Goal: Task Accomplishment & Management: Manage account settings

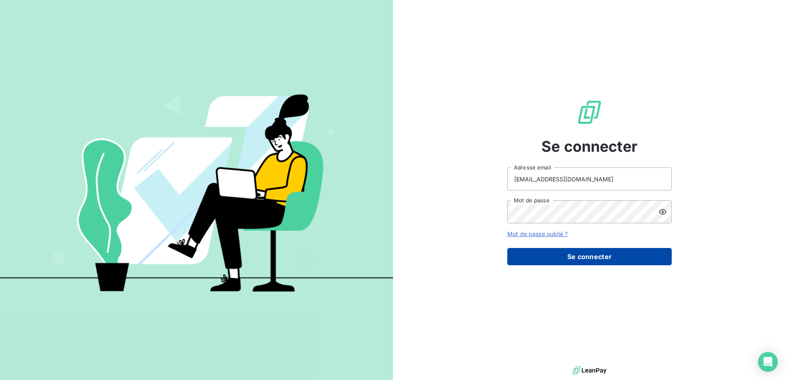
click at [611, 256] on button "Se connecter" at bounding box center [589, 256] width 164 height 17
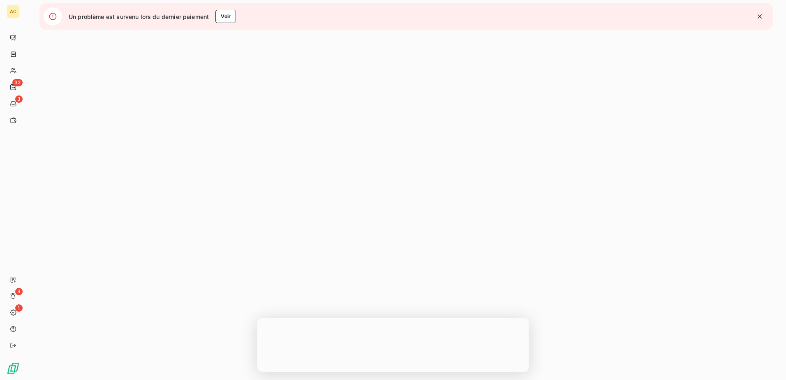
click at [758, 16] on icon "button" at bounding box center [759, 16] width 8 height 8
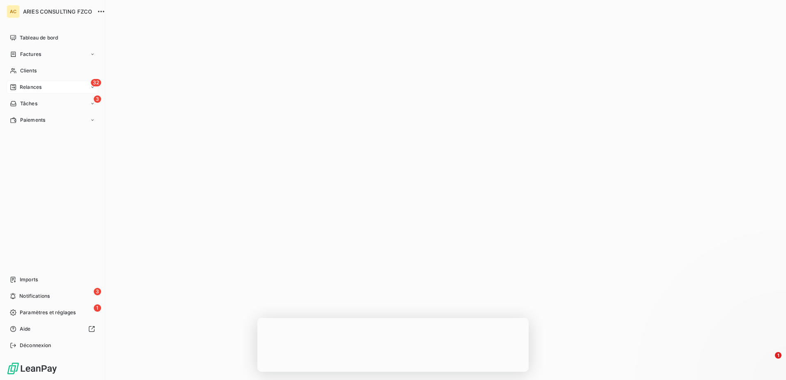
click at [21, 85] on span "Relances" at bounding box center [31, 86] width 22 height 7
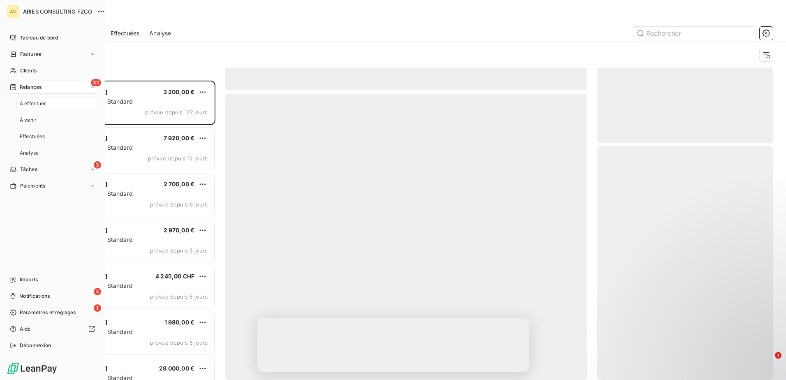
scroll to position [293, 170]
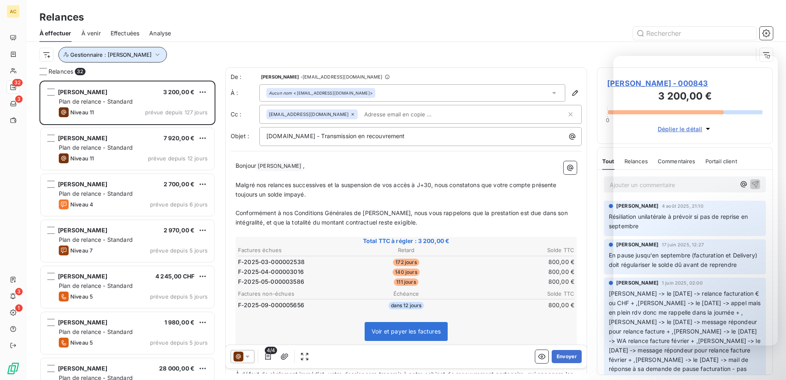
click at [116, 56] on span "Gestionnaire : [PERSON_NAME]" at bounding box center [110, 54] width 81 height 7
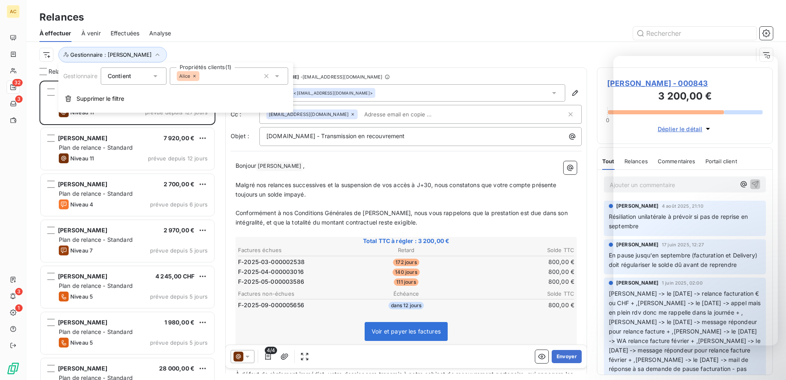
click at [277, 75] on icon at bounding box center [277, 76] width 8 height 8
click at [230, 27] on div at bounding box center [477, 33] width 592 height 13
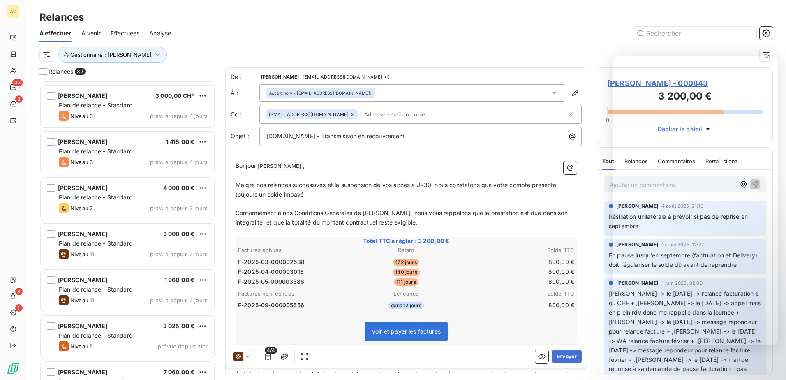
scroll to position [1174, 0]
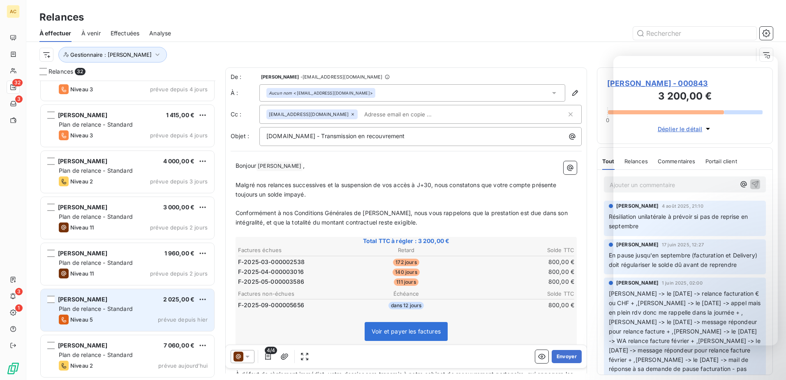
click at [132, 309] on span "Plan de relance - Standard" at bounding box center [96, 308] width 74 height 7
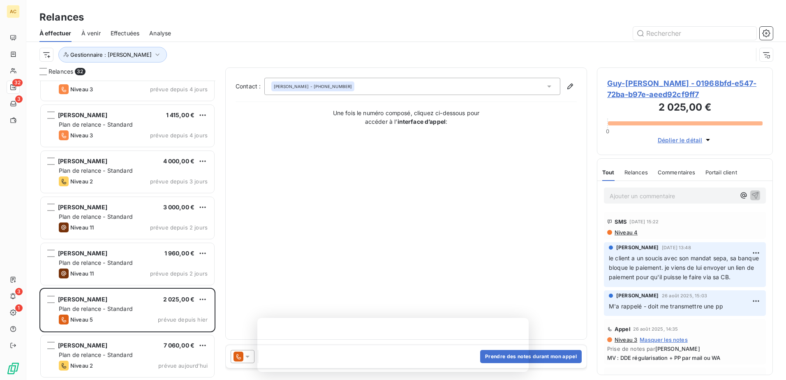
click at [374, 283] on div "Contact : [PERSON_NAME] - [PHONE_NUMBER] Une fois le numéro composé, cliquez ci…" at bounding box center [406, 204] width 341 height 252
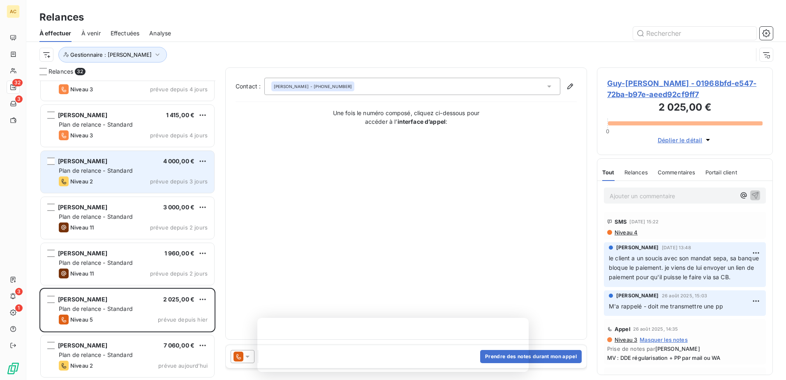
click at [116, 182] on div "Niveau 2 prévue depuis 3 jours" at bounding box center [133, 181] width 149 height 10
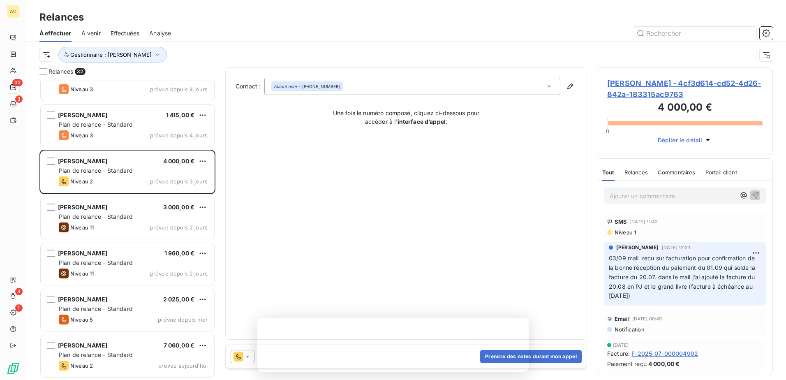
click at [383, 247] on div "Contact : Aucun nom - [PHONE_NUMBER] Une fois le numéro composé, cliquez ci-des…" at bounding box center [406, 204] width 341 height 252
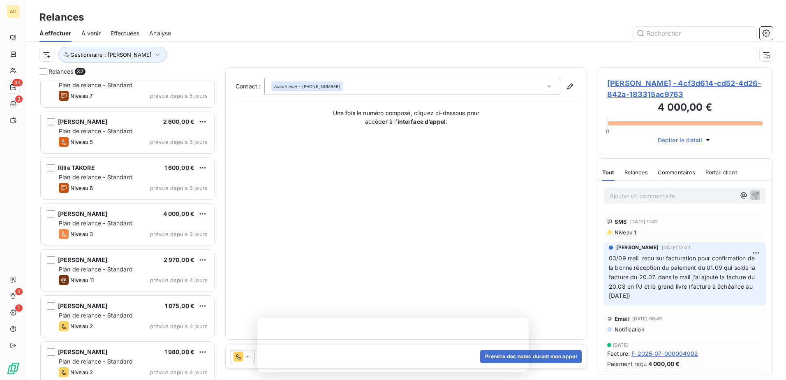
scroll to position [804, 0]
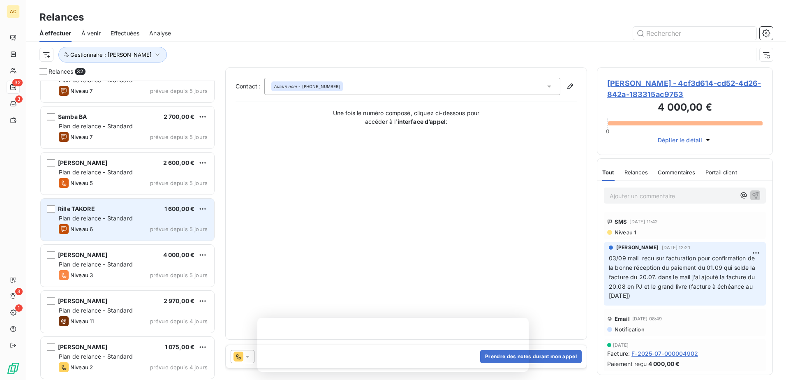
click at [128, 216] on span "Plan de relance - Standard" at bounding box center [96, 218] width 74 height 7
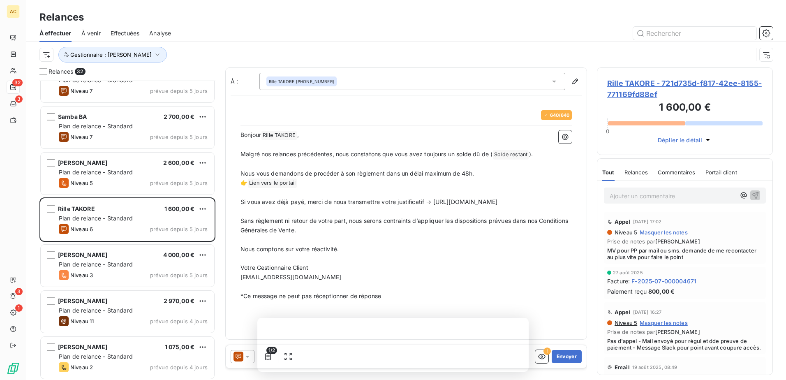
scroll to position [293, 170]
click at [569, 354] on button "Envoyer" at bounding box center [567, 356] width 30 height 13
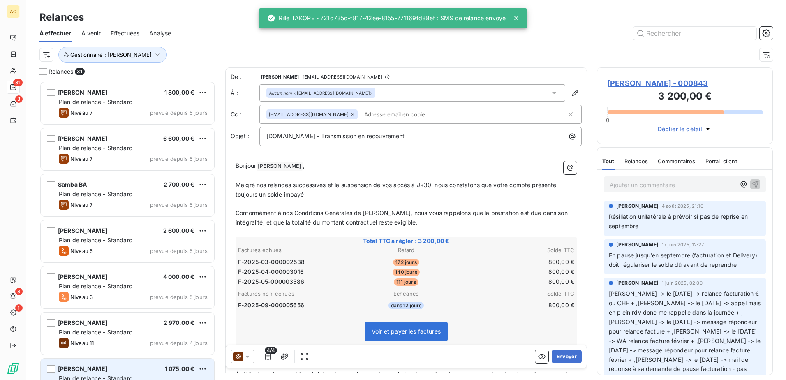
scroll to position [722, 0]
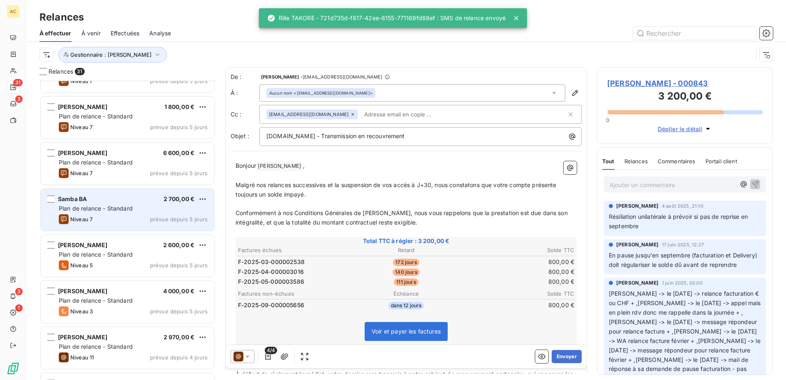
click at [125, 201] on div "Samba BA 2 700,00 €" at bounding box center [133, 198] width 149 height 7
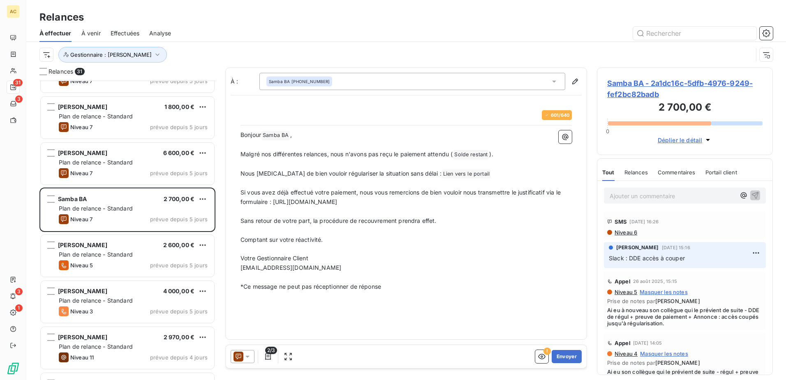
click at [484, 255] on p "Votre Gestionnaire Client" at bounding box center [405, 258] width 331 height 9
click at [568, 360] on button "Envoyer" at bounding box center [567, 356] width 30 height 13
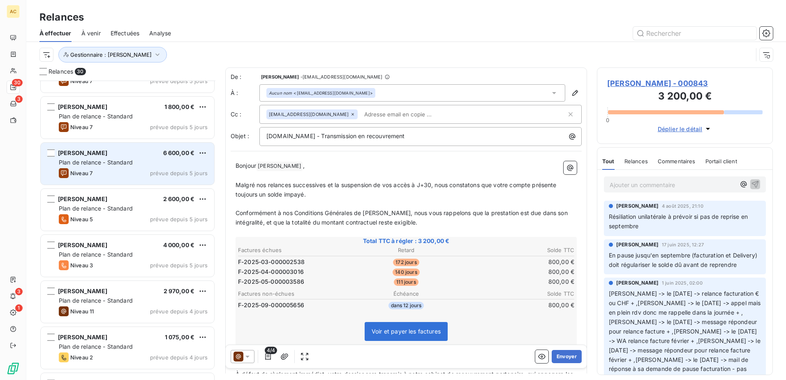
click at [94, 168] on div "Niveau 7 prévue depuis 5 jours" at bounding box center [133, 173] width 149 height 10
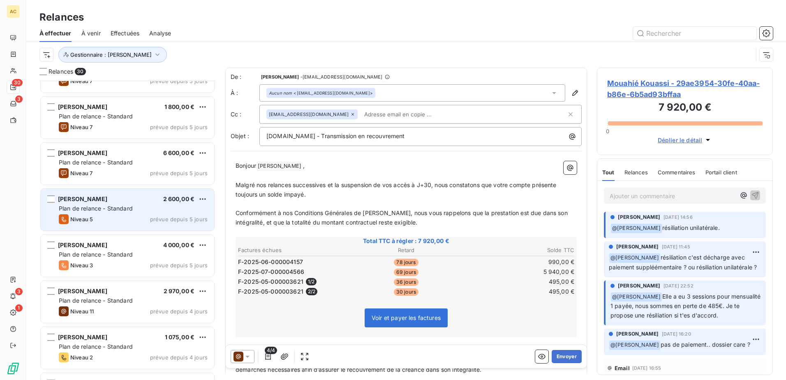
click at [111, 210] on span "Plan de relance - Standard" at bounding box center [96, 208] width 74 height 7
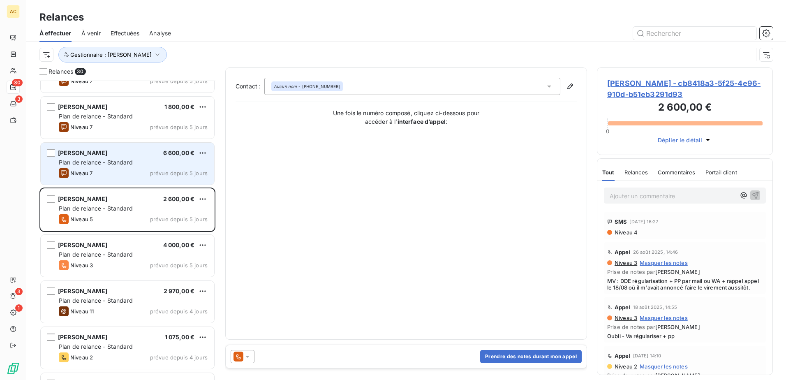
click at [103, 166] on div "Plan de relance - Standard" at bounding box center [133, 162] width 149 height 8
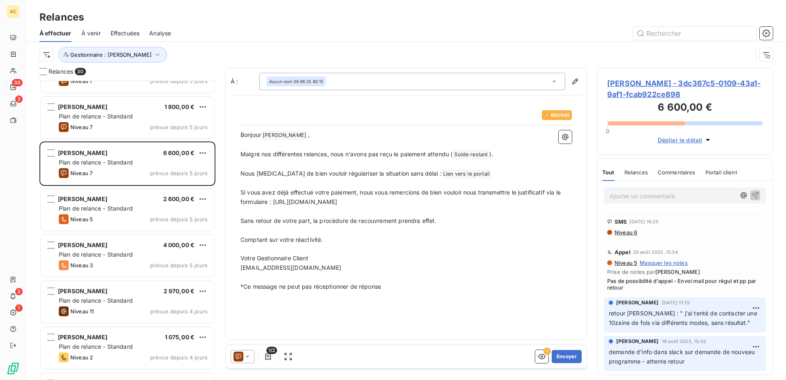
click at [377, 252] on p "﻿" at bounding box center [405, 249] width 331 height 9
click at [570, 359] on button "Envoyer" at bounding box center [567, 356] width 30 height 13
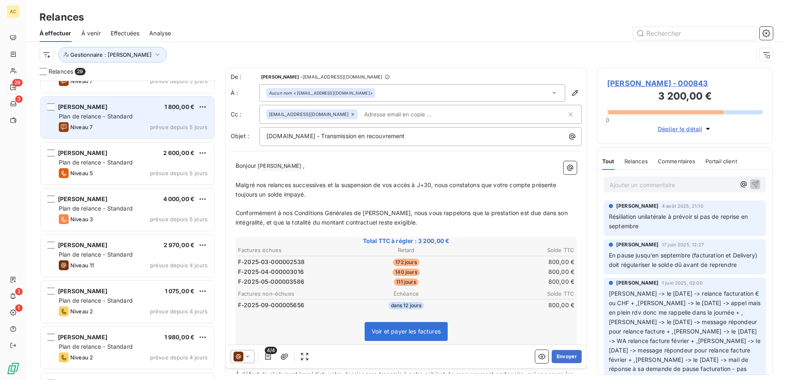
click at [102, 120] on div "Plan de relance - Standard" at bounding box center [133, 116] width 149 height 8
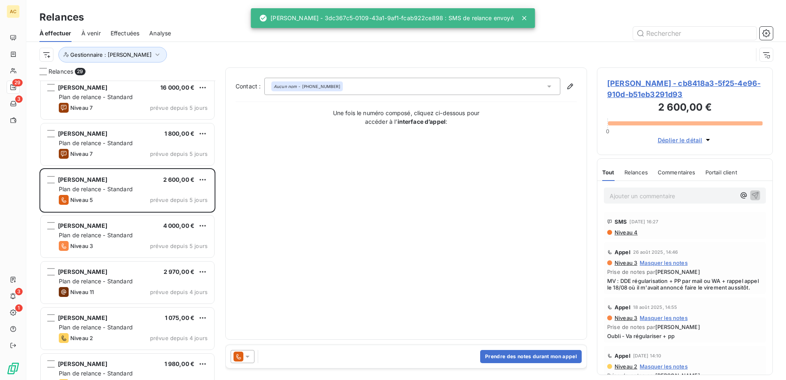
scroll to position [640, 0]
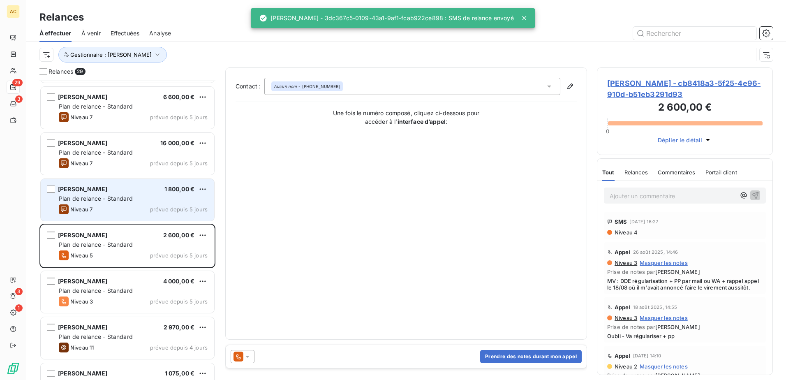
click at [120, 188] on div "[PERSON_NAME] 1 800,00 €" at bounding box center [133, 188] width 149 height 7
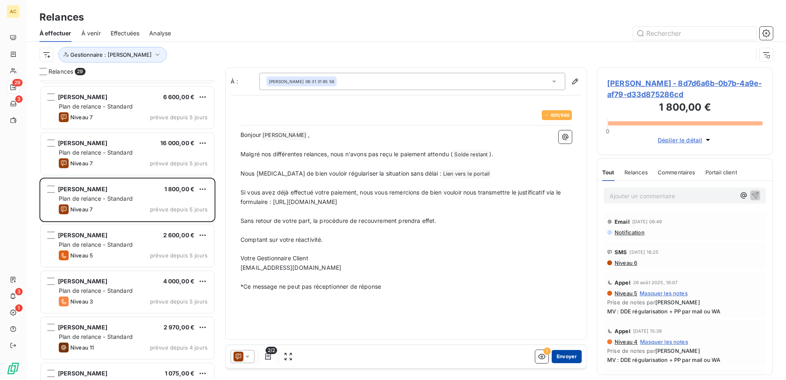
click at [577, 360] on button "Envoyer" at bounding box center [567, 356] width 30 height 13
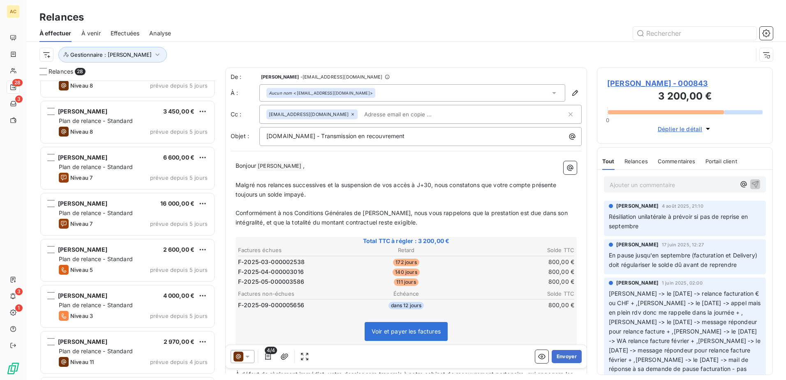
scroll to position [558, 0]
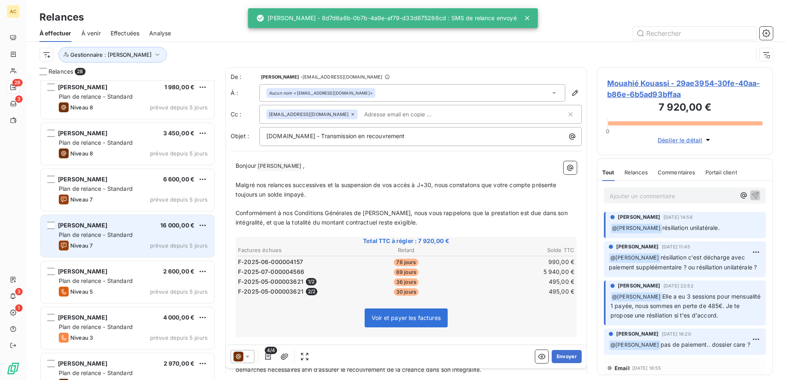
click at [117, 236] on span "Plan de relance - Standard" at bounding box center [96, 234] width 74 height 7
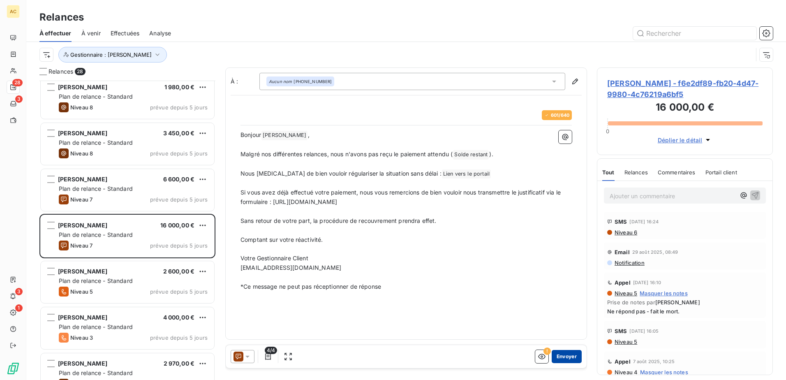
click at [570, 356] on button "Envoyer" at bounding box center [567, 356] width 30 height 13
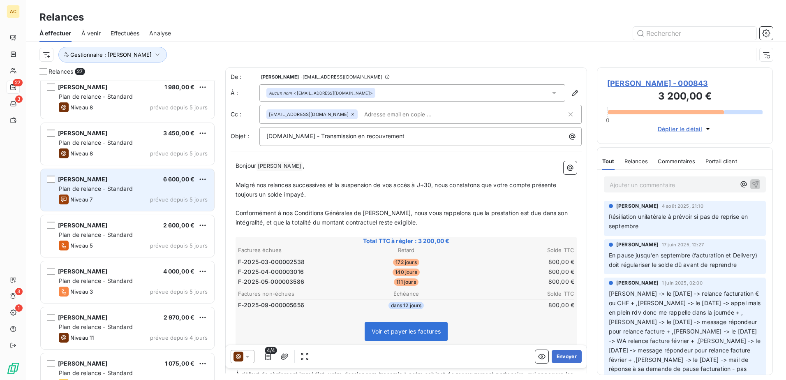
click at [86, 181] on span "[PERSON_NAME]" at bounding box center [82, 179] width 49 height 7
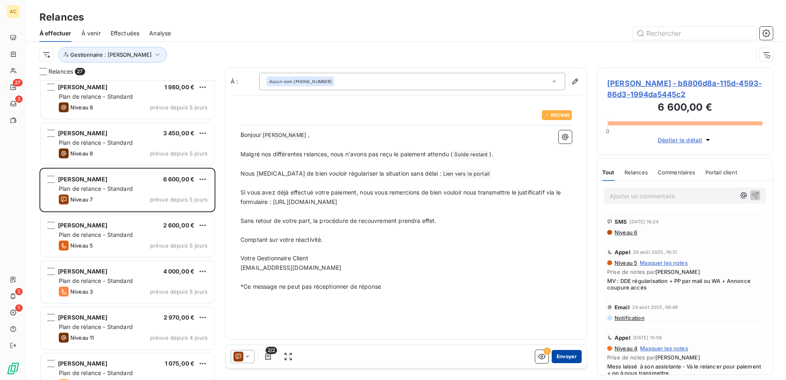
click at [574, 356] on button "Envoyer" at bounding box center [567, 356] width 30 height 13
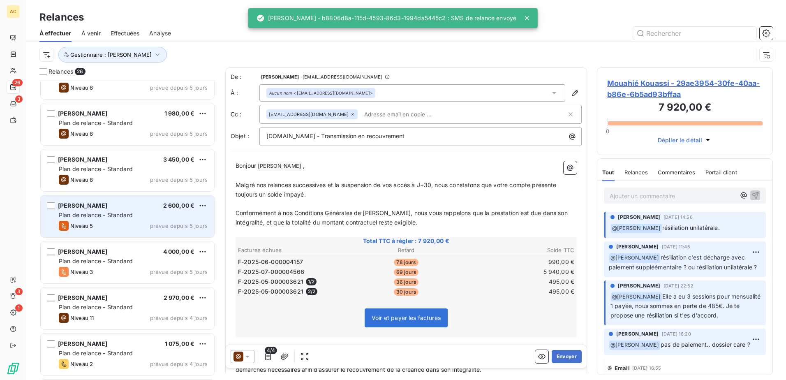
scroll to position [517, 0]
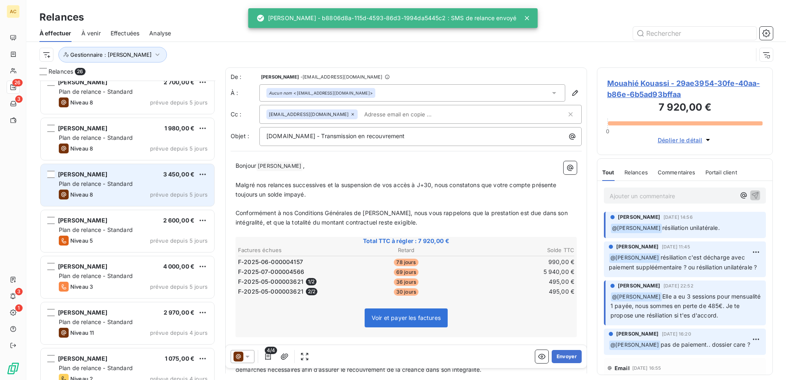
click at [116, 184] on span "Plan de relance - Standard" at bounding box center [96, 183] width 74 height 7
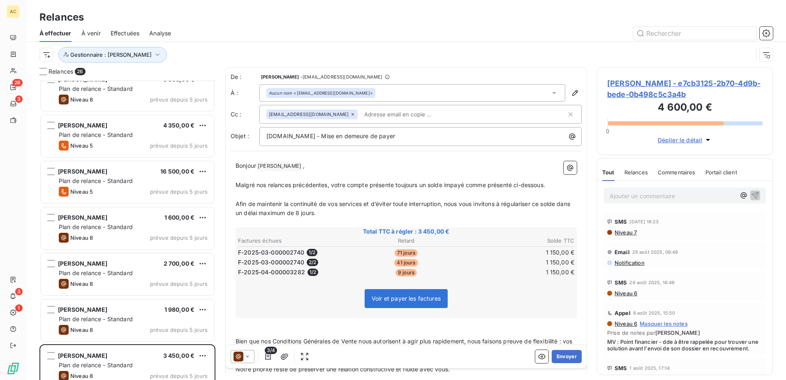
scroll to position [494, 0]
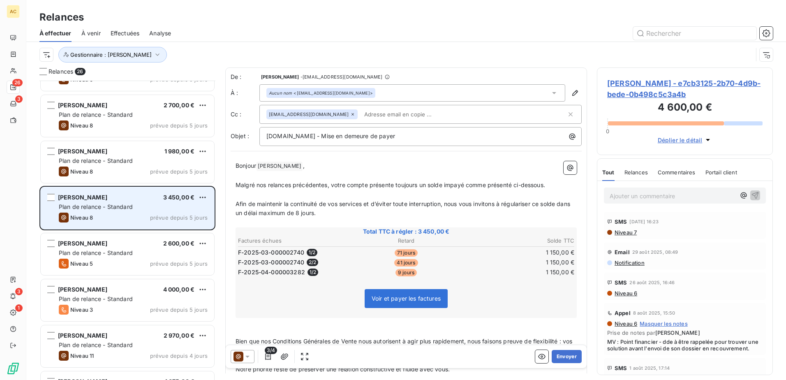
click at [101, 210] on div "Plan de relance - Standard" at bounding box center [133, 207] width 149 height 8
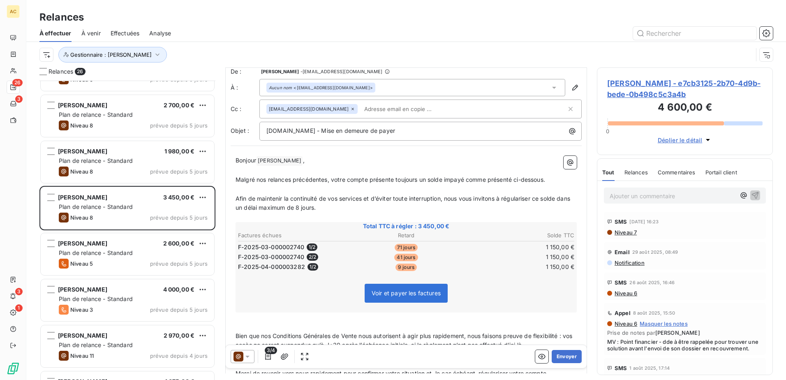
scroll to position [0, 0]
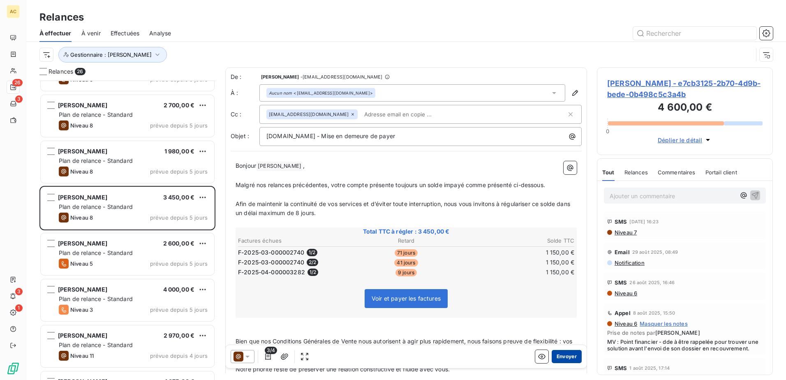
click at [564, 357] on button "Envoyer" at bounding box center [567, 356] width 30 height 13
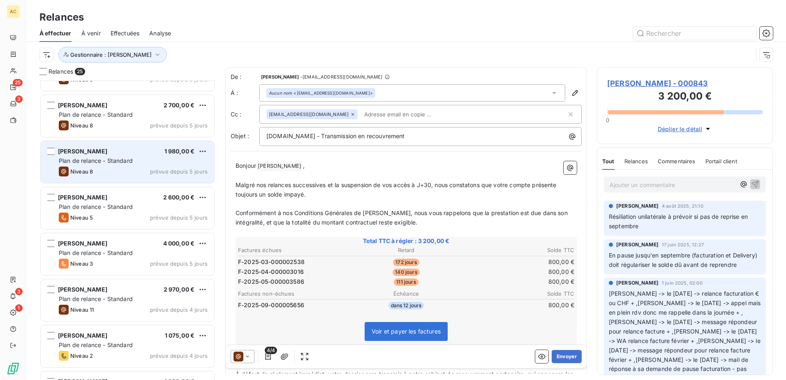
click at [75, 153] on span "[PERSON_NAME]" at bounding box center [82, 151] width 49 height 7
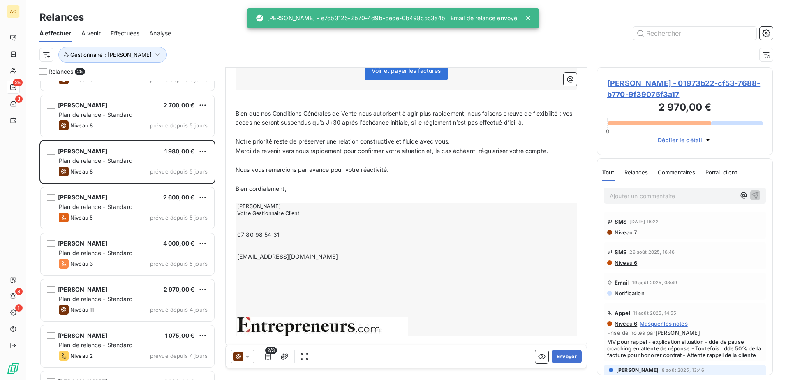
scroll to position [225, 0]
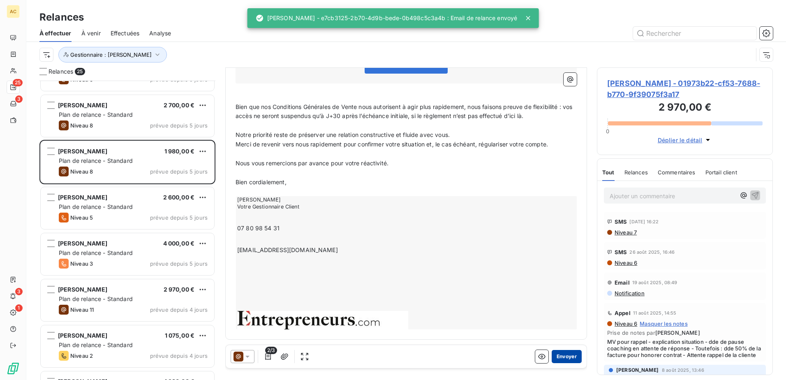
click at [565, 358] on button "Envoyer" at bounding box center [567, 356] width 30 height 13
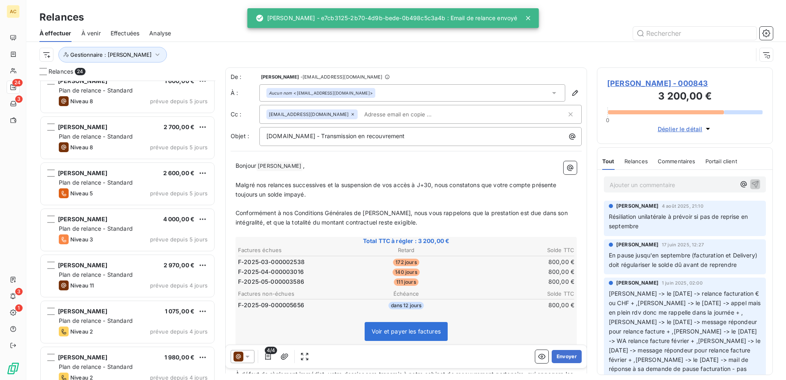
scroll to position [453, 0]
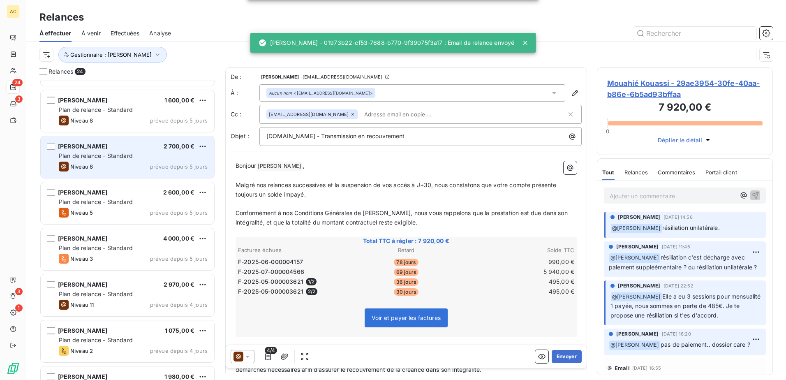
click at [92, 162] on div "Niveau 8" at bounding box center [76, 167] width 34 height 10
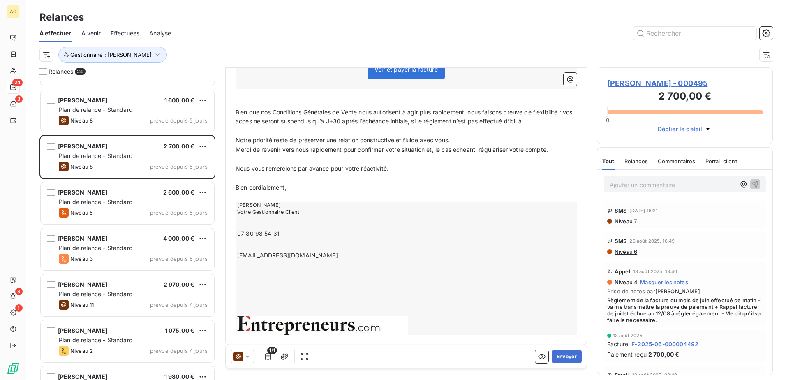
scroll to position [215, 0]
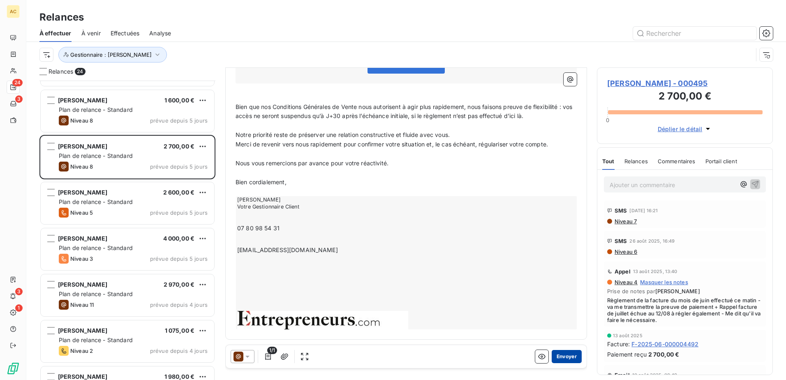
click at [561, 358] on button "Envoyer" at bounding box center [567, 356] width 30 height 13
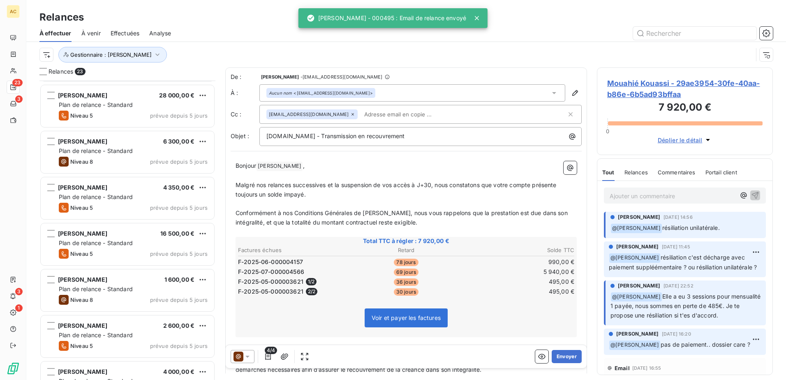
scroll to position [288, 0]
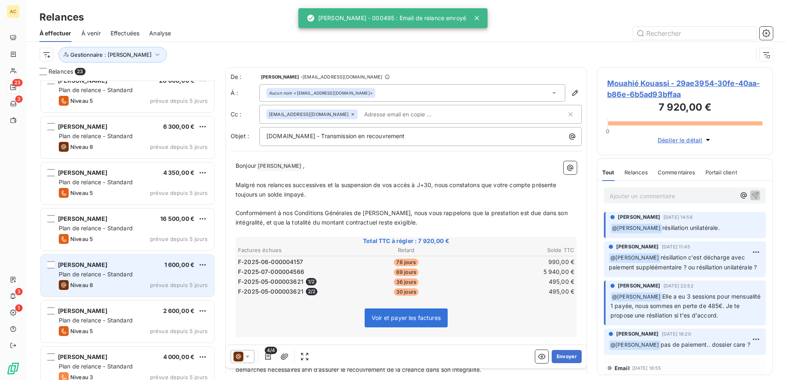
click at [113, 272] on span "Plan de relance - Standard" at bounding box center [96, 273] width 74 height 7
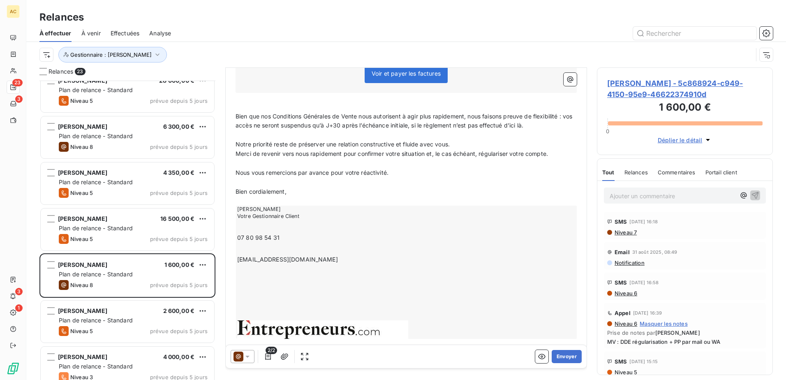
scroll to position [225, 0]
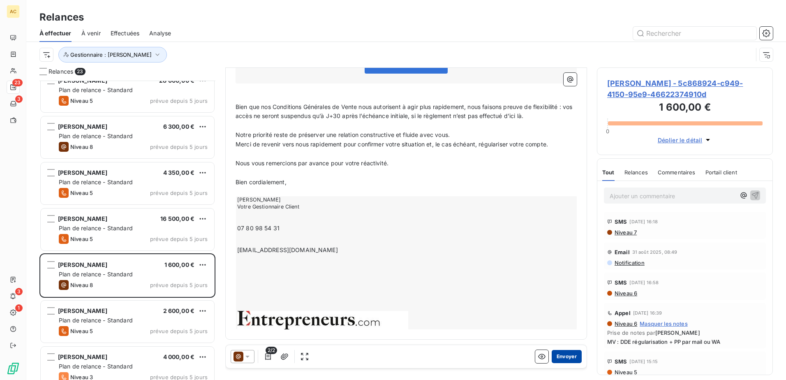
click at [554, 358] on button "Envoyer" at bounding box center [567, 356] width 30 height 13
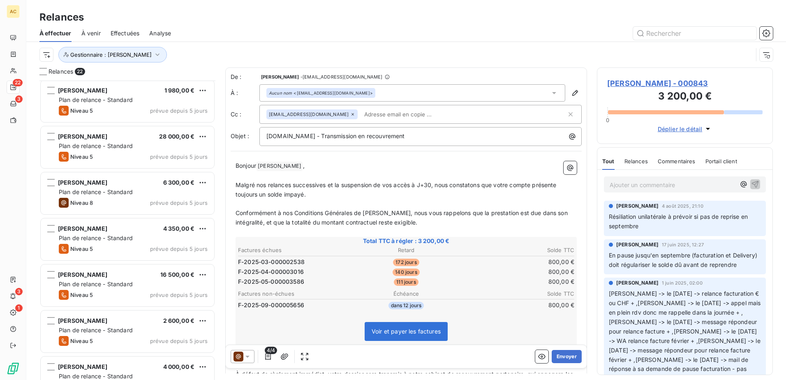
scroll to position [221, 0]
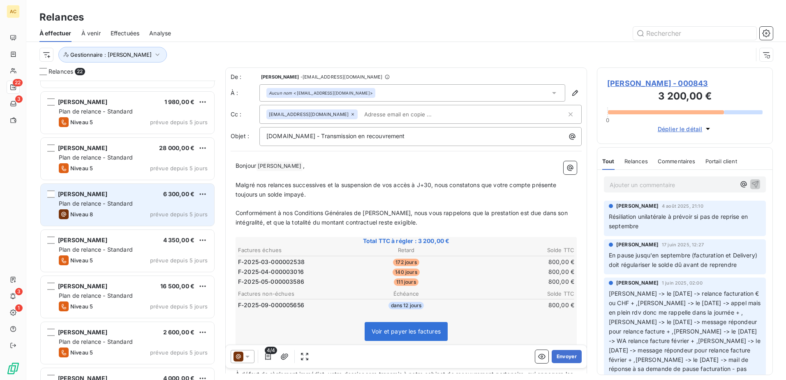
click at [97, 210] on div "Niveau 8 prévue depuis 5 jours" at bounding box center [133, 214] width 149 height 10
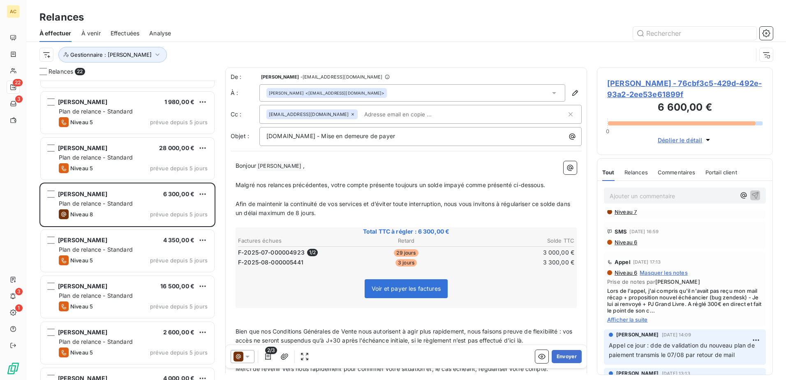
scroll to position [82, 0]
click at [635, 317] on span "Afficher la suite" at bounding box center [684, 318] width 155 height 7
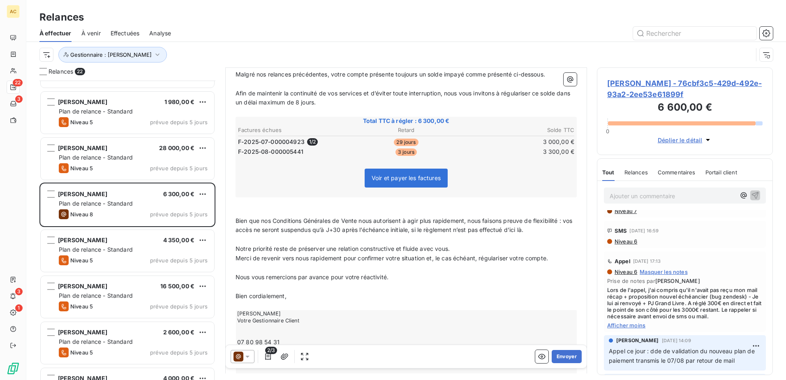
scroll to position [124, 0]
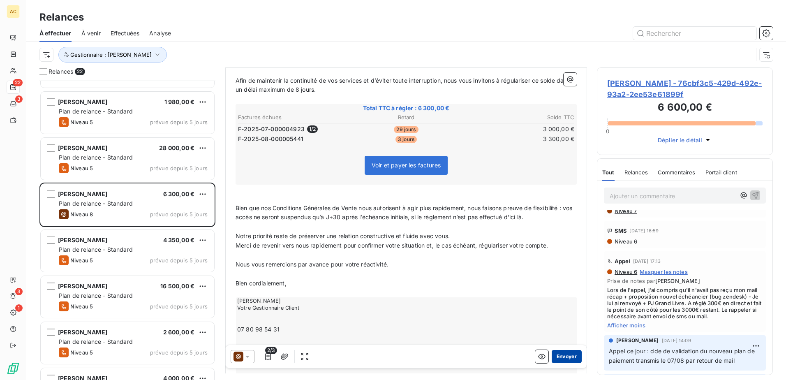
click at [557, 356] on button "Envoyer" at bounding box center [567, 356] width 30 height 13
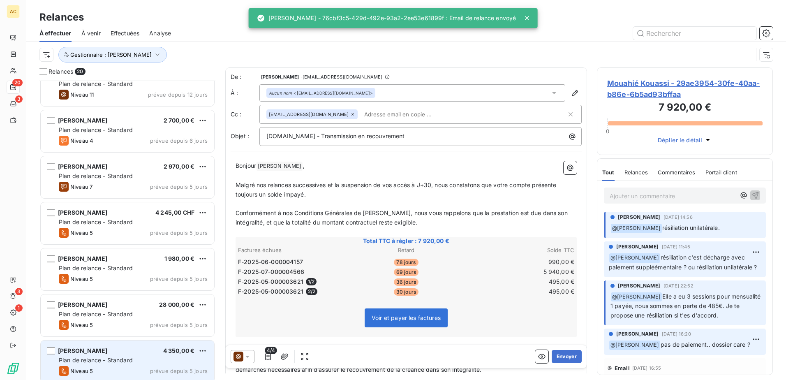
scroll to position [56, 0]
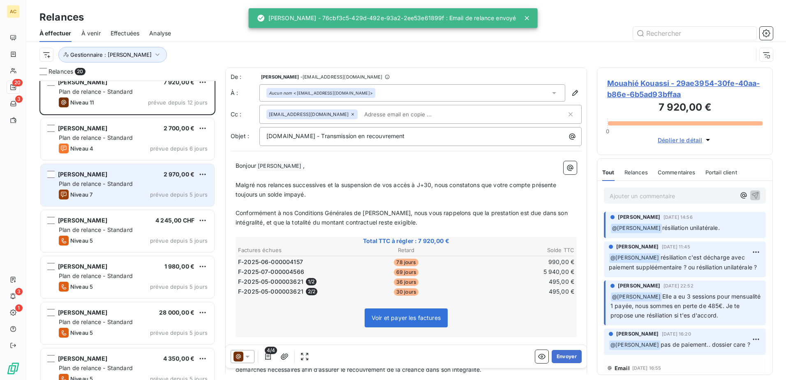
click at [96, 189] on div "[PERSON_NAME] 2 970,00 € Plan de relance - Standard Niveau 7 prévue depuis 5 jo…" at bounding box center [127, 185] width 173 height 42
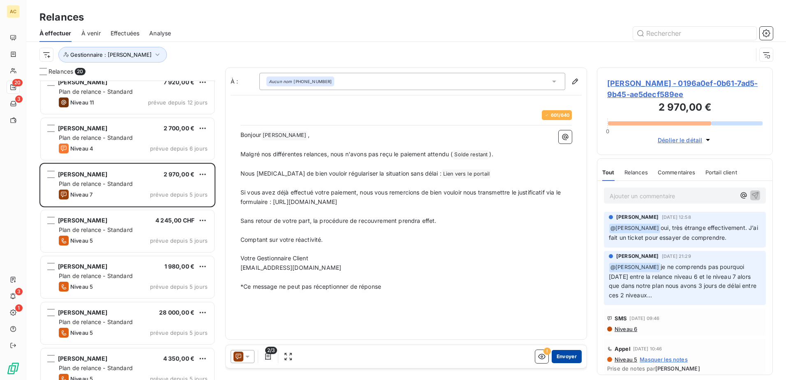
click at [569, 357] on button "Envoyer" at bounding box center [567, 356] width 30 height 13
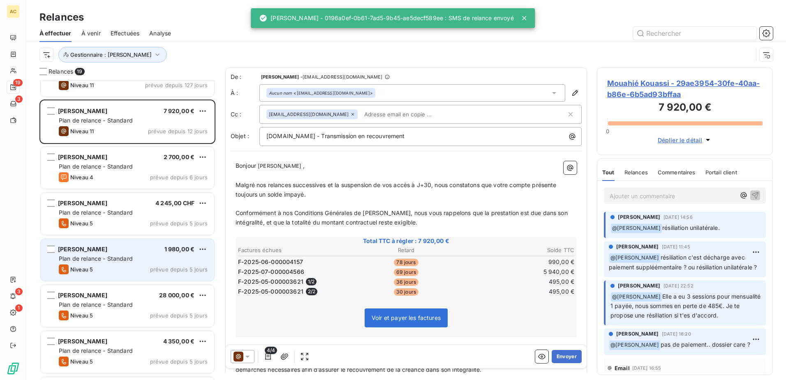
scroll to position [15, 0]
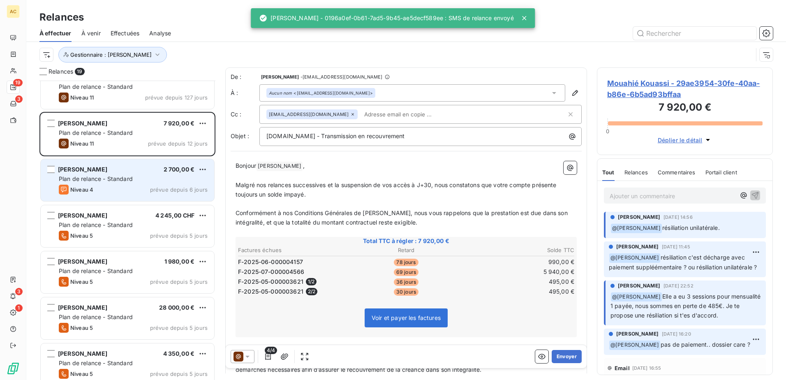
click at [98, 180] on span "Plan de relance - Standard" at bounding box center [96, 178] width 74 height 7
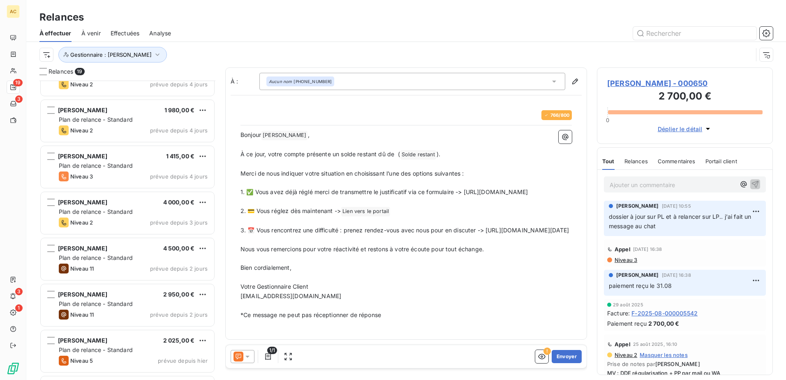
scroll to position [576, 0]
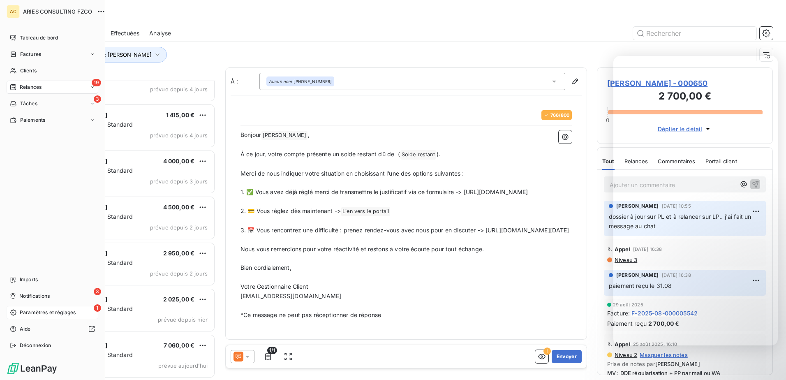
click at [22, 311] on span "Paramètres et réglages" at bounding box center [48, 312] width 56 height 7
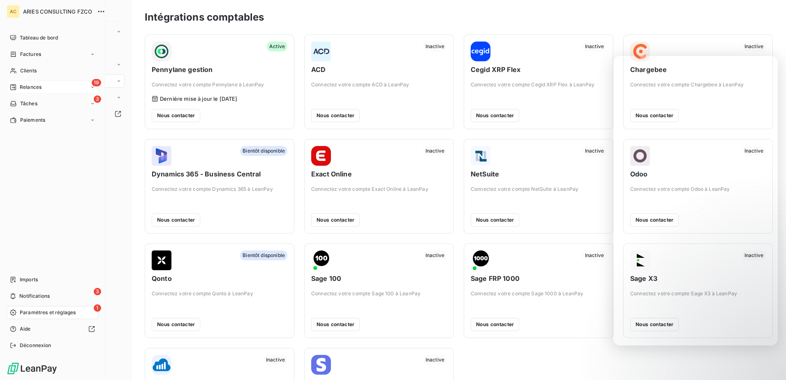
click at [28, 88] on span "Relances" at bounding box center [31, 86] width 22 height 7
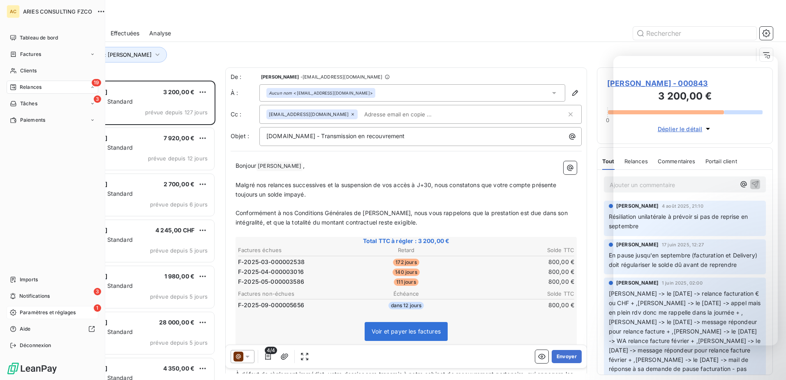
scroll to position [293, 170]
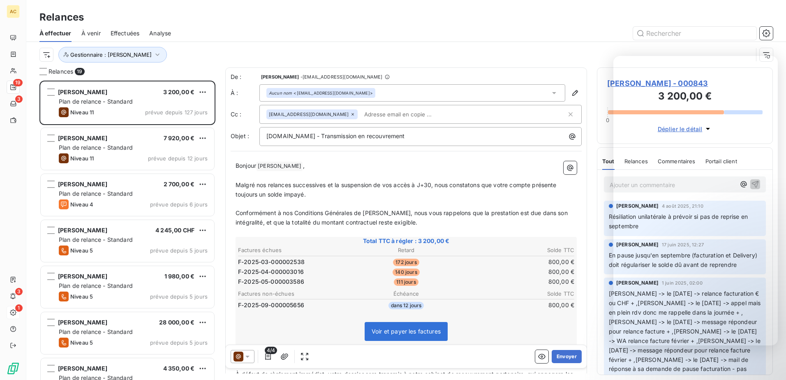
click at [171, 48] on div "Gestionnaire : [PERSON_NAME]" at bounding box center [395, 55] width 713 height 16
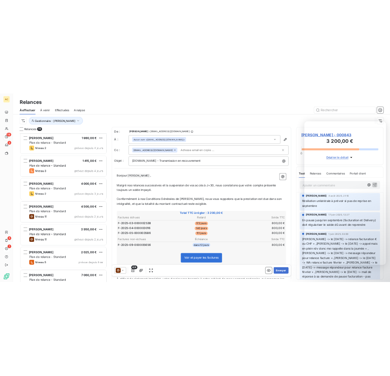
scroll to position [576, 0]
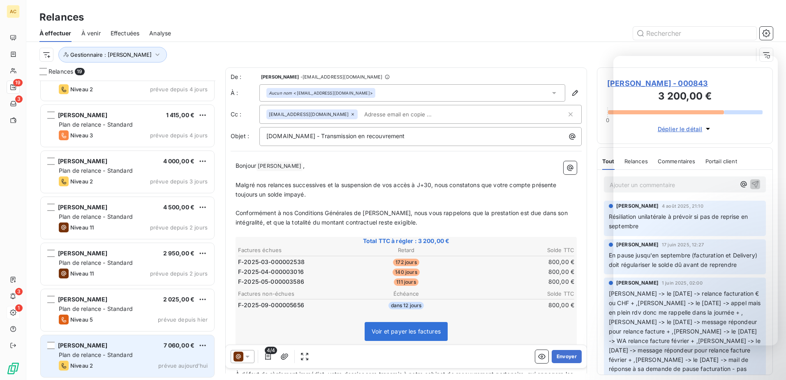
click at [127, 358] on span "Plan de relance - Standard" at bounding box center [96, 354] width 74 height 7
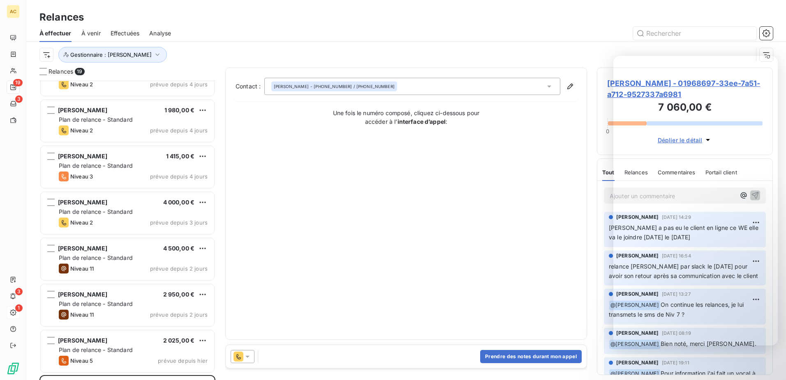
scroll to position [576, 0]
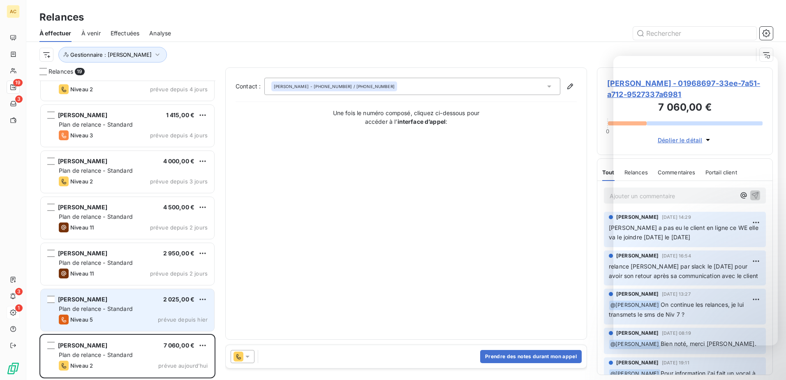
click at [103, 308] on span "Plan de relance - Standard" at bounding box center [96, 308] width 74 height 7
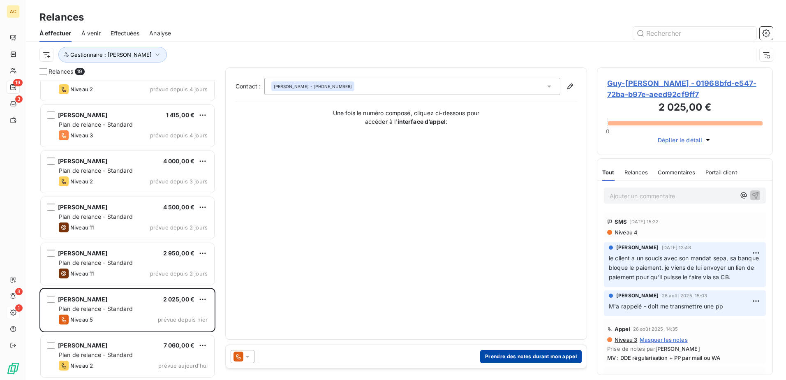
click at [535, 354] on button "Prendre des notes durant mon appel" at bounding box center [531, 356] width 102 height 13
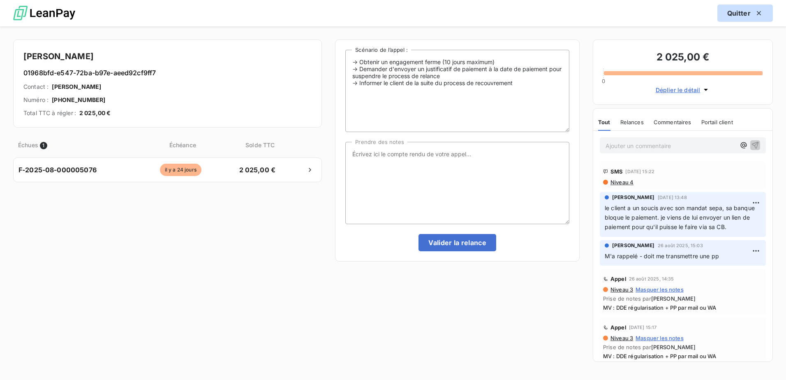
click at [753, 12] on div "button" at bounding box center [757, 13] width 12 height 8
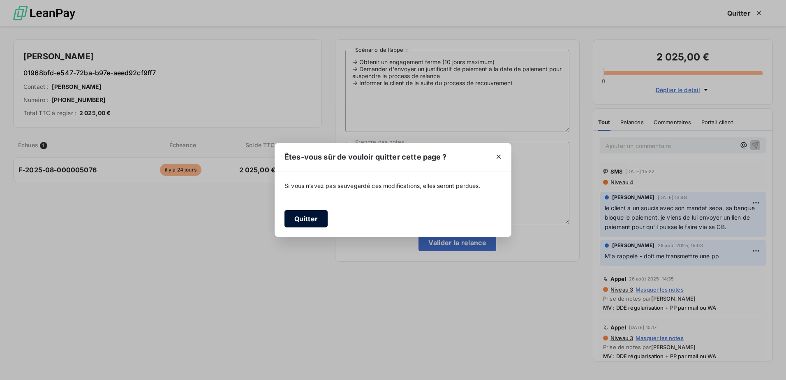
click at [299, 223] on button "Quitter" at bounding box center [305, 218] width 43 height 17
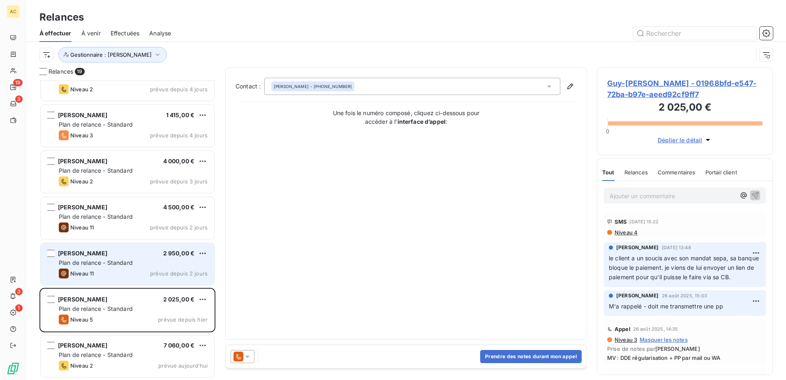
click at [115, 262] on span "Plan de relance - Standard" at bounding box center [96, 262] width 74 height 7
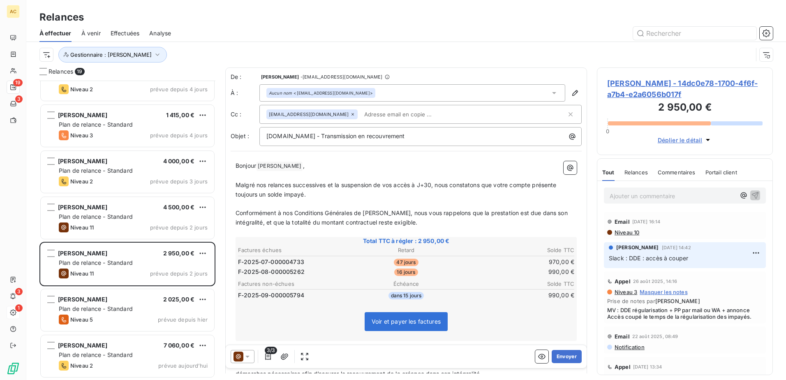
click at [643, 200] on p "Ajouter un commentaire ﻿" at bounding box center [673, 196] width 126 height 10
click at [649, 196] on p "Ajouter un commentaire ﻿" at bounding box center [673, 196] width 126 height 10
click at [649, 195] on p "@hil" at bounding box center [673, 195] width 126 height 9
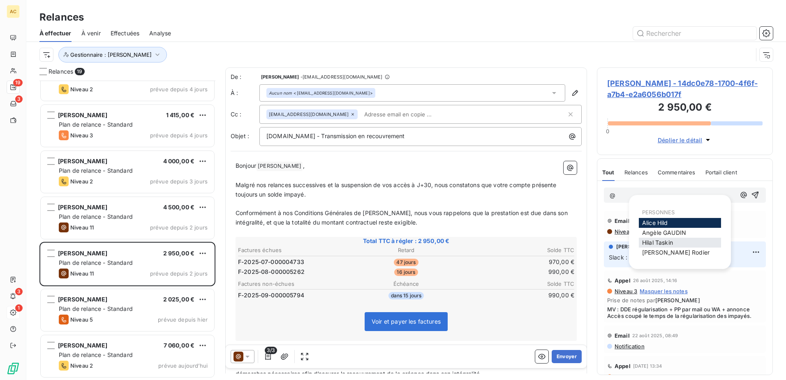
click at [647, 243] on span "[PERSON_NAME]" at bounding box center [657, 242] width 31 height 7
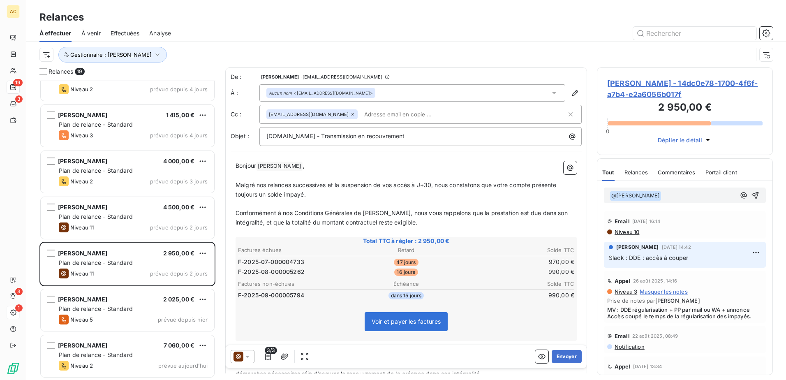
click at [684, 197] on p "﻿ @ [PERSON_NAME] ﻿ ﻿" at bounding box center [673, 196] width 126 height 10
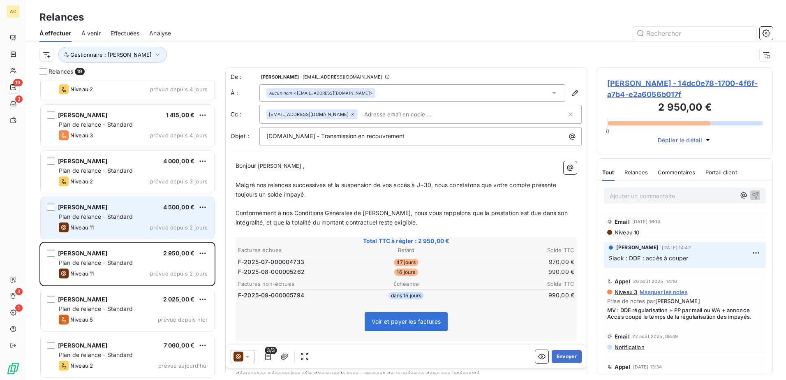
click at [126, 209] on div "[PERSON_NAME] 4 500,00 €" at bounding box center [133, 206] width 149 height 7
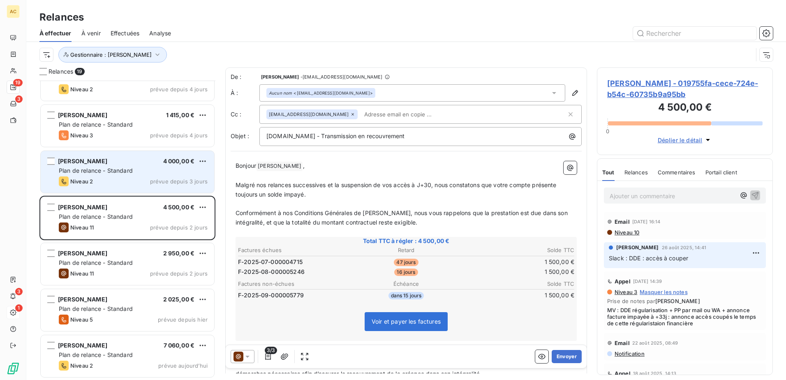
click at [119, 164] on div "[PERSON_NAME] 4 000,00 €" at bounding box center [133, 160] width 149 height 7
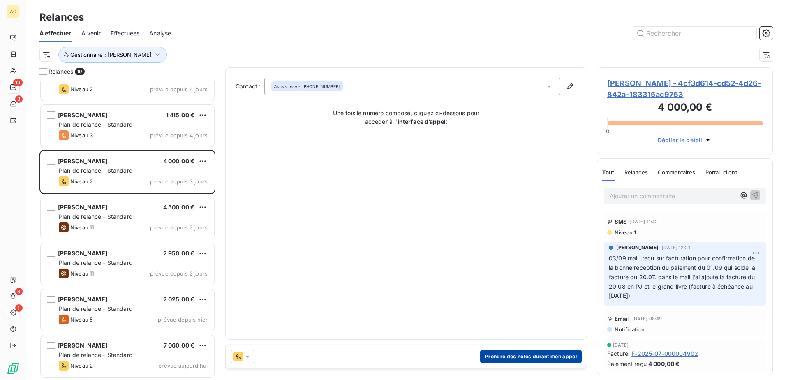
click at [533, 353] on button "Prendre des notes durant mon appel" at bounding box center [531, 356] width 102 height 13
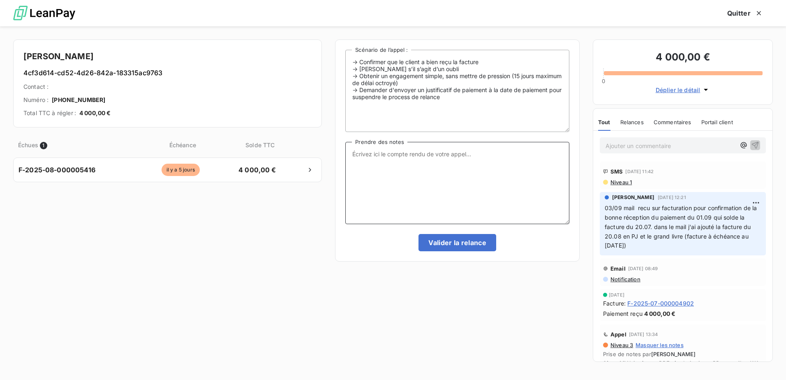
click at [455, 184] on textarea "Prendre des notes" at bounding box center [457, 183] width 224 height 82
type textarea "Mv : Demande date de paiement + rappel de l'impayé"
click at [452, 240] on button "Valider la relance" at bounding box center [457, 242] width 78 height 17
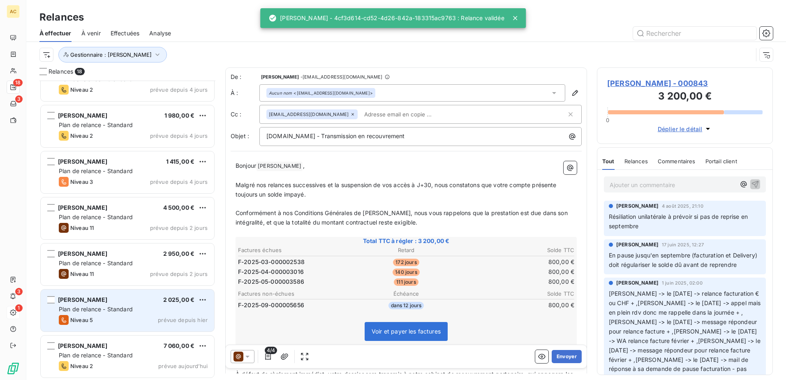
scroll to position [530, 0]
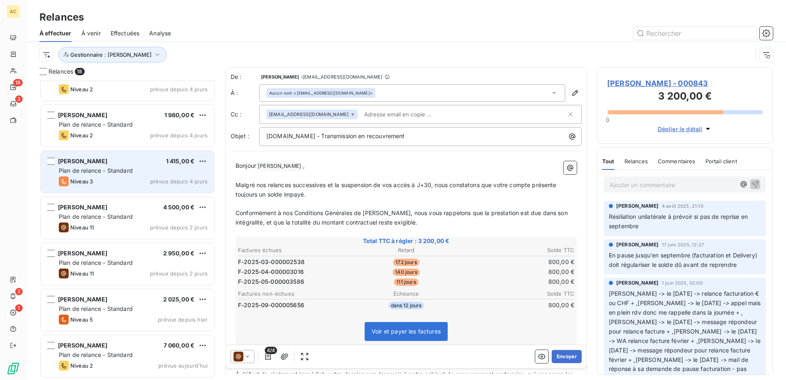
click at [111, 184] on div "Niveau 3 prévue depuis 4 jours" at bounding box center [133, 181] width 149 height 10
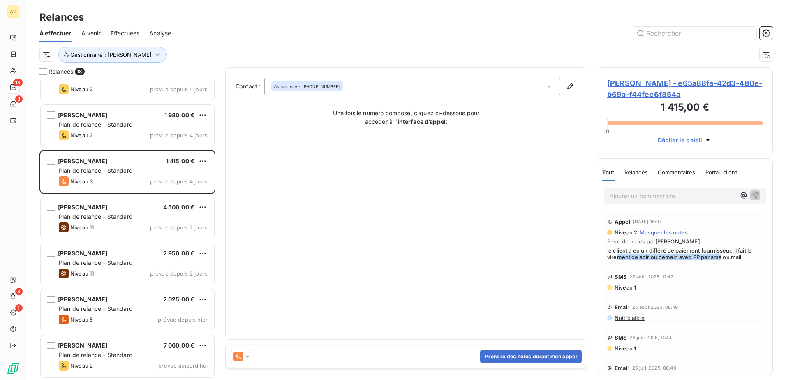
drag, startPoint x: 618, startPoint y: 258, endPoint x: 722, endPoint y: 258, distance: 103.6
click at [722, 258] on span "le client a eu un différé de paiement fournisseur. il fait le virement ce soir …" at bounding box center [684, 253] width 155 height 13
drag, startPoint x: 722, startPoint y: 258, endPoint x: 742, endPoint y: 258, distance: 20.1
click at [742, 258] on span "le client a eu un différé de paiement fournisseur. il fait le virement ce soir …" at bounding box center [684, 253] width 155 height 13
click at [516, 363] on div "Prendre des notes durant mon appel" at bounding box center [406, 356] width 361 height 23
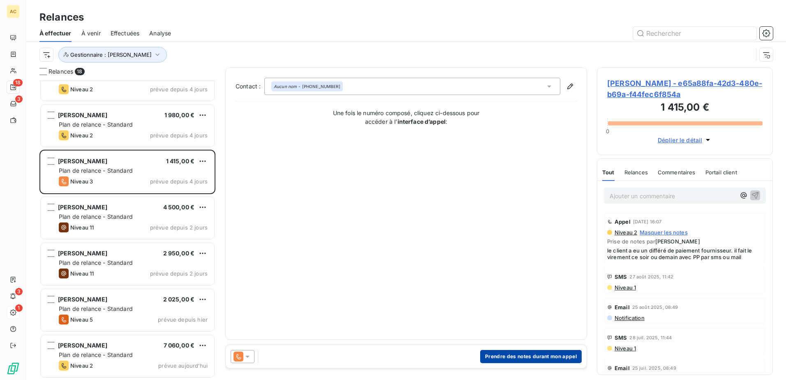
click at [517, 360] on button "Prendre des notes durant mon appel" at bounding box center [531, 356] width 102 height 13
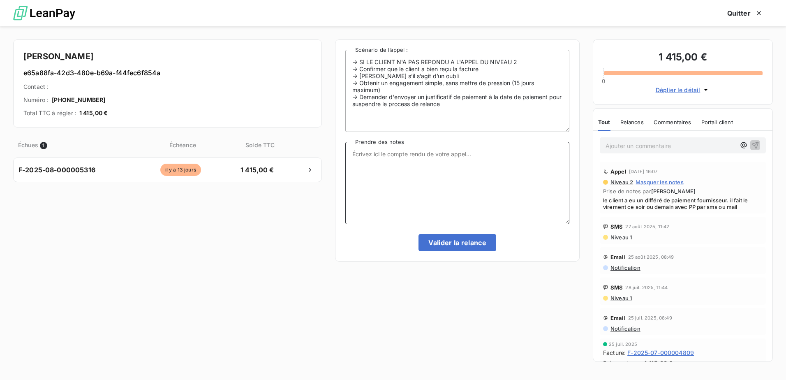
click at [430, 193] on textarea "Prendre des notes" at bounding box center [457, 183] width 224 height 82
click at [224, 301] on div "Échues 1 Échéance Solde TTC F-2025-08-000005316 [DATE] 1 415,00 €" at bounding box center [167, 249] width 309 height 234
click at [425, 179] on textarea "Prendre des notes" at bounding box center [457, 183] width 224 height 82
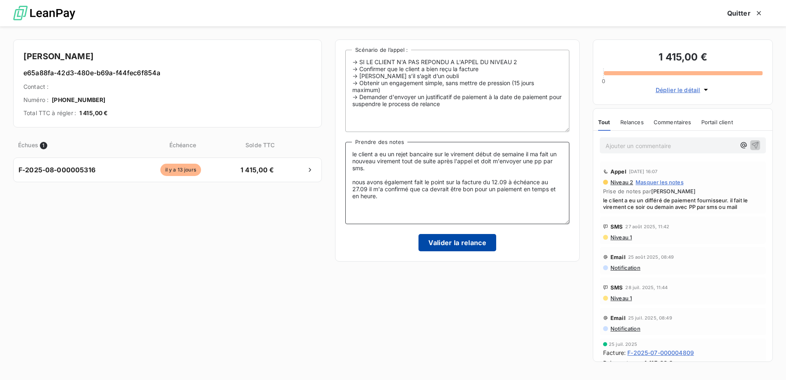
type textarea "le client a eu un rejet bancaire sur le virement début de semaine il ma fait un…"
click at [463, 244] on button "Valider la relance" at bounding box center [457, 242] width 78 height 17
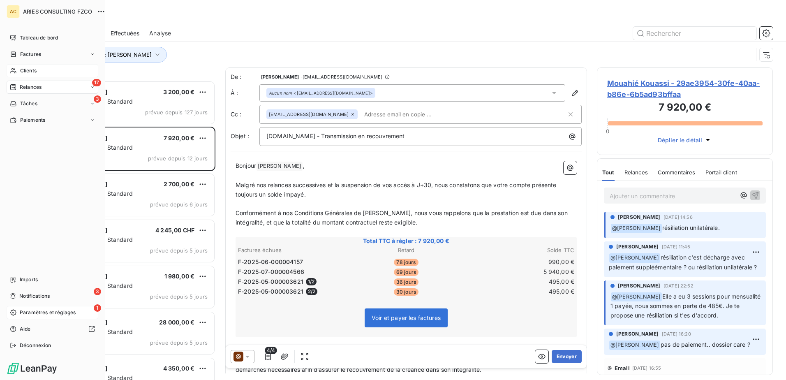
click at [36, 65] on div "Clients" at bounding box center [53, 70] width 92 height 13
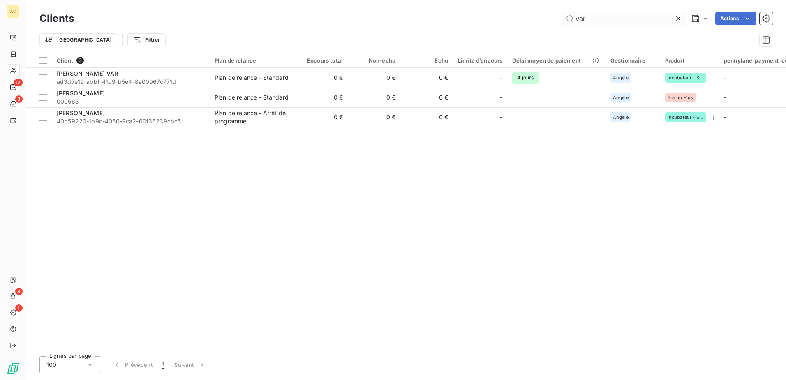
click at [612, 14] on input "var" at bounding box center [623, 18] width 123 height 13
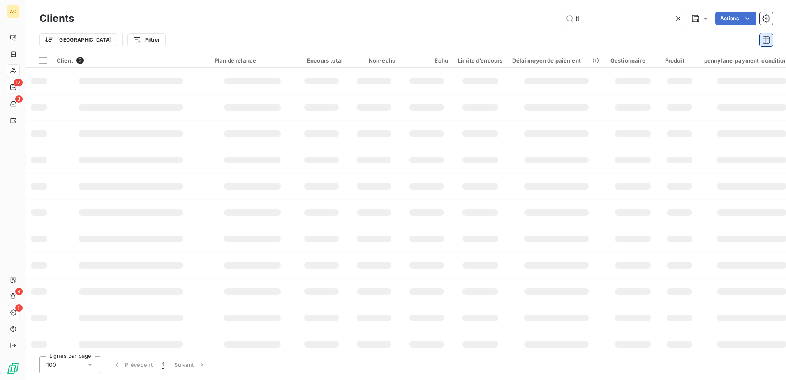
type input "t"
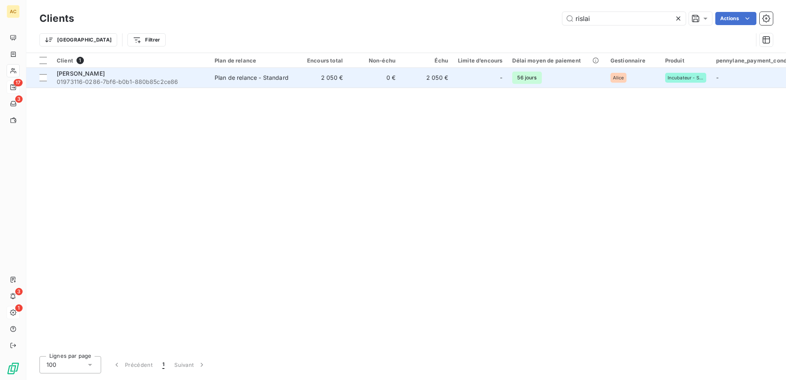
type input "rislai"
click at [216, 79] on div "Plan de relance - Standard" at bounding box center [252, 78] width 74 height 8
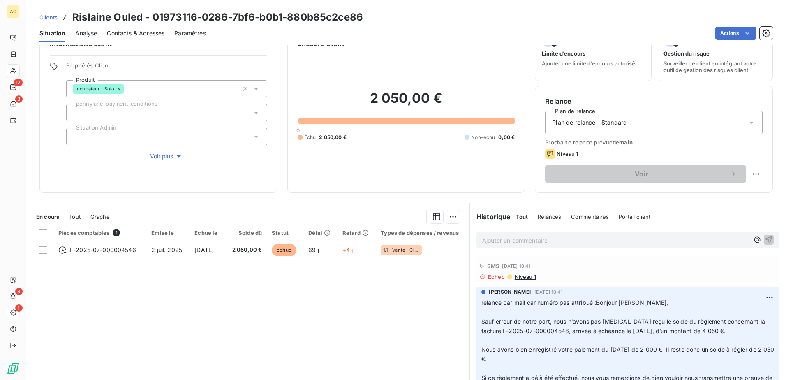
scroll to position [9, 0]
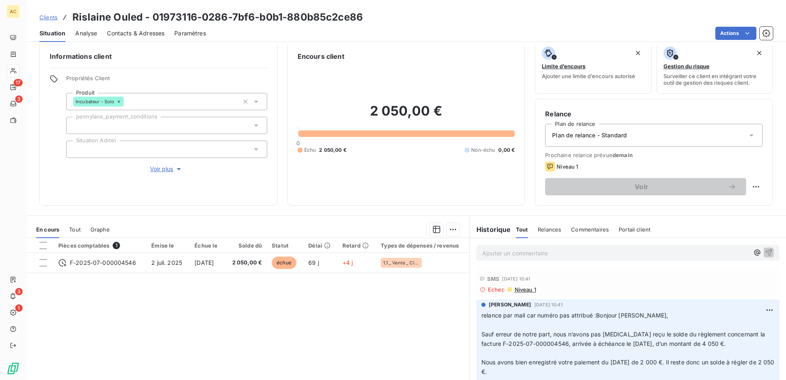
click at [496, 252] on p "Ajouter un commentaire ﻿" at bounding box center [615, 253] width 267 height 10
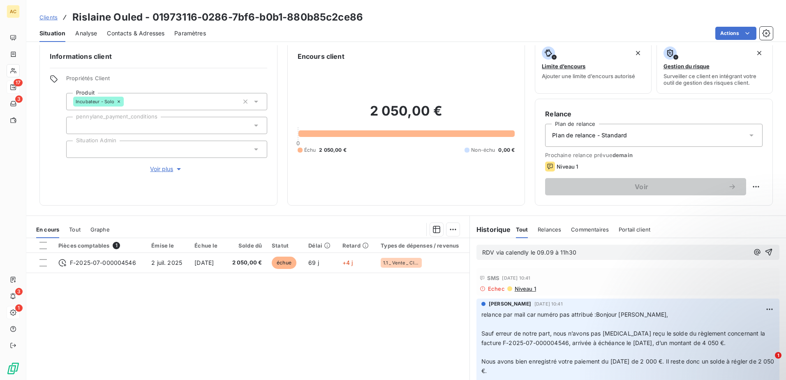
click at [134, 29] on span "Contacts & Adresses" at bounding box center [136, 33] width 58 height 8
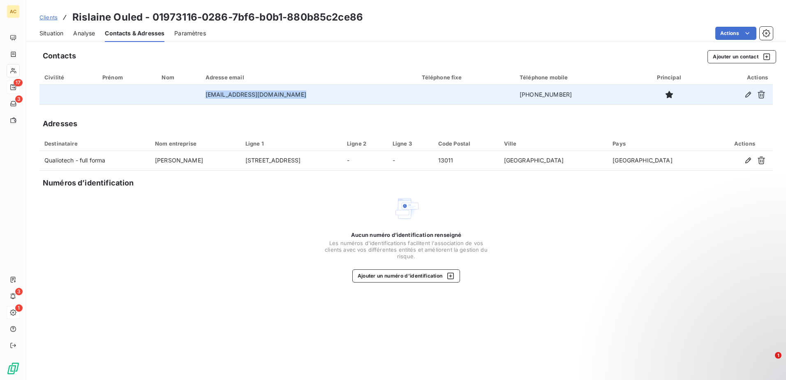
drag, startPoint x: 300, startPoint y: 94, endPoint x: 201, endPoint y: 94, distance: 99.1
click at [201, 94] on tr "[EMAIL_ADDRESS][DOMAIN_NAME] [PHONE_NUMBER]" at bounding box center [405, 95] width 733 height 20
copy tr "[EMAIL_ADDRESS][DOMAIN_NAME]"
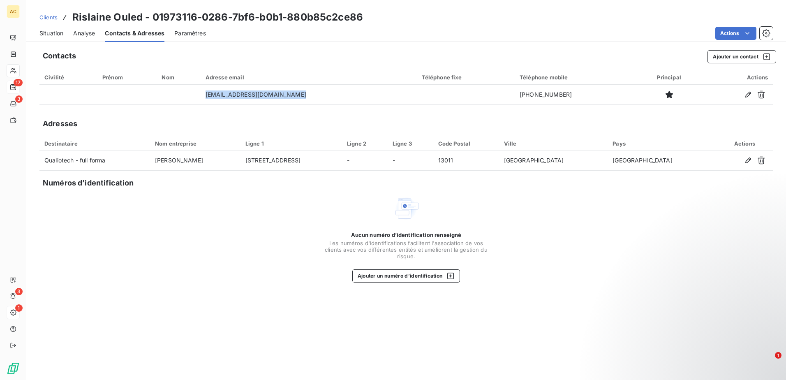
click at [42, 32] on span "Situation" at bounding box center [51, 33] width 24 height 8
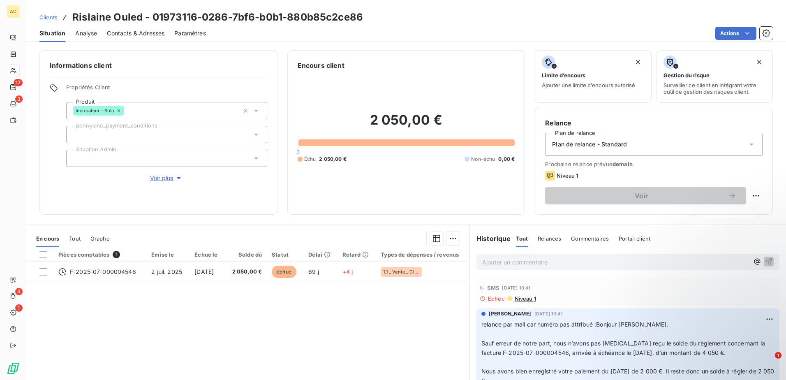
click at [490, 262] on p "Ajouter un commentaire ﻿" at bounding box center [615, 262] width 267 height 10
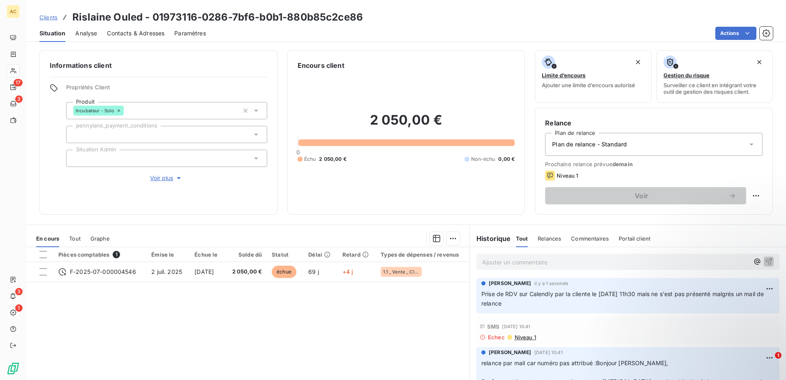
click at [293, 305] on div "Pièces comptables 1 Émise le Échue le Solde dû Statut Délai Retard Types de dép…" at bounding box center [247, 326] width 443 height 158
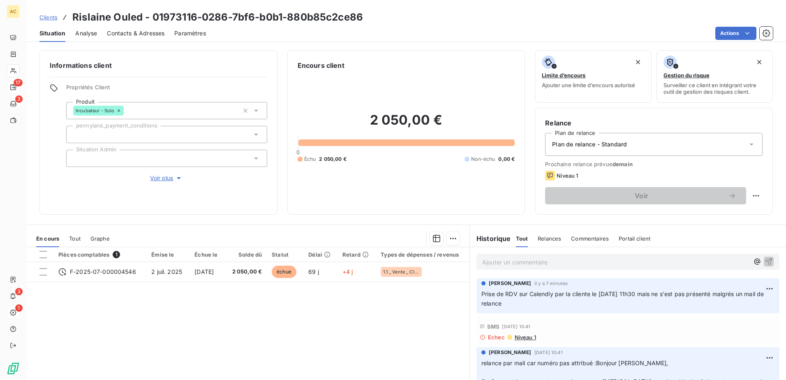
click at [48, 16] on span "Clients" at bounding box center [48, 17] width 18 height 7
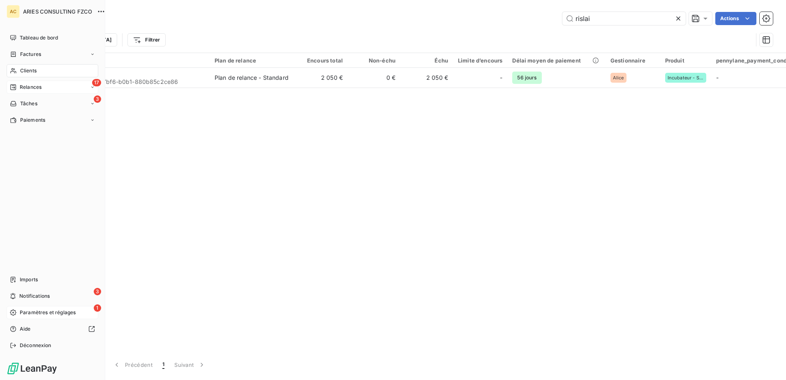
click at [21, 85] on span "Relances" at bounding box center [31, 86] width 22 height 7
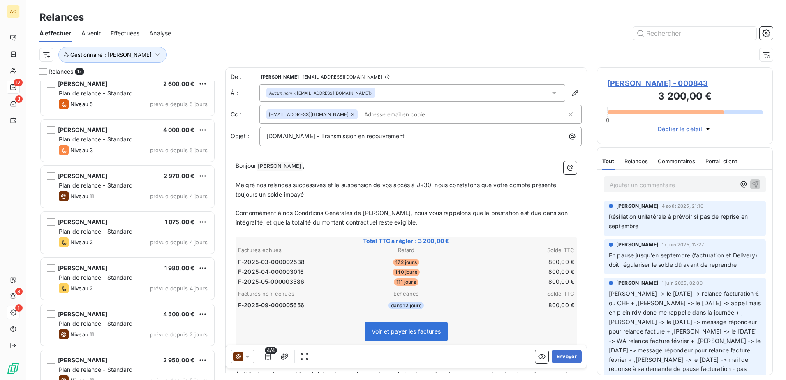
scroll to position [484, 0]
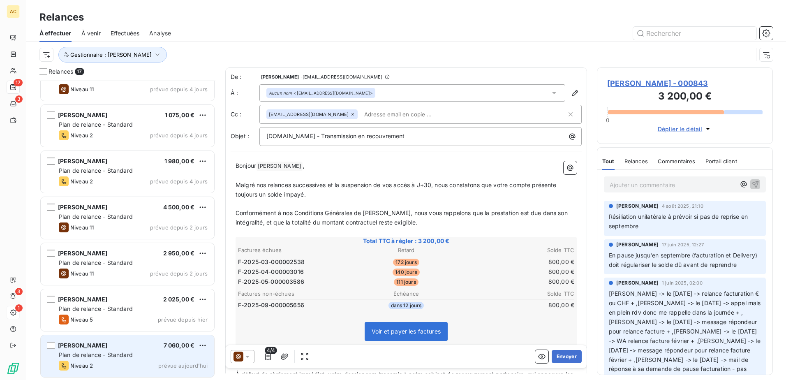
click at [99, 353] on span "Plan de relance - Standard" at bounding box center [96, 354] width 74 height 7
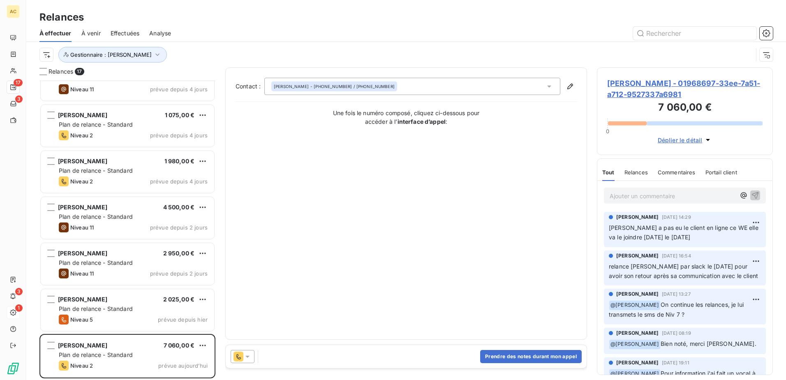
click at [689, 196] on p "Ajouter un commentaire ﻿" at bounding box center [673, 196] width 126 height 10
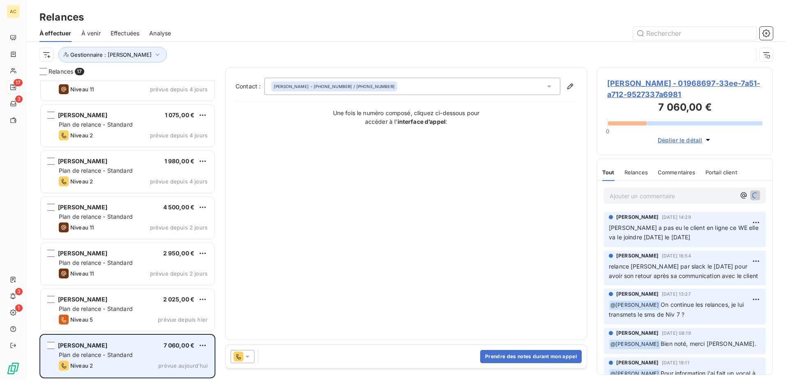
click at [92, 343] on span "[PERSON_NAME]" at bounding box center [82, 345] width 49 height 7
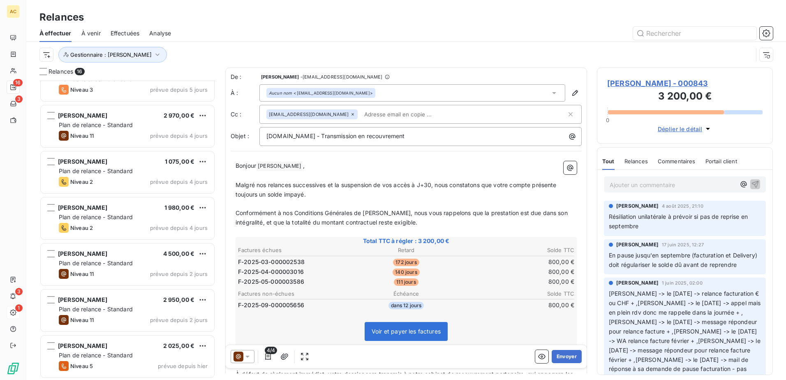
scroll to position [438, 0]
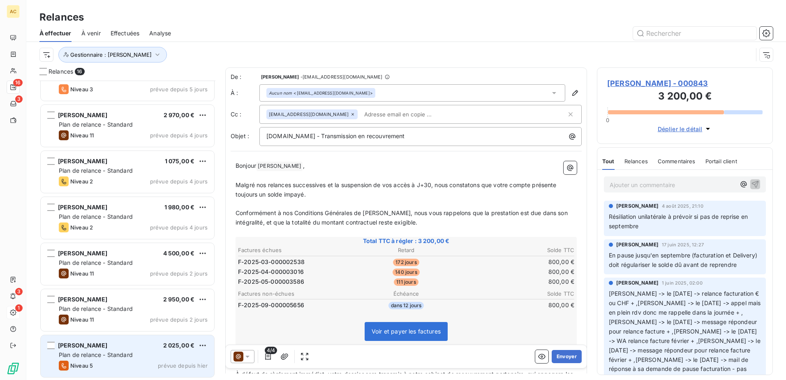
click at [117, 359] on div "[PERSON_NAME] 2 025,00 € Plan de relance - Standard Niveau 5 prévue depuis [DAT…" at bounding box center [127, 356] width 173 height 42
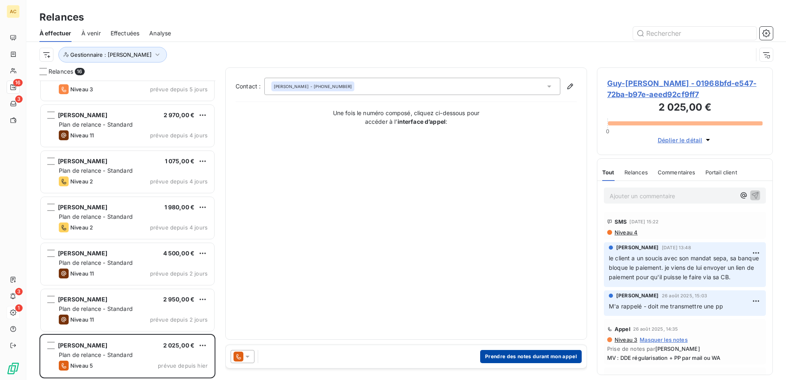
click at [543, 353] on button "Prendre des notes durant mon appel" at bounding box center [531, 356] width 102 height 13
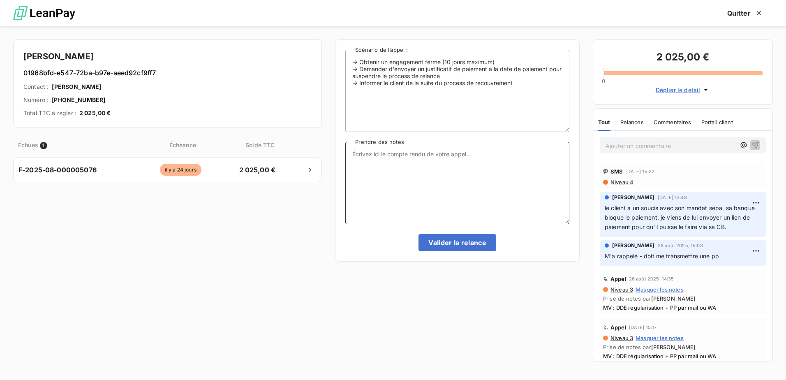
click at [470, 186] on textarea "Prendre des notes" at bounding box center [457, 183] width 224 height 82
click at [229, 298] on div "Échues 1 Échéance Solde TTC F-2025-08-000005076 [DATE] 2 025,00 €" at bounding box center [167, 249] width 309 height 234
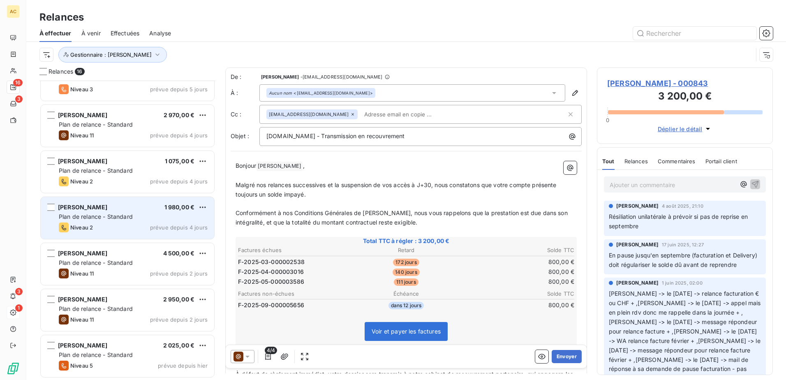
click at [125, 217] on span "Plan de relance - Standard" at bounding box center [96, 216] width 74 height 7
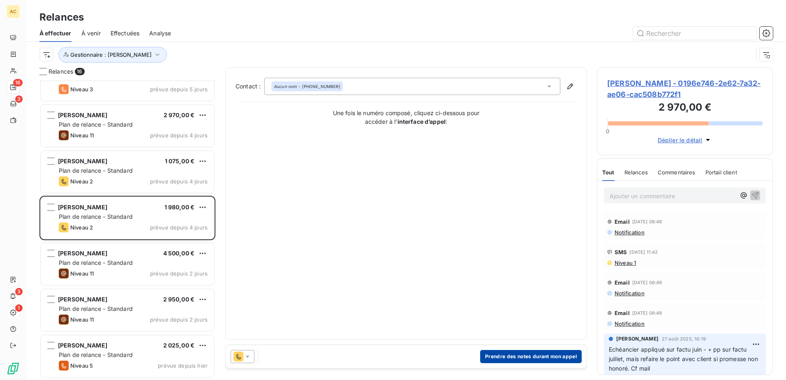
click at [530, 359] on button "Prendre des notes durant mon appel" at bounding box center [531, 356] width 102 height 13
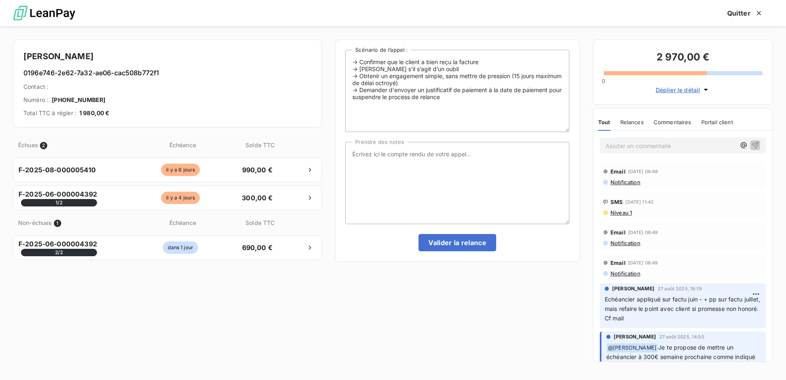
click at [371, 338] on div "-> Confirmer que le client a bien reçu la facture -> [PERSON_NAME] s’il s’agit …" at bounding box center [457, 202] width 245 height 327
click at [425, 181] on textarea "Prendre des notes" at bounding box center [457, 183] width 224 height 82
type textarea "MV et demande au client de me recontacter pour faire le point car prommesse de …"
drag, startPoint x: 448, startPoint y: 168, endPoint x: 342, endPoint y: 152, distance: 107.5
click at [342, 152] on div "-> Confirmer que le client a bien reçu la facture -> [PERSON_NAME] s’il s’agit …" at bounding box center [457, 150] width 245 height 222
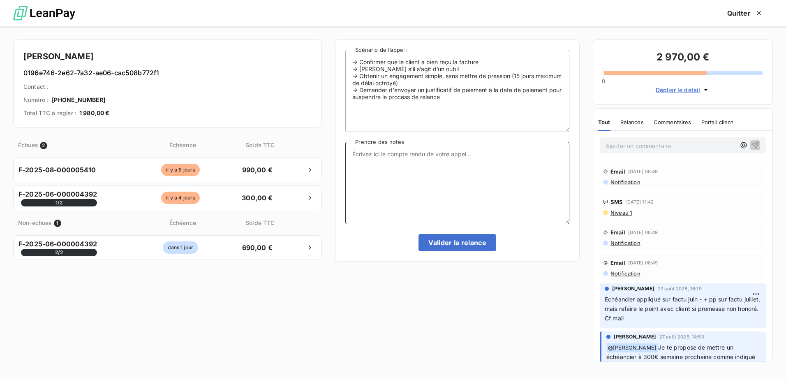
click at [476, 172] on textarea "Prendre des notes" at bounding box center [457, 183] width 224 height 82
type textarea "PP dans 10 jours 990€ et ensuite 12.10 règlement"
click at [478, 316] on div "-> Confirmer que le client a bien reçu la facture -> [PERSON_NAME] s’il s’agit …" at bounding box center [457, 202] width 245 height 327
drag, startPoint x: 377, startPoint y: 154, endPoint x: 423, endPoint y: 154, distance: 45.2
click at [423, 154] on textarea "PP dans 10 jours 990€ et ensuite 12.10 règlement" at bounding box center [457, 183] width 224 height 82
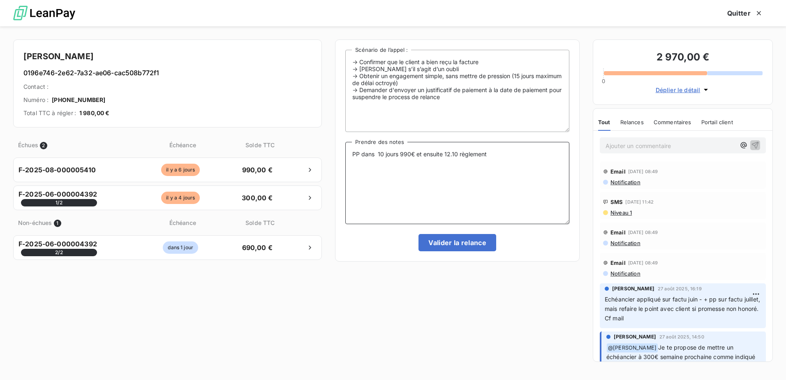
click at [411, 179] on textarea "PP dans 10 jours 990€ et ensuite 12.10 règlement" at bounding box center [457, 183] width 224 height 82
drag, startPoint x: 400, startPoint y: 156, endPoint x: 416, endPoint y: 155, distance: 16.5
click at [416, 155] on textarea "PP dans 10 jours 990€ et ensuite 12.10 règlement" at bounding box center [457, 183] width 224 height 82
click at [425, 201] on textarea "PP dans 10 jours 990€ et ensuite 12.10 règlement" at bounding box center [457, 183] width 224 height 82
drag, startPoint x: 499, startPoint y: 162, endPoint x: 327, endPoint y: 162, distance: 171.8
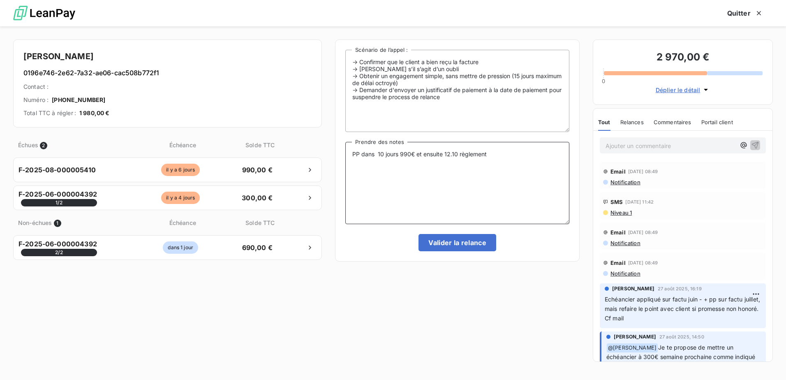
click at [327, 162] on div "Marin Foucher 0196e746-2e62-7a32-ae06-cac508b772f1 Contact : Numéro : [PHONE_NU…" at bounding box center [393, 202] width 786 height 353
click at [406, 177] on textarea "Prendre des notes" at bounding box center [457, 183] width 224 height 82
click at [478, 173] on textarea "Prendre des notes" at bounding box center [457, 183] width 224 height 82
paste textarea "Le client s’est engagé à régler 990 € le 19/09 pour solder la facture du 19/06.…"
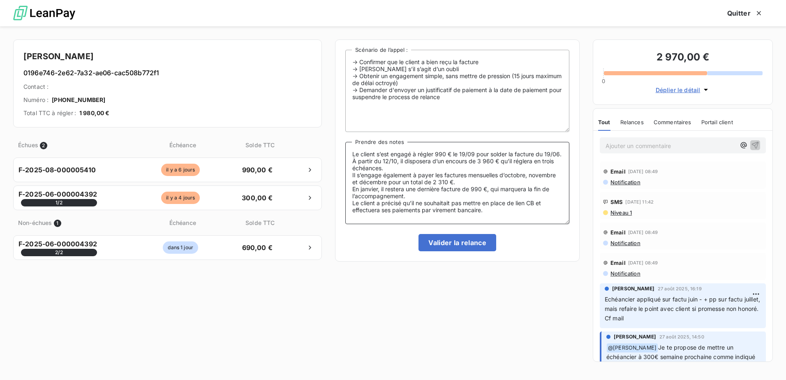
click at [393, 170] on textarea "Le client s’est engagé à régler 990 € le 19/09 pour solder la facture du 19/06.…" at bounding box center [457, 183] width 224 height 82
click at [357, 177] on textarea "Le client s’est engagé à régler 990 € le 19/09 pour solder la facture du 19/06.…" at bounding box center [457, 183] width 224 height 82
click at [353, 183] on textarea "Le client s’est engagé à régler 990 € le 19/09 pour solder la facture du 19/06.…" at bounding box center [457, 183] width 224 height 82
click at [426, 183] on textarea "Le client s’est engagé à régler 990 € le 19/09 pour solder la facture du 19/06.…" at bounding box center [457, 183] width 224 height 82
click at [352, 190] on textarea "Le client s’est engagé à régler 990 € le 19/09 pour solder la facture du 19/06.…" at bounding box center [457, 183] width 224 height 82
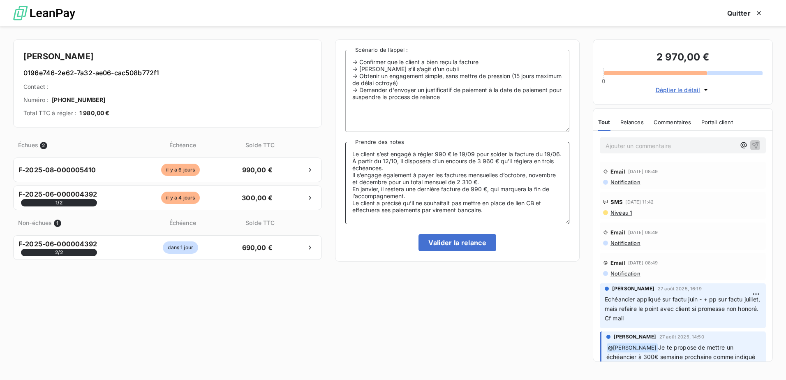
click at [350, 194] on textarea "Le client s’est engagé à régler 990 € le 19/09 pour solder la facture du 19/06.…" at bounding box center [457, 183] width 224 height 82
click at [350, 205] on textarea "Le client s’est engagé à régler 990 € le 19/09 pour solder la facture du 19/06.…" at bounding box center [457, 183] width 224 height 82
click at [351, 212] on textarea "Le client s’est engagé à régler 990 € le 19/09 pour solder la facture du 19/06.…" at bounding box center [457, 183] width 224 height 82
type textarea "Le client s’est engagé à régler 990 € le 19/09 pour solder la facture du 19/06.…"
click at [466, 245] on button "Valider la relance" at bounding box center [457, 242] width 78 height 17
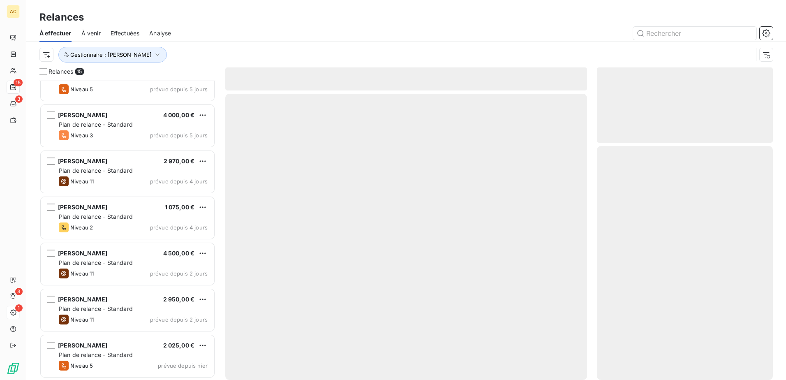
scroll to position [391, 0]
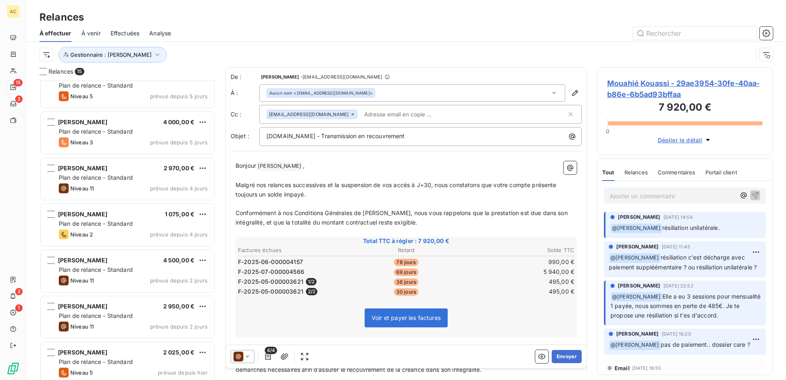
scroll to position [392, 0]
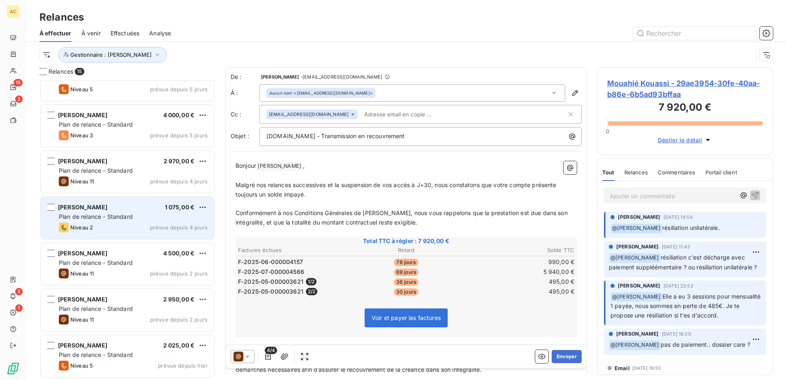
click at [118, 200] on div "Milan [PERSON_NAME] 1 075,00 € Plan de relance - Standard Niveau 2 prévue depui…" at bounding box center [127, 218] width 173 height 42
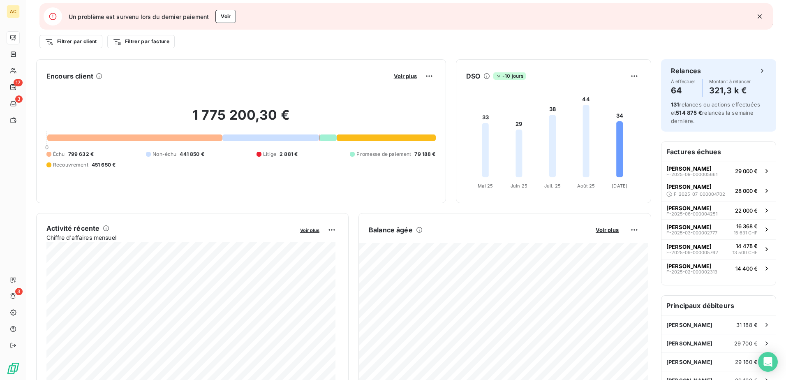
click at [759, 20] on icon "button" at bounding box center [759, 16] width 8 height 8
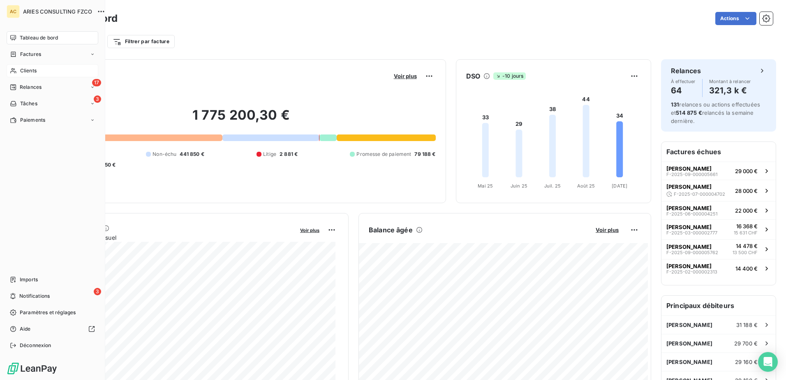
click at [16, 71] on icon at bounding box center [13, 70] width 7 height 7
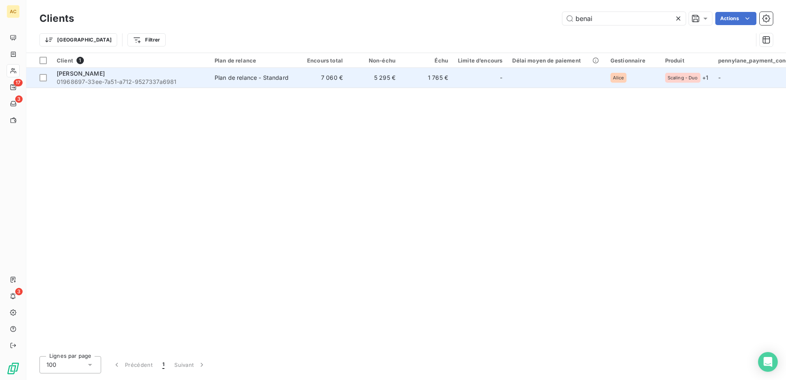
type input "benai"
click at [176, 79] on span "01968697-33ee-7a51-a712-9527337a6981" at bounding box center [131, 82] width 148 height 8
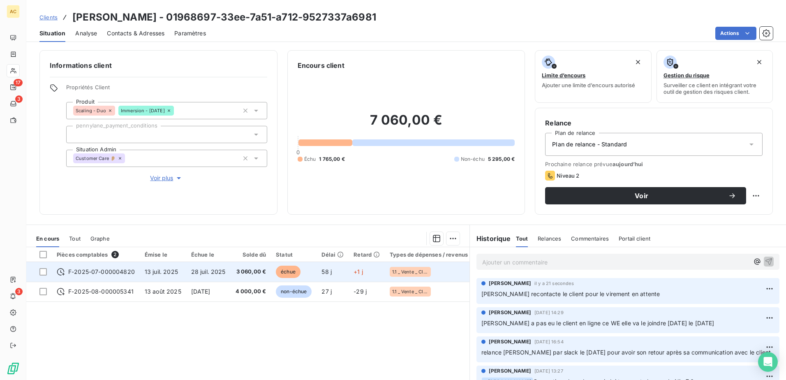
click at [256, 273] on span "3 060,00 €" at bounding box center [251, 272] width 31 height 8
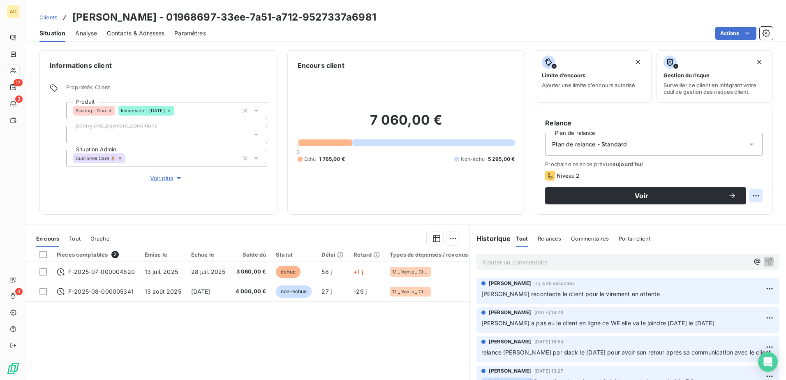
click at [753, 196] on html "AC 17 3 3 Clients Franck Benaim - 01968697-33ee-7a51-a712-9527337a6981 Situatio…" at bounding box center [393, 190] width 786 height 380
click at [727, 213] on div "Replanifier cette action" at bounding box center [716, 213] width 74 height 13
select select "8"
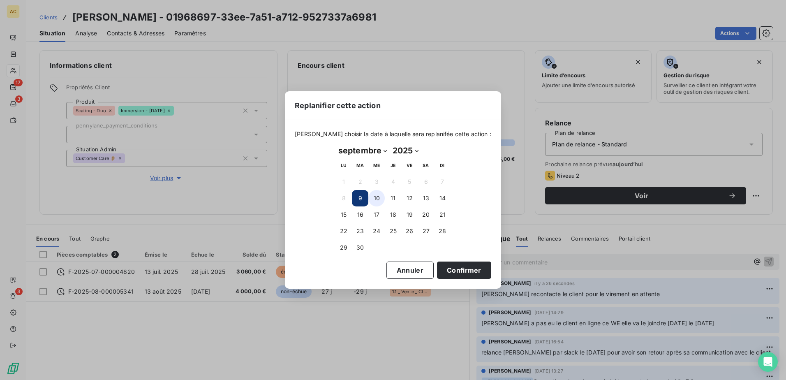
click at [375, 196] on button "10" at bounding box center [376, 198] width 16 height 16
click at [467, 271] on button "Confirmer" at bounding box center [464, 269] width 54 height 17
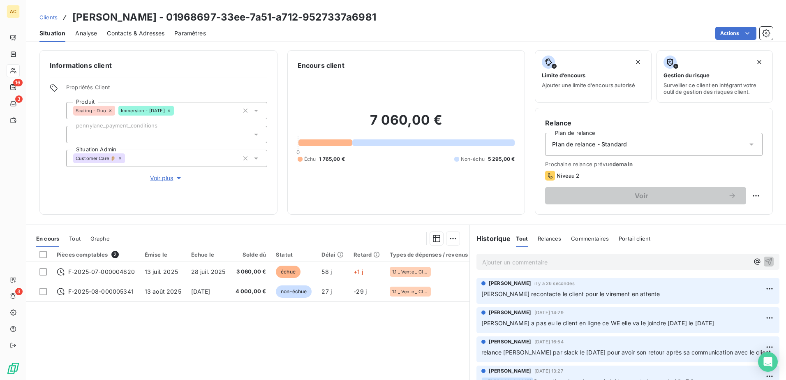
click at [218, 327] on div "Pièces comptables 2 Émise le Échue le Solde dû Statut Délai Retard Types de dép…" at bounding box center [247, 326] width 443 height 158
click at [42, 14] on span "Clients" at bounding box center [48, 17] width 18 height 7
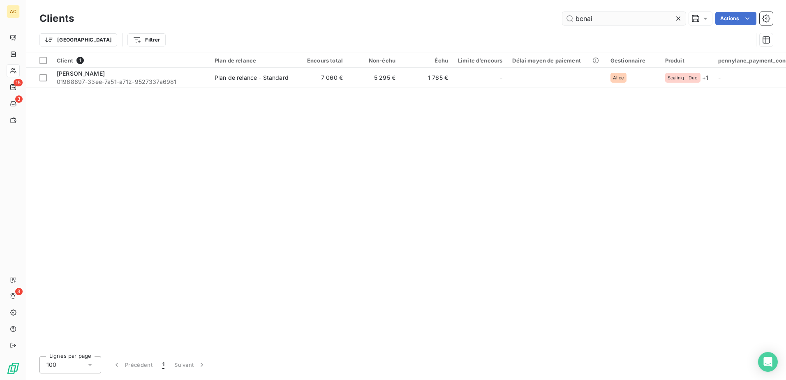
click at [615, 21] on input "benai" at bounding box center [623, 18] width 123 height 13
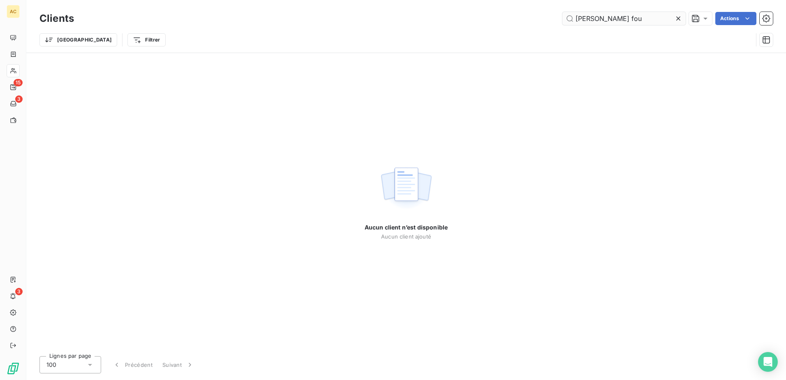
click at [600, 17] on input "martin fou" at bounding box center [623, 18] width 123 height 13
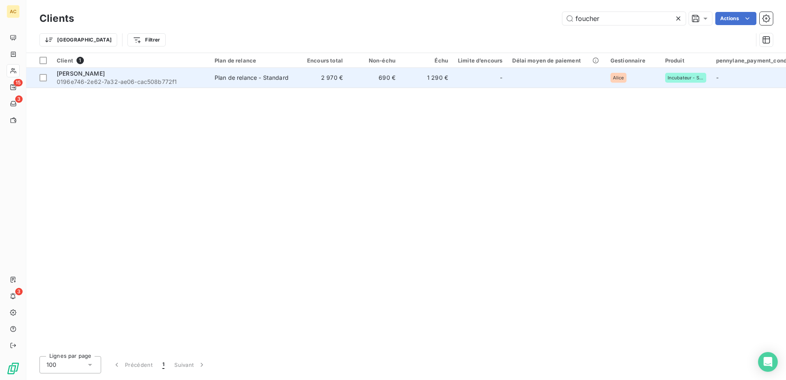
type input "foucher"
click at [122, 75] on div "[PERSON_NAME]" at bounding box center [131, 73] width 148 height 8
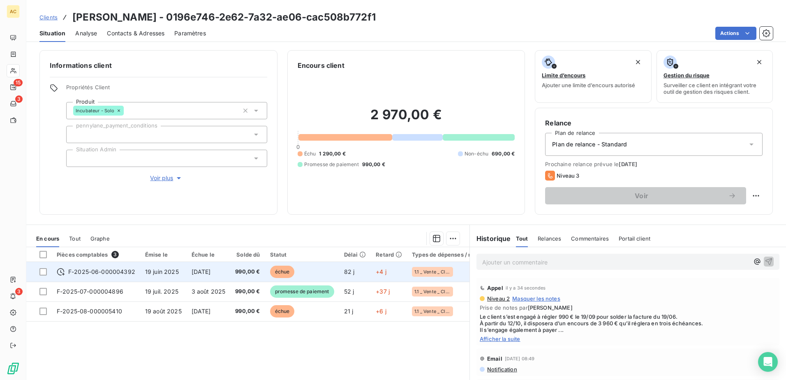
click at [195, 275] on span "10 sept. 2025" at bounding box center [201, 271] width 19 height 7
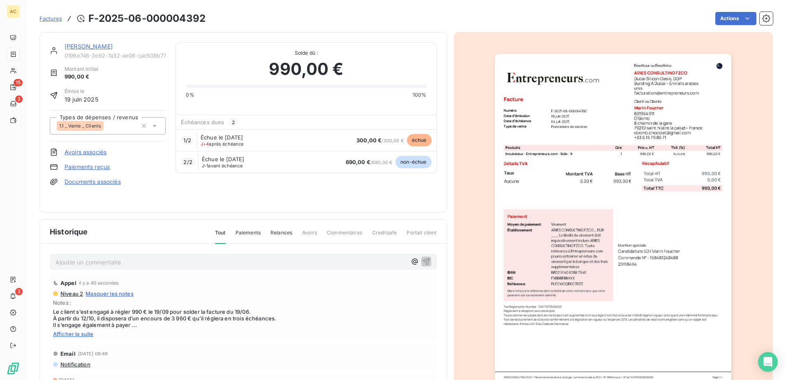
click at [733, 11] on div "Factures F-2025-06-000004392 Actions" at bounding box center [405, 18] width 733 height 17
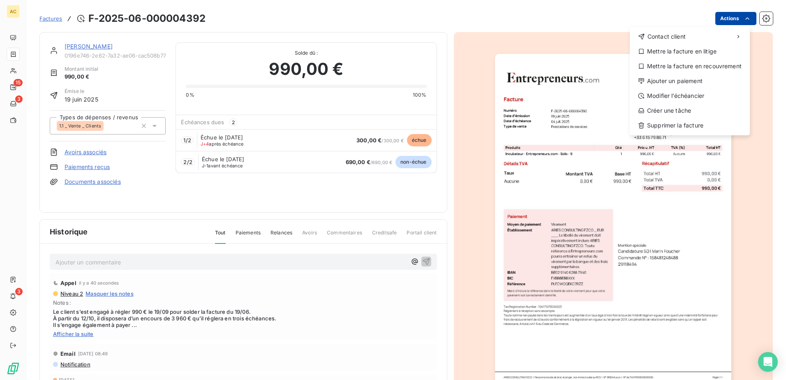
click at [734, 18] on html "AC 15 3 3 Factures F-2025-06-000004392 Actions Contact client Mettre la facture…" at bounding box center [393, 190] width 786 height 380
click at [685, 83] on div "Ajouter un paiement" at bounding box center [689, 80] width 113 height 13
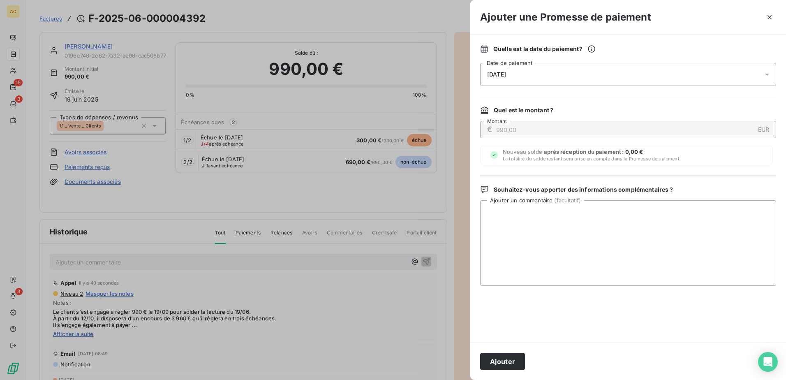
click at [573, 78] on div "10/09/2025" at bounding box center [628, 74] width 296 height 23
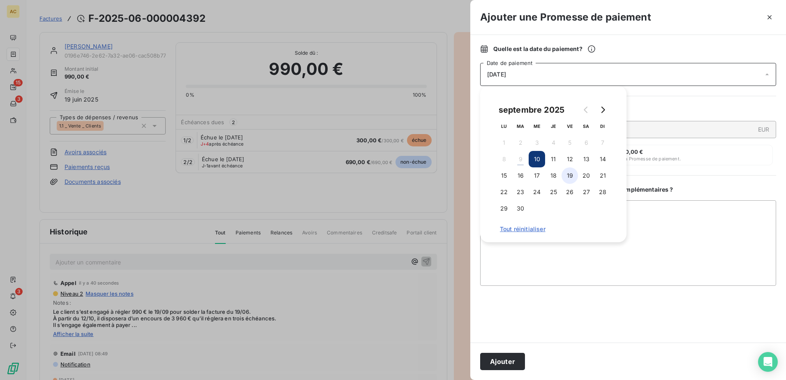
click at [572, 176] on button "19" at bounding box center [569, 175] width 16 height 16
click at [653, 237] on textarea "Ajouter un commentaire ( facultatif )" at bounding box center [628, 242] width 296 height 85
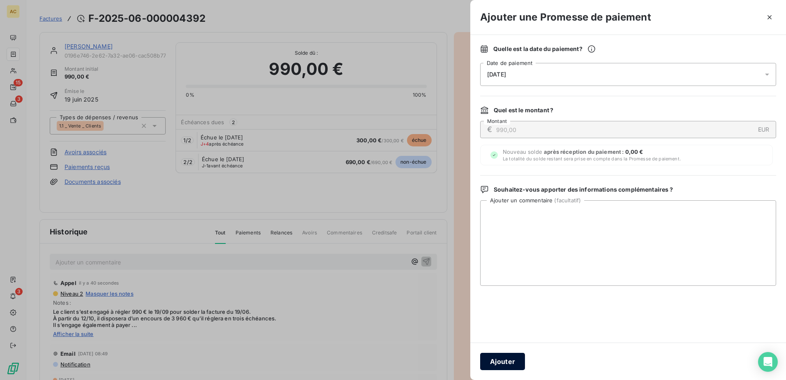
click at [497, 365] on button "Ajouter" at bounding box center [502, 361] width 45 height 17
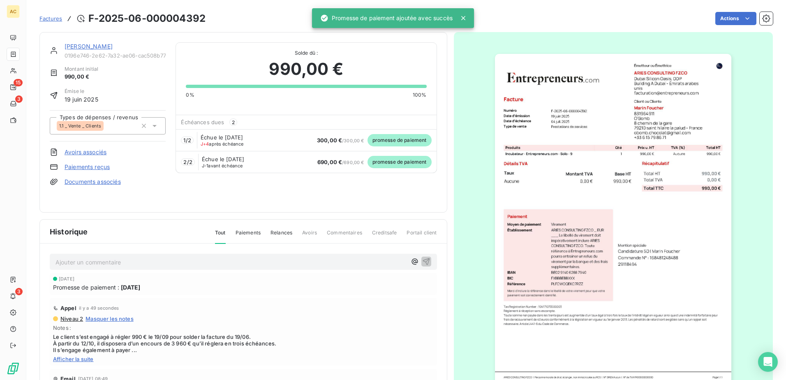
click at [47, 17] on span "Factures" at bounding box center [50, 18] width 23 height 7
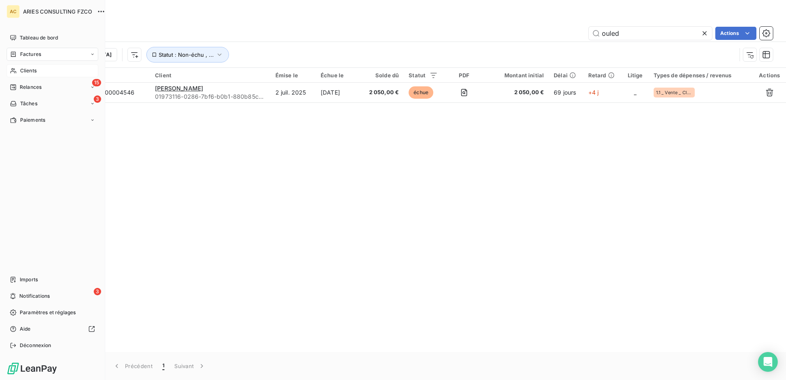
click at [18, 68] on div "Clients" at bounding box center [53, 70] width 92 height 13
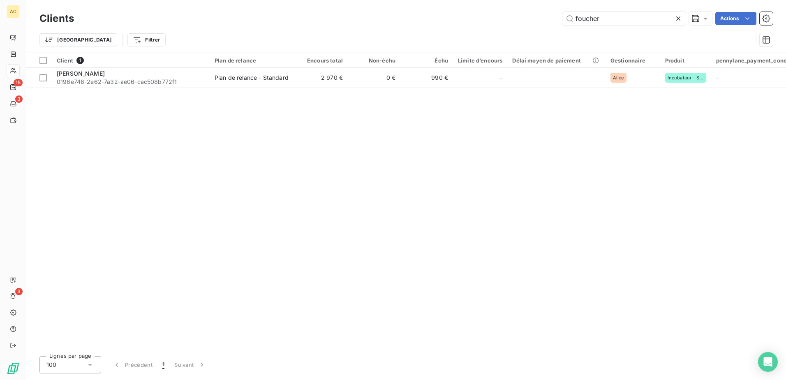
drag, startPoint x: 215, startPoint y: 139, endPoint x: 194, endPoint y: 119, distance: 29.6
click at [215, 140] on div "Client 1 Plan de relance Encours total Non-échu Échu Limite d’encours Délai moy…" at bounding box center [406, 201] width 760 height 296
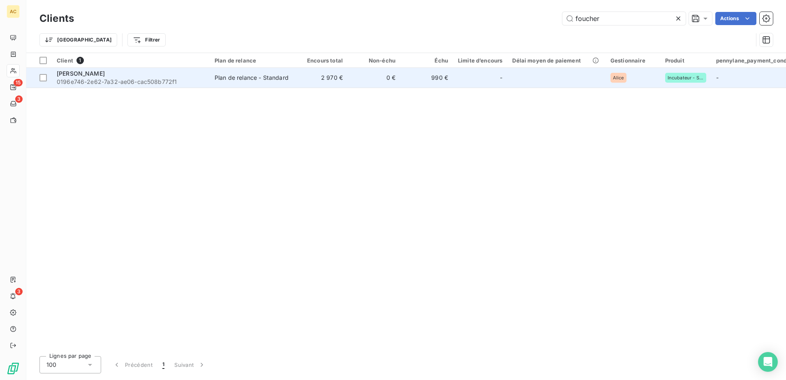
click at [132, 75] on div "[PERSON_NAME]" at bounding box center [131, 73] width 148 height 8
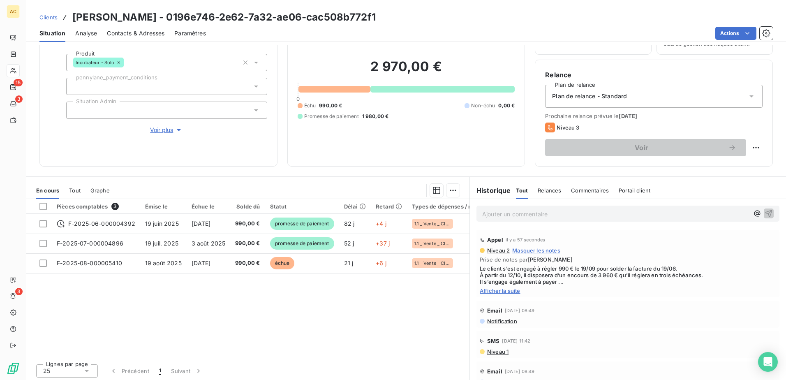
scroll to position [50, 0]
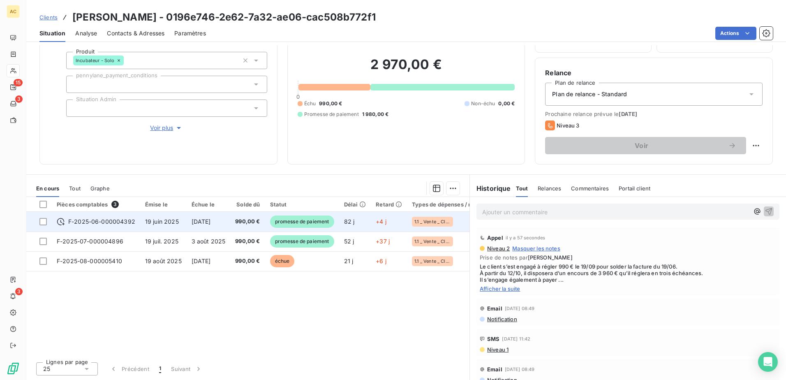
click at [210, 223] on span "[DATE]" at bounding box center [201, 221] width 19 height 7
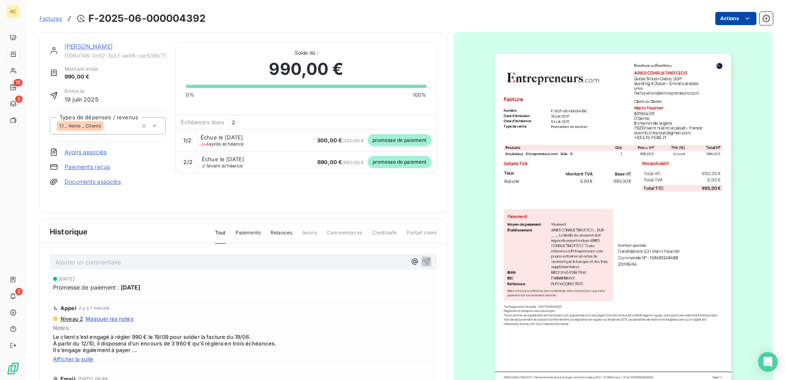
click at [732, 17] on html "AC 15 3 3 Factures F-2025-06-000004392 Actions Marin Foucher 0196e746-2e62-7a32…" at bounding box center [393, 190] width 786 height 380
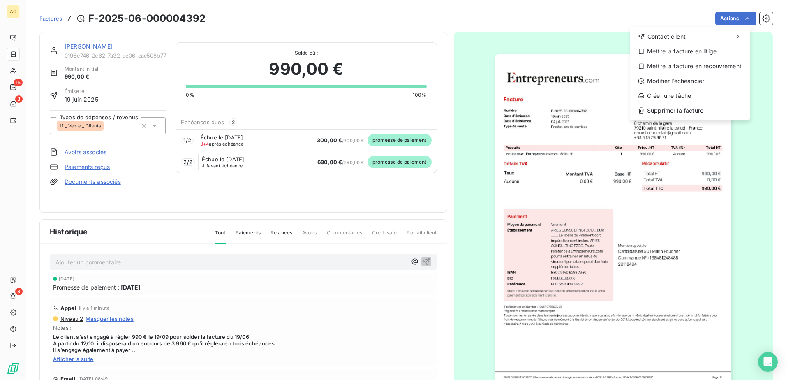
click at [391, 157] on html "AC 15 3 3 Factures F-2025-06-000004392 Actions Contact client Mettre la facture…" at bounding box center [393, 190] width 786 height 380
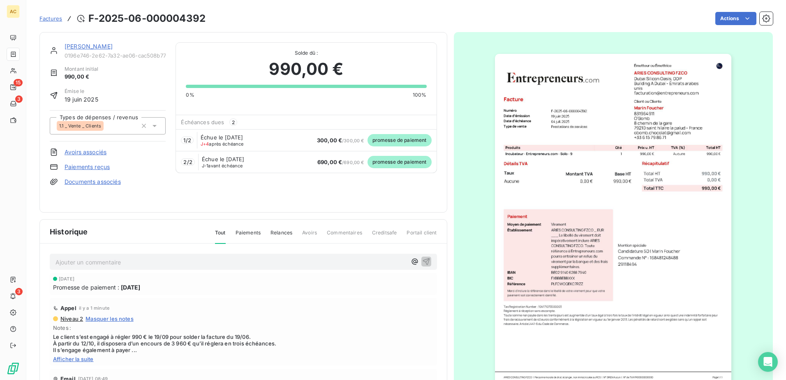
click at [195, 162] on div "2 / 2 Échue le 10 sept. 2025 J-1 avant échéance 690,00 € / 690,00 € promesse de…" at bounding box center [306, 162] width 260 height 22
drag, startPoint x: 191, startPoint y: 164, endPoint x: 296, endPoint y: 160, distance: 104.4
click at [296, 160] on div "2 / 2 Échue le 10 sept. 2025 J-1 avant échéance 690,00 € / 690,00 € promesse de…" at bounding box center [306, 162] width 260 height 22
drag, startPoint x: 296, startPoint y: 160, endPoint x: 302, endPoint y: 164, distance: 7.0
click at [302, 164] on div "2 / 2 Échue le 10 sept. 2025 J-1 avant échéance 690,00 € / 690,00 € promesse de…" at bounding box center [306, 162] width 260 height 22
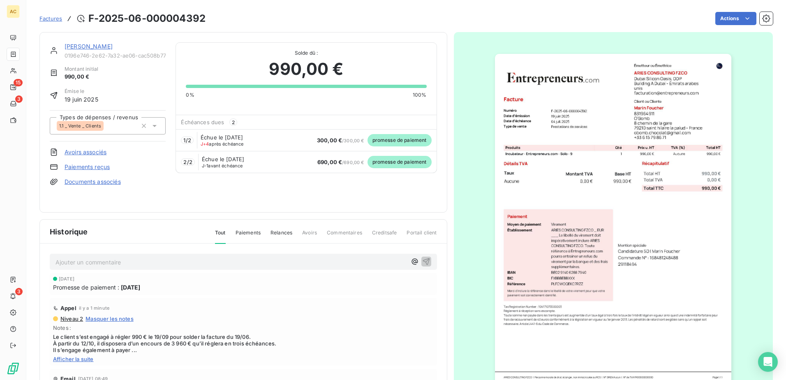
click at [306, 144] on div "1 / 2 Échue le 5 sept. 2025 J+4 après échéance 300,00 € / 300,00 € promesse de …" at bounding box center [306, 140] width 260 height 22
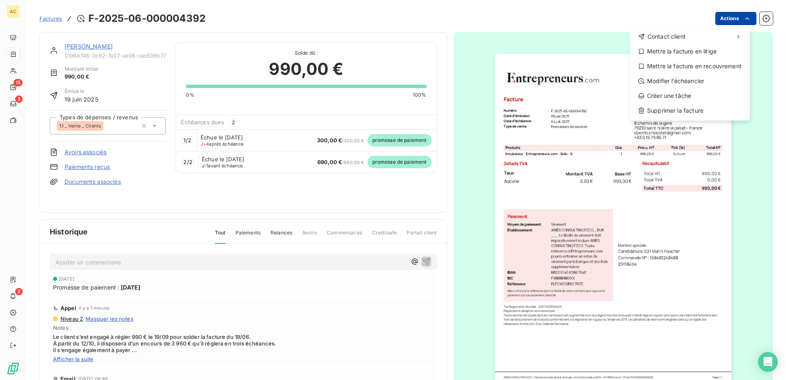
click at [734, 17] on html "AC 15 3 3 Factures F-2025-06-000004392 Actions Contact client Mettre la facture…" at bounding box center [393, 190] width 786 height 380
click at [281, 183] on html "AC 15 3 3 Factures F-2025-06-000004392 Actions Contact client Mettre la facture…" at bounding box center [393, 190] width 786 height 380
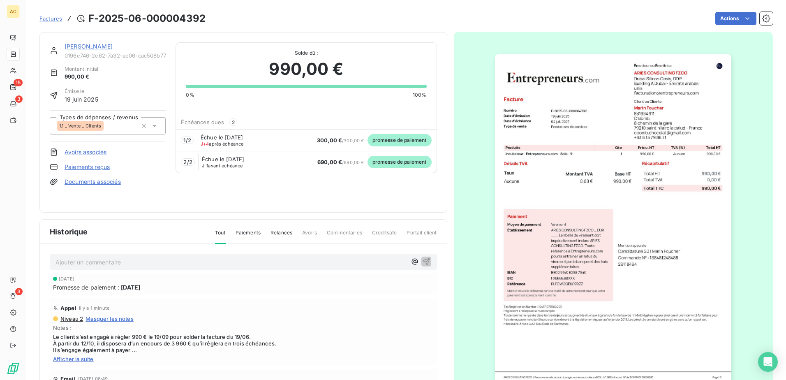
click at [356, 133] on div "1 / 2 Échue le 5 sept. 2025 J+4 après échéance 300,00 € / 300,00 € promesse de …" at bounding box center [306, 140] width 260 height 22
click at [290, 144] on div "1 / 2 Échue le 5 sept. 2025 J+4 après échéance 300,00 € / 300,00 € promesse de …" at bounding box center [306, 140] width 260 height 22
drag, startPoint x: 290, startPoint y: 144, endPoint x: 252, endPoint y: 187, distance: 57.9
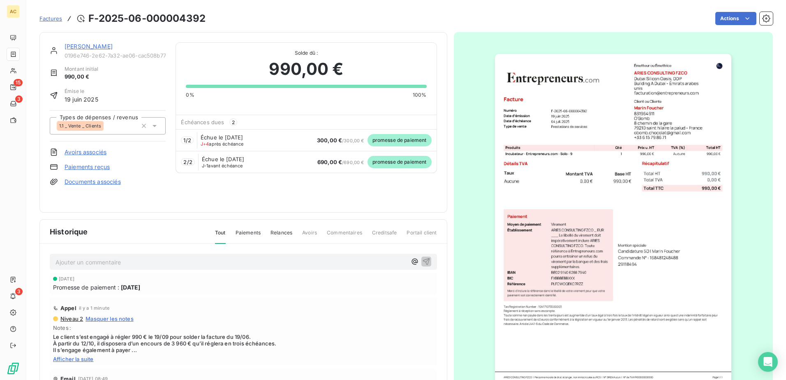
click at [252, 187] on div "Marin Foucher 0196e746-2e62-7a32-ae06-cac508b772f1 Montant initial 990,00 € Émi…" at bounding box center [243, 122] width 387 height 160
click at [226, 141] on div "Échue le 5 sept. 2025 J+4 après échéance" at bounding box center [227, 140] width 53 height 12
click at [232, 123] on span "2" at bounding box center [233, 121] width 8 height 7
click at [185, 140] on span "1 / 2" at bounding box center [186, 140] width 7 height 7
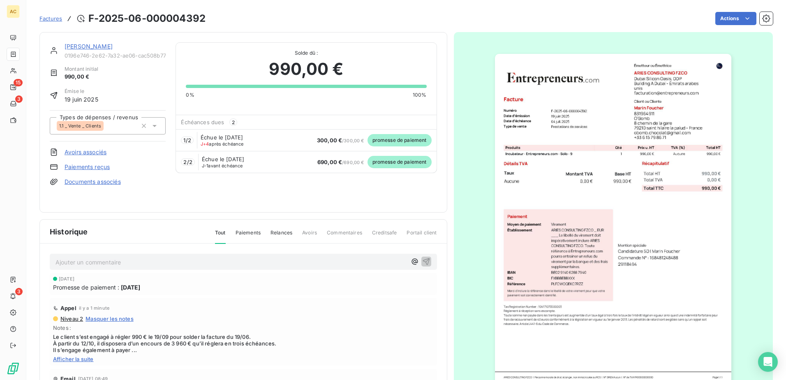
drag, startPoint x: 185, startPoint y: 140, endPoint x: 179, endPoint y: 164, distance: 25.0
click at [177, 164] on div "2 / 2 Échue le 10 sept. 2025 J-1 avant échéance 690,00 € / 690,00 € promesse de…" at bounding box center [306, 162] width 260 height 22
click at [187, 162] on span "2 / 2" at bounding box center [187, 162] width 9 height 7
click at [243, 167] on span "J-1 avant échéance" at bounding box center [222, 165] width 41 height 5
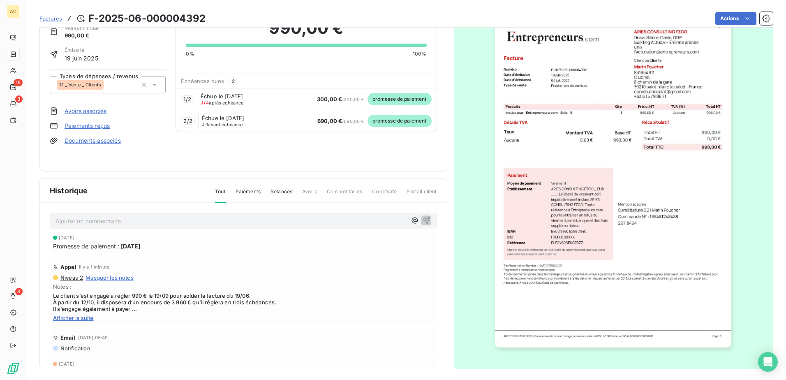
scroll to position [44, 0]
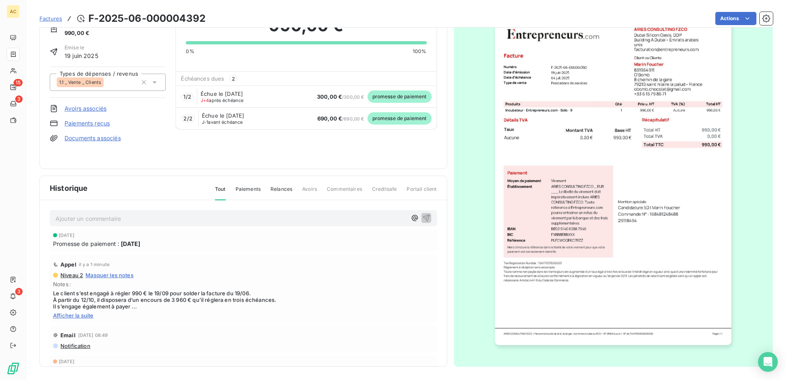
drag, startPoint x: 226, startPoint y: 239, endPoint x: 237, endPoint y: 238, distance: 10.8
click at [227, 239] on div "Promesse de paiement : 19 sept. 2025" at bounding box center [243, 243] width 381 height 9
drag, startPoint x: 354, startPoint y: 233, endPoint x: 95, endPoint y: 240, distance: 259.4
click at [95, 240] on div "19 sept. 2025 Promesse de paiement : 19 sept. 2025" at bounding box center [243, 240] width 381 height 15
drag, startPoint x: 95, startPoint y: 240, endPoint x: 212, endPoint y: 236, distance: 116.8
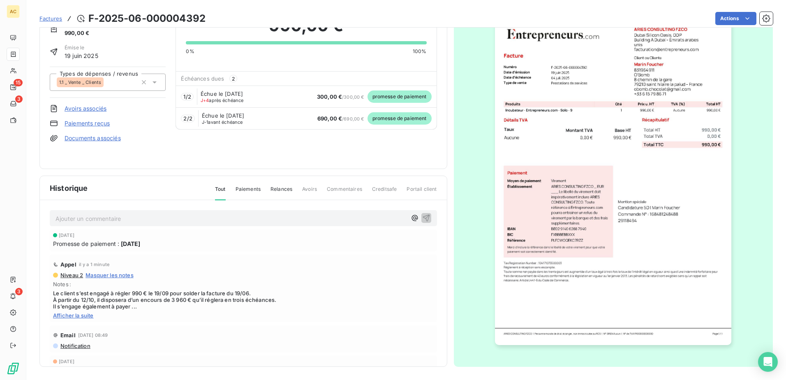
click at [212, 236] on div "19 sept. 2025" at bounding box center [243, 235] width 381 height 5
click at [242, 186] on span "Paiements" at bounding box center [248, 192] width 25 height 14
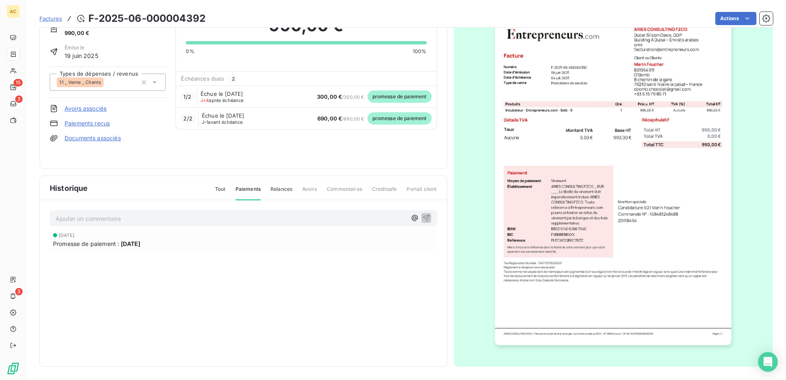
click at [242, 233] on div "19 sept. 2025" at bounding box center [243, 235] width 381 height 5
drag, startPoint x: 242, startPoint y: 233, endPoint x: 187, endPoint y: 245, distance: 56.6
drag, startPoint x: 187, startPoint y: 245, endPoint x: 125, endPoint y: 157, distance: 107.0
click at [125, 157] on div "Marin Foucher 0196e746-2e62-7a32-ae06-cac508b772f1 Montant initial 990,00 € Émi…" at bounding box center [108, 79] width 116 height 160
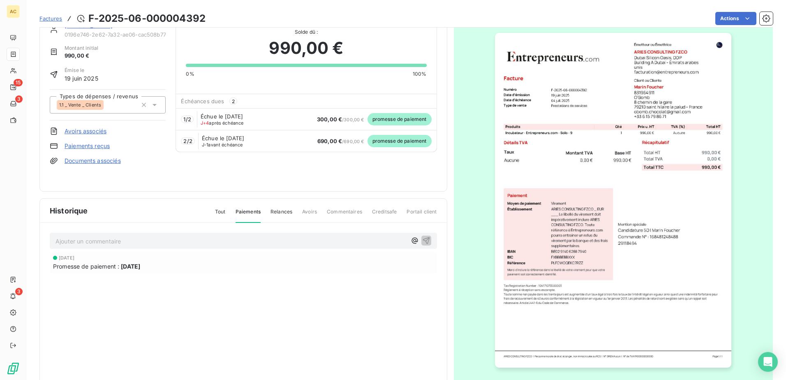
scroll to position [0, 0]
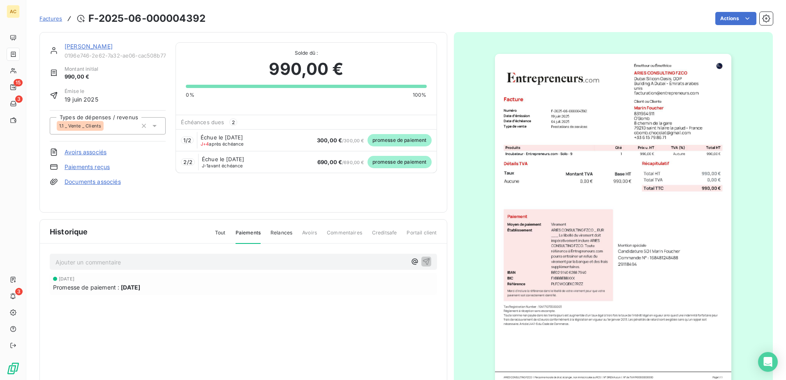
click at [87, 47] on link "[PERSON_NAME]" at bounding box center [89, 46] width 48 height 7
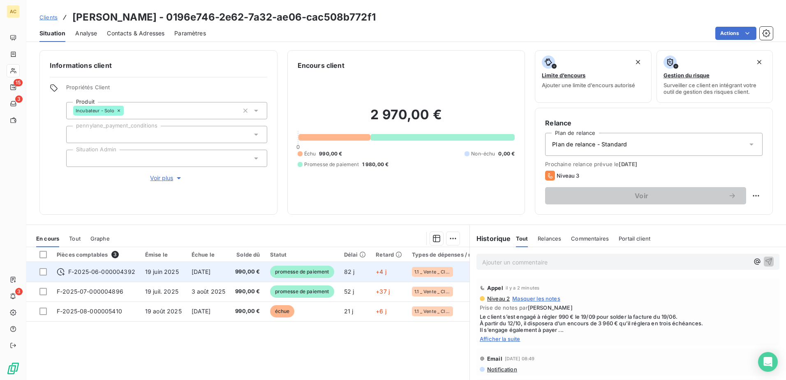
click at [328, 273] on span "promesse de paiement" at bounding box center [302, 272] width 64 height 12
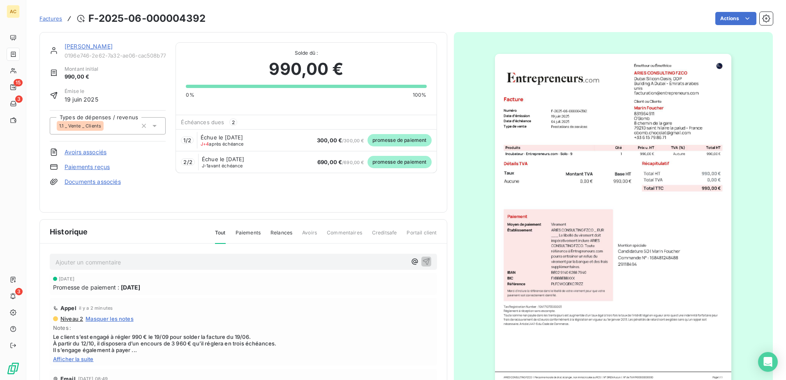
click at [412, 139] on span "promesse de paiement" at bounding box center [399, 140] width 64 height 12
click at [718, 20] on html "AC 15 3 3 Factures F-2025-06-000004392 Actions Marin Foucher 0196e746-2e62-7a32…" at bounding box center [393, 190] width 786 height 380
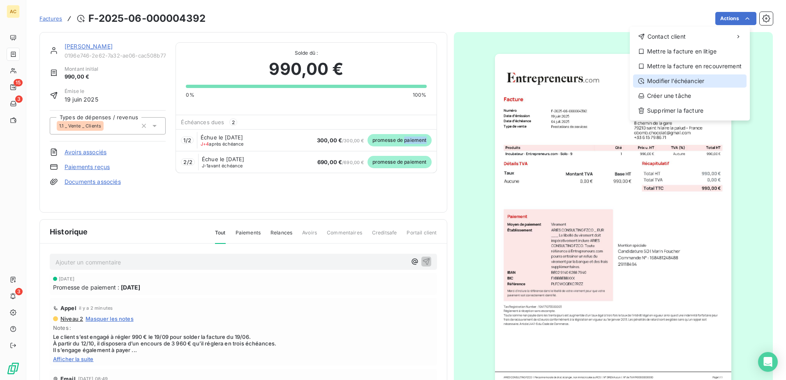
click at [701, 77] on div "Modifier l’échéancier" at bounding box center [689, 80] width 113 height 13
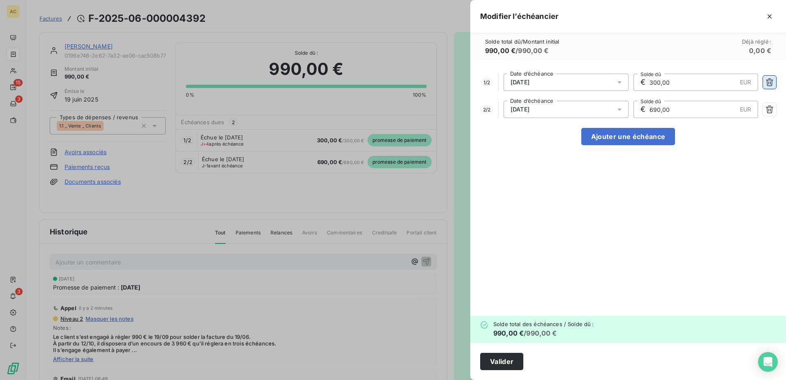
click at [770, 80] on icon "button" at bounding box center [769, 83] width 7 height 8
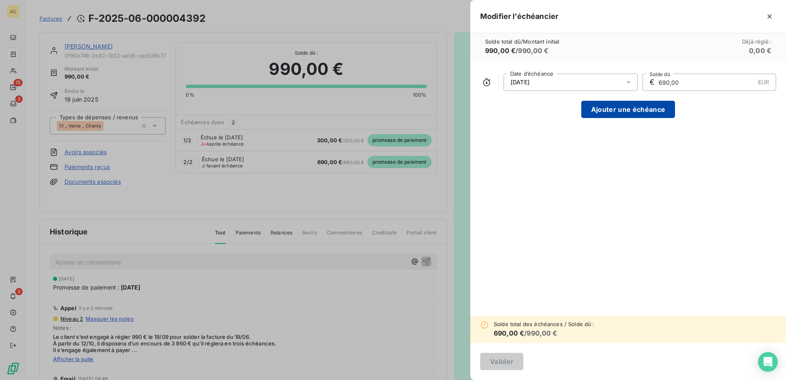
click at [641, 110] on button "Ajouter une échéance" at bounding box center [628, 109] width 94 height 17
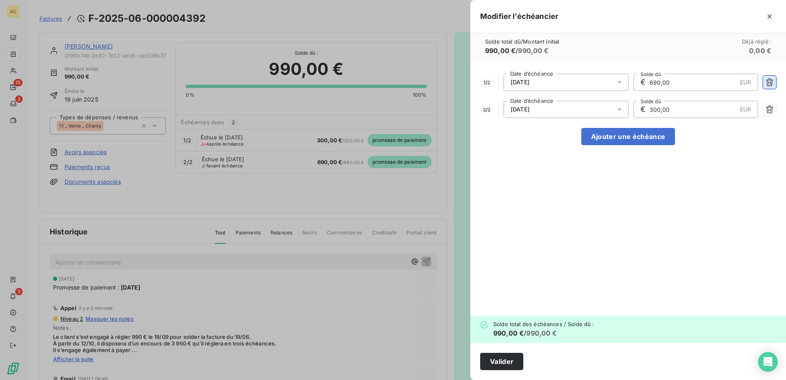
click at [771, 83] on icon "button" at bounding box center [769, 82] width 8 height 8
type input "300,00"
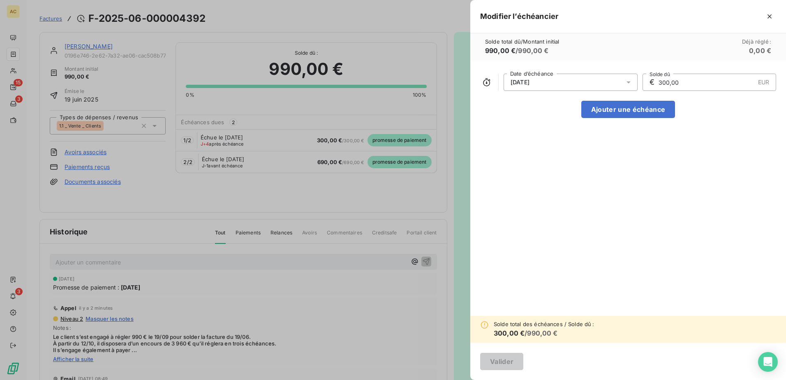
click at [587, 86] on div "10/10/2025" at bounding box center [570, 82] width 134 height 17
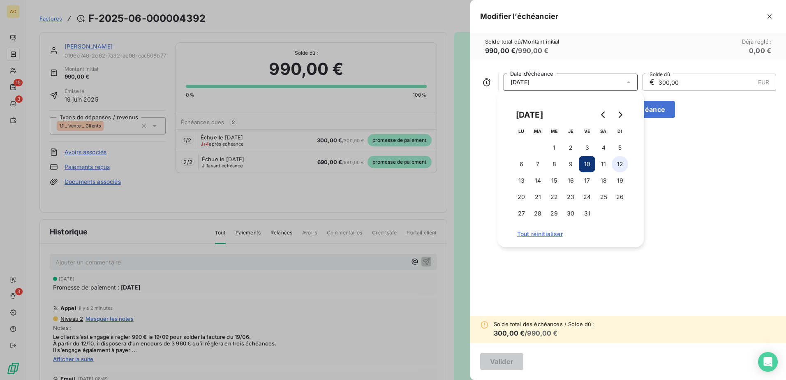
click at [622, 165] on button "12" at bounding box center [620, 164] width 16 height 16
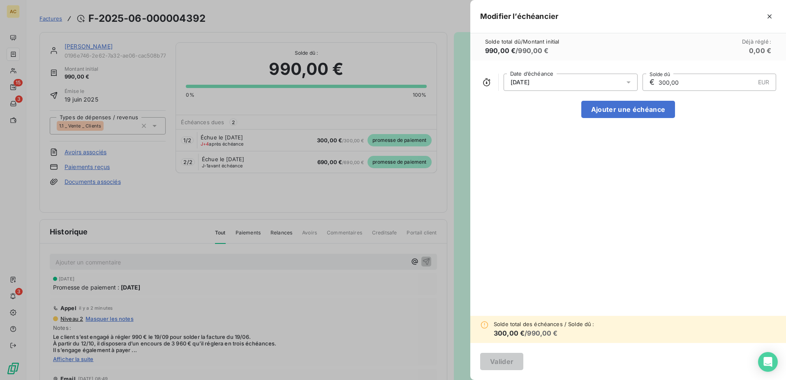
click at [690, 79] on input "300,00" at bounding box center [706, 82] width 97 height 16
click at [773, 15] on icon "button" at bounding box center [769, 16] width 8 height 8
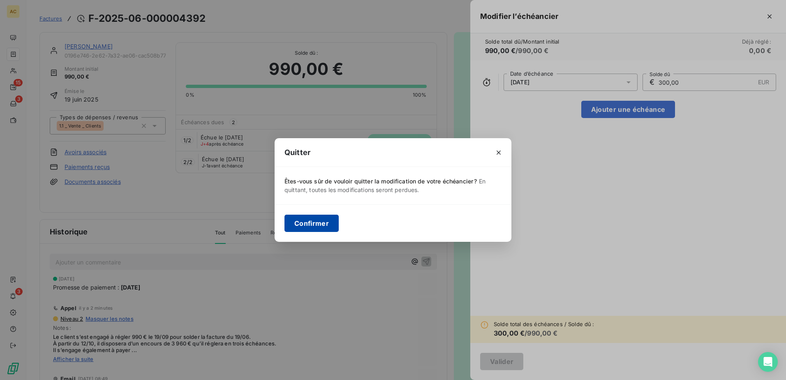
click at [310, 227] on button "Confirmer" at bounding box center [311, 223] width 54 height 17
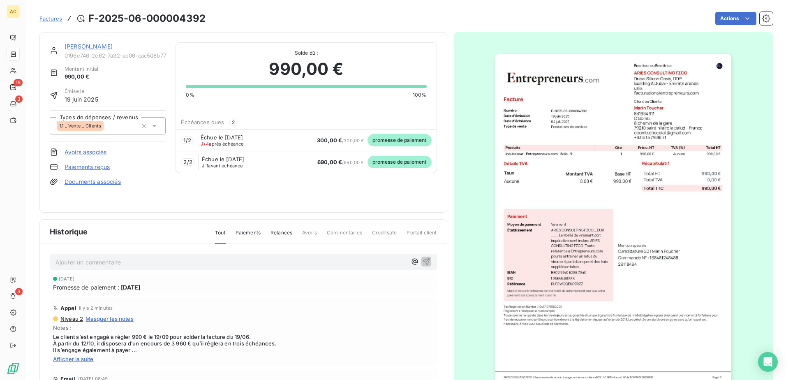
click at [42, 20] on span "Factures" at bounding box center [50, 18] width 23 height 7
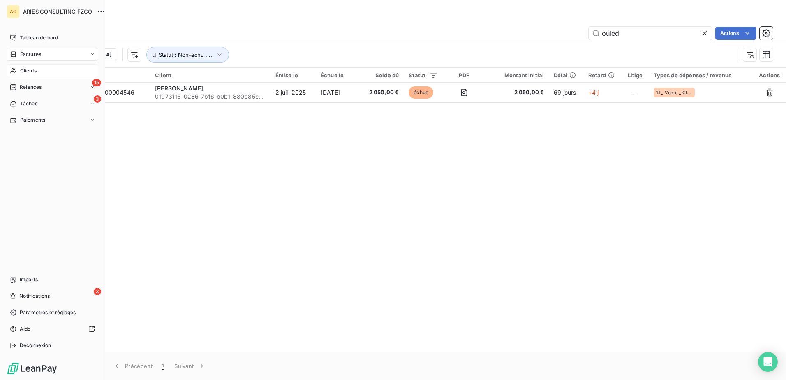
click at [25, 75] on div "Clients" at bounding box center [53, 70] width 92 height 13
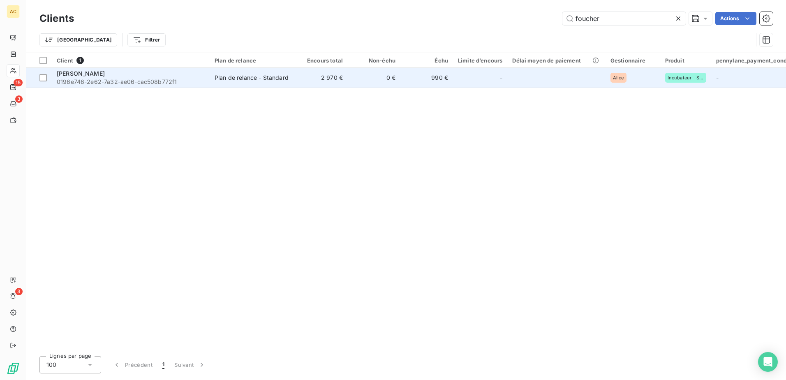
click at [159, 78] on span "0196e746-2e62-7a32-ae06-cac508b772f1" at bounding box center [131, 82] width 148 height 8
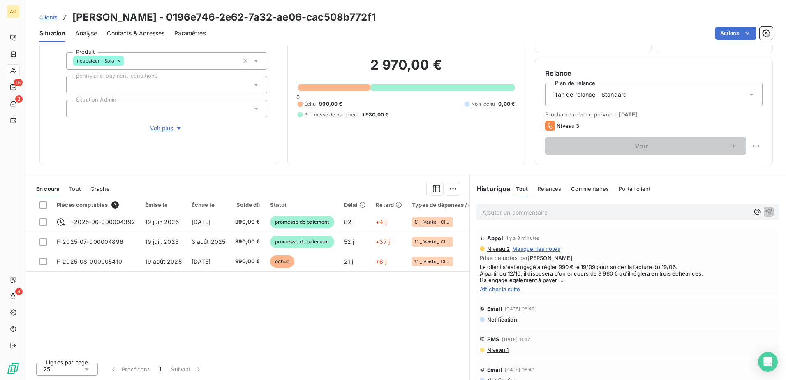
scroll to position [50, 0]
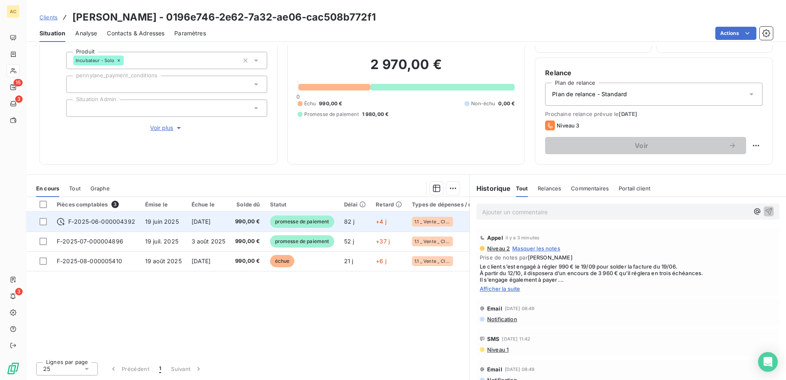
click at [208, 223] on span "[DATE]" at bounding box center [201, 221] width 19 height 7
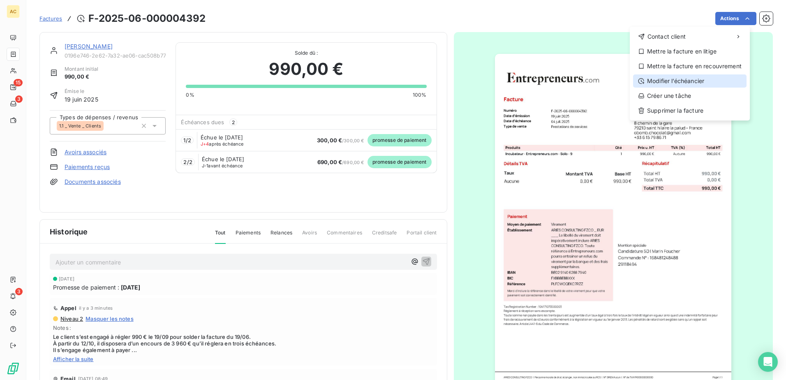
click at [697, 85] on div "Modifier l’échéancier" at bounding box center [689, 80] width 113 height 13
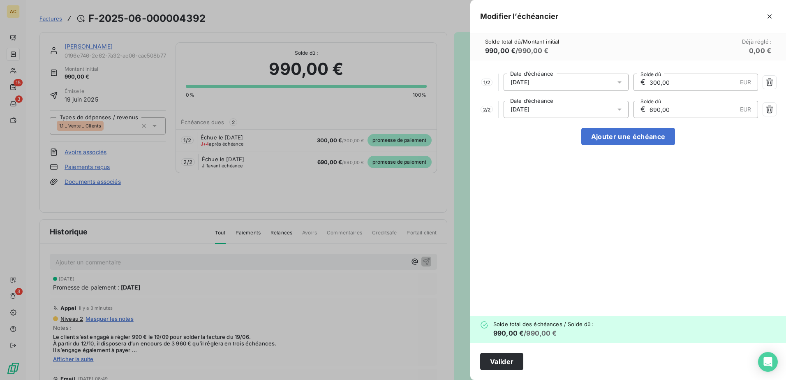
click at [572, 79] on div "05/09/2025" at bounding box center [565, 82] width 125 height 17
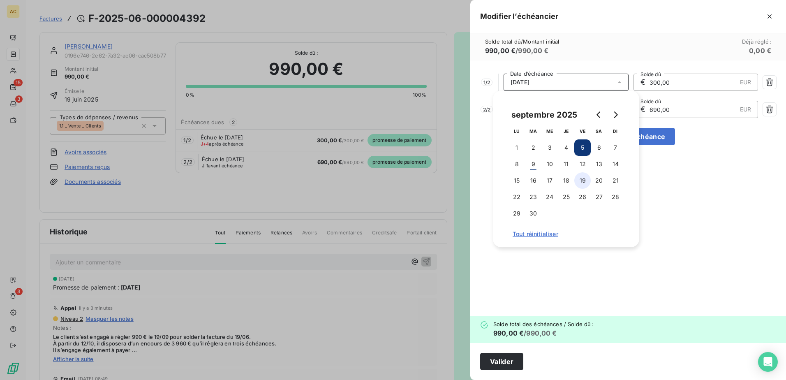
click at [585, 179] on button "19" at bounding box center [582, 180] width 16 height 16
type input "690,00"
type input "300,00"
click at [579, 178] on button "19" at bounding box center [582, 180] width 16 height 16
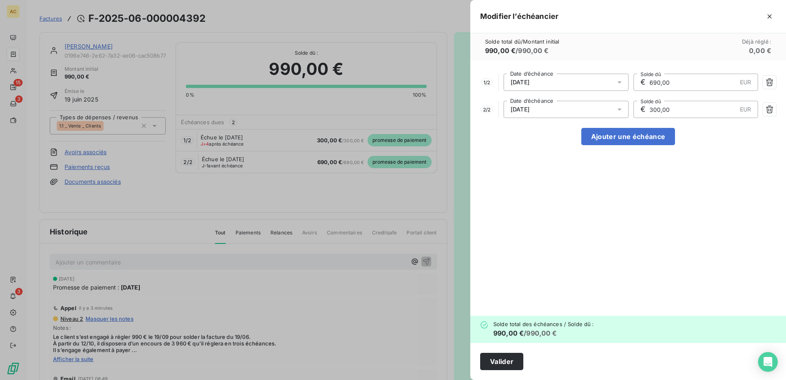
click at [710, 171] on div "1 / 2 19/09/2025 Date d’échéance € 690,00 EUR Solde dû 2 / 2 19/09/2025 Date d’…" at bounding box center [628, 187] width 316 height 255
click at [697, 101] on div "€ 300,00 EUR Solde dû" at bounding box center [695, 109] width 125 height 17
click at [697, 110] on input "300,00" at bounding box center [693, 109] width 88 height 16
click at [769, 111] on icon "button" at bounding box center [769, 109] width 8 height 8
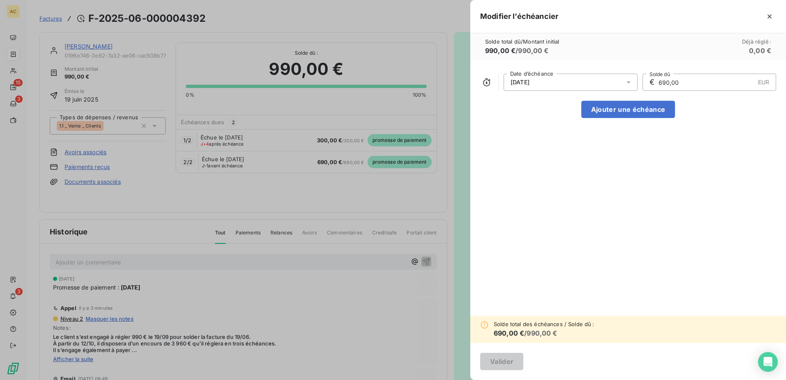
click at [689, 84] on input "690,00" at bounding box center [706, 82] width 97 height 16
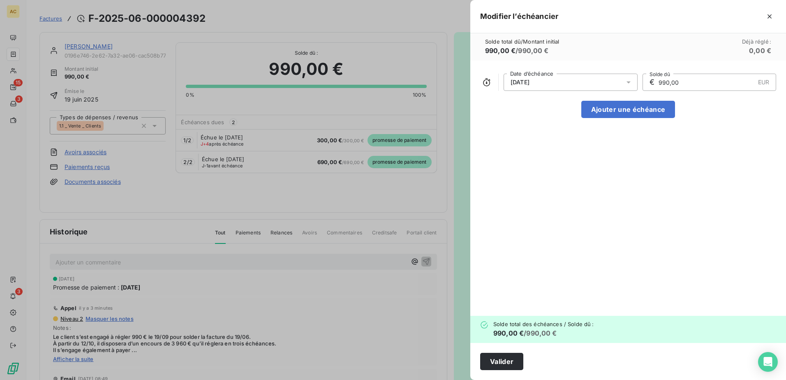
click at [681, 158] on div "19/09/2025 Date d’échéance € 990,00 EUR Solde dû Ajouter une échéance" at bounding box center [628, 187] width 316 height 255
click at [633, 105] on button "Ajouter une échéance" at bounding box center [628, 109] width 94 height 17
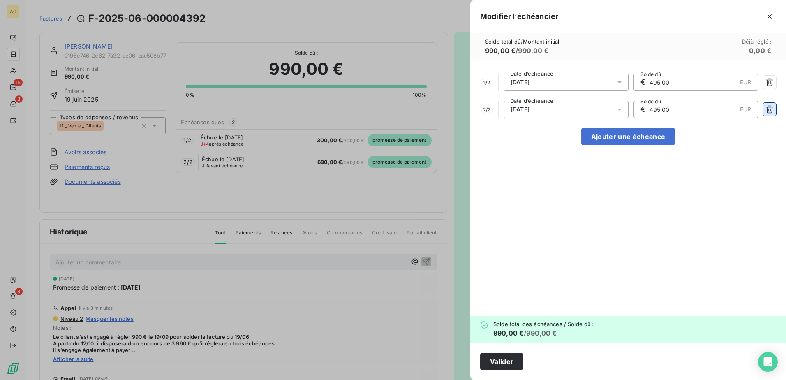
click at [764, 109] on button "button" at bounding box center [769, 109] width 13 height 13
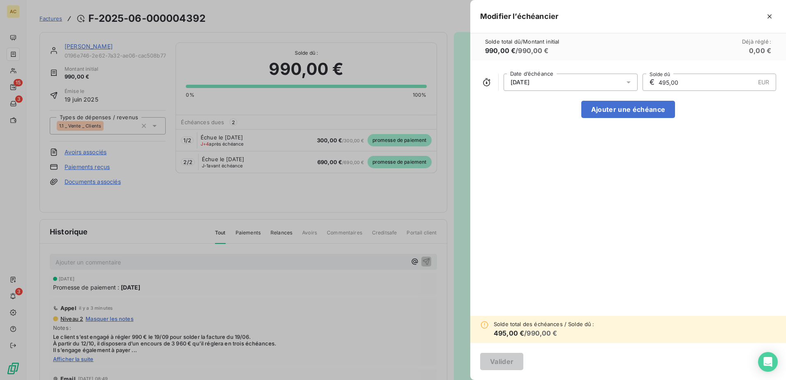
click at [682, 83] on input "495,00" at bounding box center [706, 82] width 97 height 16
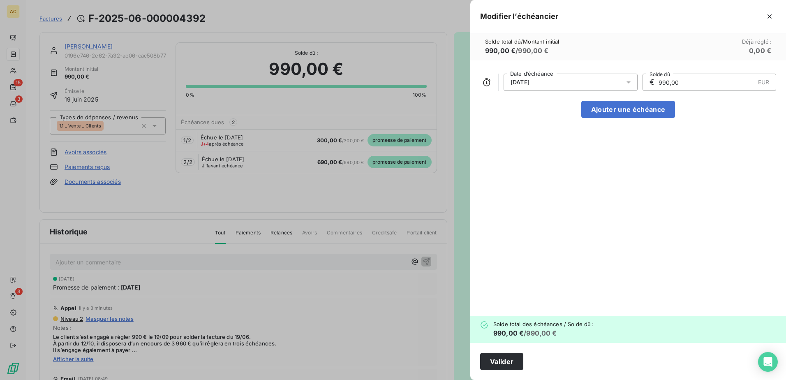
type input "990,00"
click at [664, 204] on div "19/09/2025 Date d’échéance € 990,00 EUR Solde dû Ajouter une échéance" at bounding box center [628, 187] width 316 height 255
click at [490, 360] on button "Valider" at bounding box center [501, 361] width 43 height 17
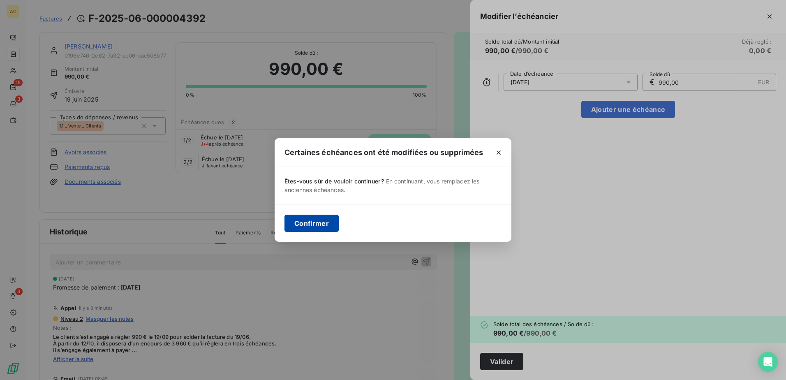
click at [310, 225] on button "Confirmer" at bounding box center [311, 223] width 54 height 17
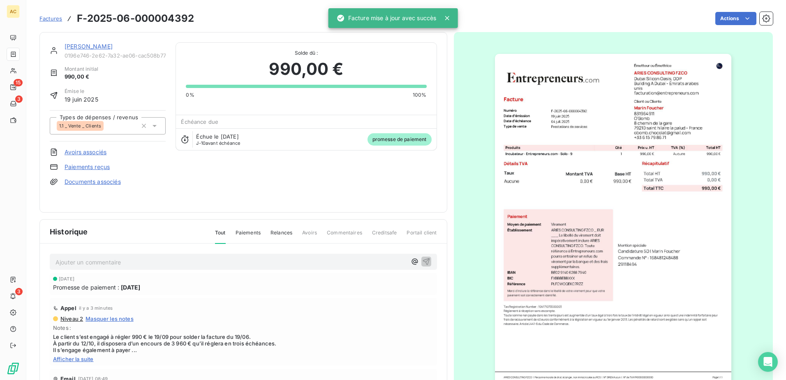
click at [86, 44] on link "[PERSON_NAME]" at bounding box center [89, 46] width 48 height 7
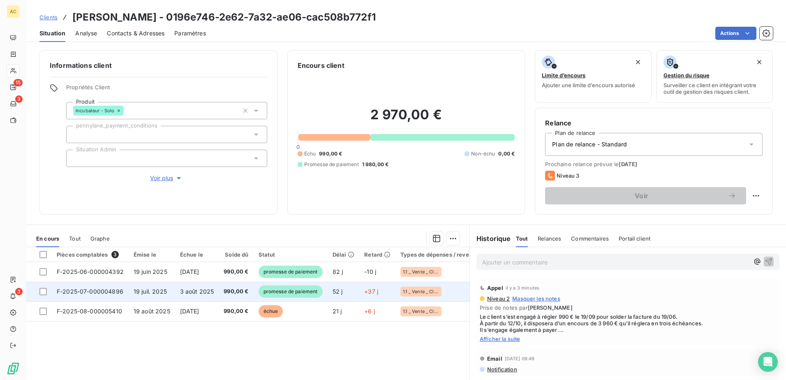
click at [176, 290] on td "3 août 2025" at bounding box center [197, 292] width 44 height 20
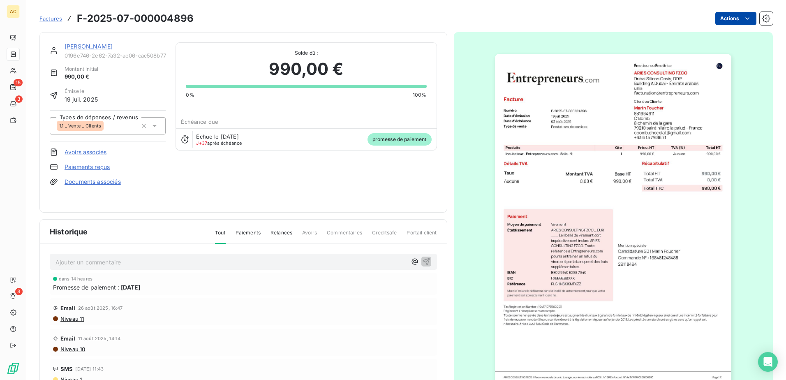
click at [723, 19] on html "AC 15 3 3 Factures F-2025-07-000004896 Actions Marin Foucher 0196e746-2e62-7a32…" at bounding box center [393, 190] width 786 height 380
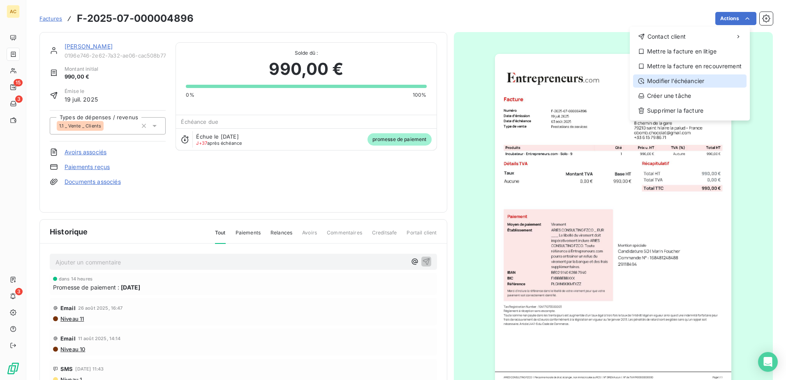
click at [686, 81] on div "Modifier l’échéancier" at bounding box center [689, 80] width 113 height 13
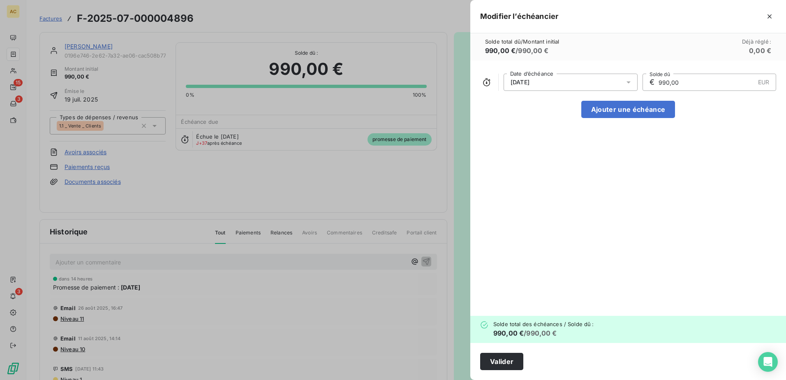
click at [591, 83] on div "03/08/2025" at bounding box center [570, 82] width 134 height 17
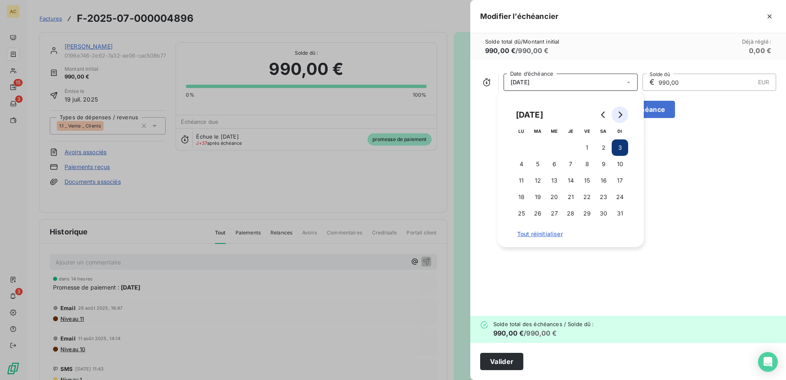
click at [618, 116] on icon "Go to next month" at bounding box center [620, 114] width 7 height 7
click at [625, 160] on button "12" at bounding box center [620, 164] width 16 height 16
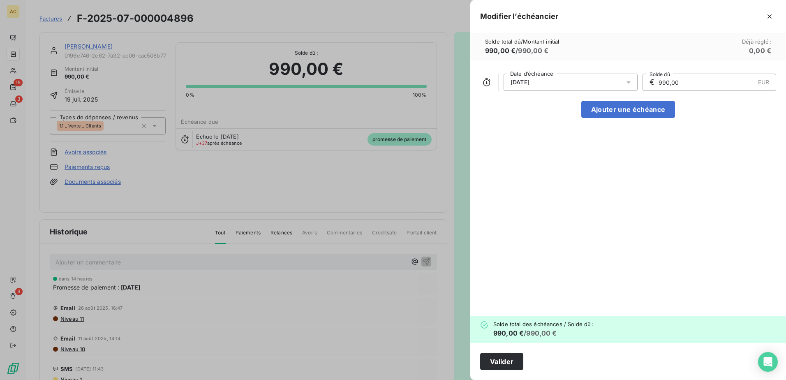
click at [716, 85] on input "990,00" at bounding box center [706, 82] width 97 height 16
click at [655, 157] on div "12/10/2025 Date d’échéance € 990,00 EUR Solde dû Ajouter une échéance" at bounding box center [628, 187] width 316 height 255
click at [504, 365] on button "Valider" at bounding box center [501, 361] width 43 height 17
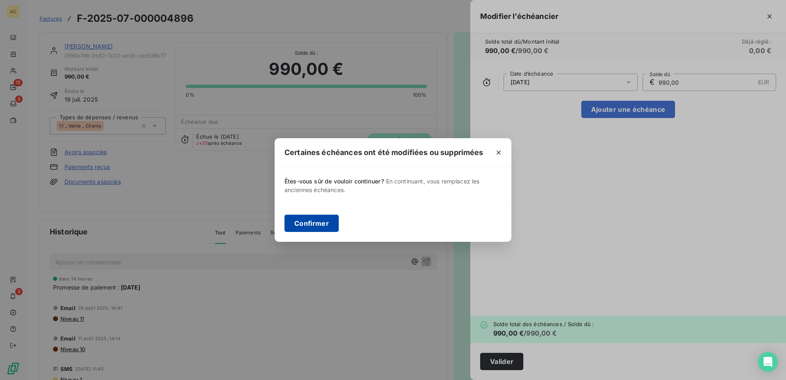
click at [318, 220] on button "Confirmer" at bounding box center [311, 223] width 54 height 17
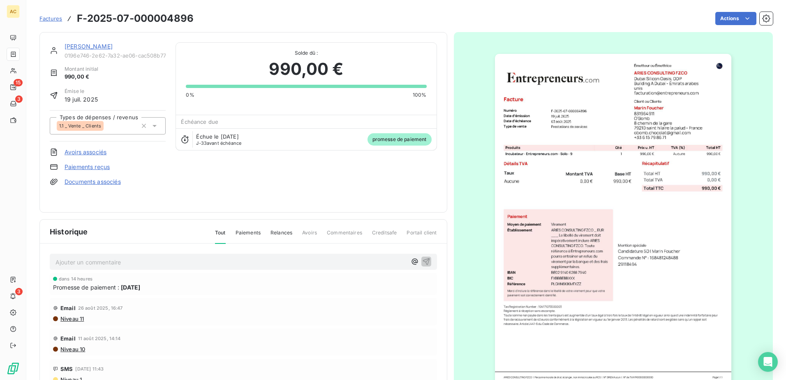
click at [71, 45] on link "[PERSON_NAME]" at bounding box center [89, 46] width 48 height 7
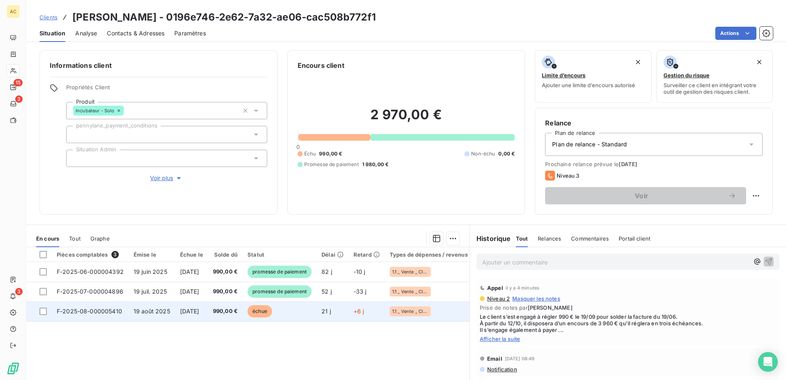
click at [199, 312] on span "3 sept. 2025" at bounding box center [189, 310] width 19 height 7
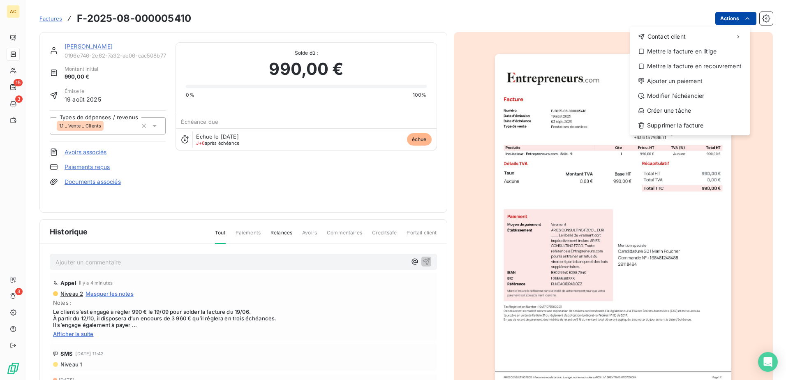
click at [734, 22] on html "AC 15 3 3 Factures F-2025-08-000005410 Actions Contact client Mettre la facture…" at bounding box center [393, 190] width 786 height 380
click at [703, 82] on div "Ajouter un paiement" at bounding box center [689, 80] width 113 height 13
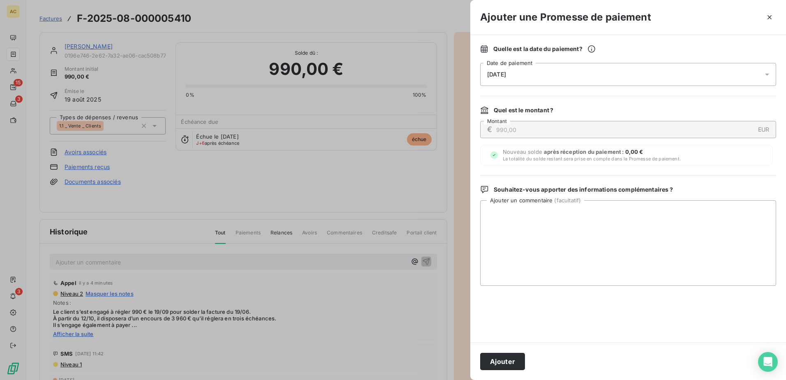
click at [569, 82] on div "10/09/2025" at bounding box center [628, 74] width 296 height 23
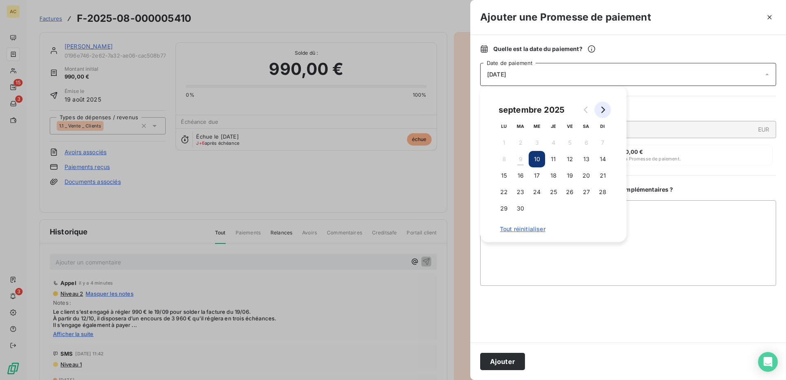
click at [606, 111] on button "Go to next month" at bounding box center [602, 110] width 16 height 16
click at [601, 153] on button "12" at bounding box center [602, 159] width 16 height 16
click at [688, 240] on textarea "Ajouter un commentaire ( facultatif )" at bounding box center [628, 242] width 296 height 85
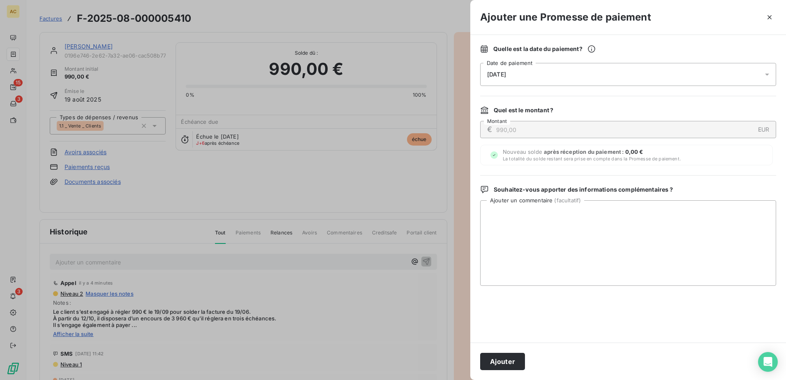
click at [647, 121] on div "€ 990,00 EUR Montant" at bounding box center [628, 129] width 296 height 17
click at [545, 79] on div "12/10/2025" at bounding box center [628, 74] width 296 height 23
click at [773, 16] on icon "button" at bounding box center [769, 17] width 8 height 8
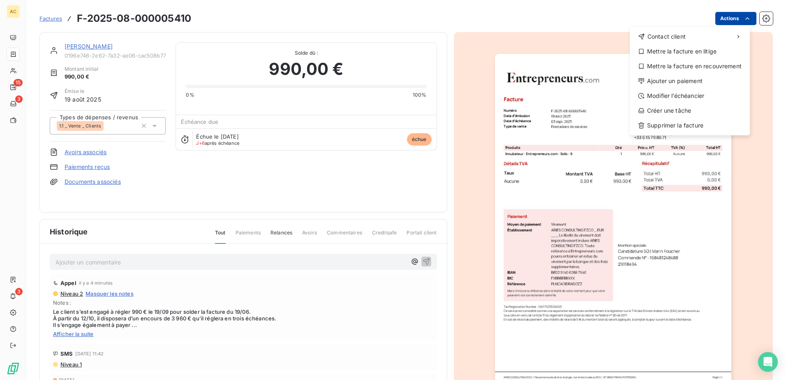
click at [727, 19] on html "AC 15 3 3 Factures F-2025-08-000005410 Actions Contact client Mettre la facture…" at bounding box center [393, 190] width 786 height 380
click at [695, 101] on div "Modifier l’échéancier" at bounding box center [689, 95] width 113 height 13
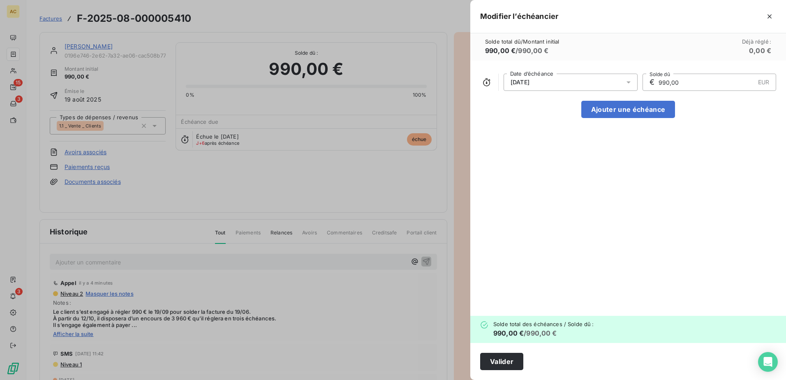
click at [574, 79] on div "03/09/2025" at bounding box center [570, 82] width 134 height 17
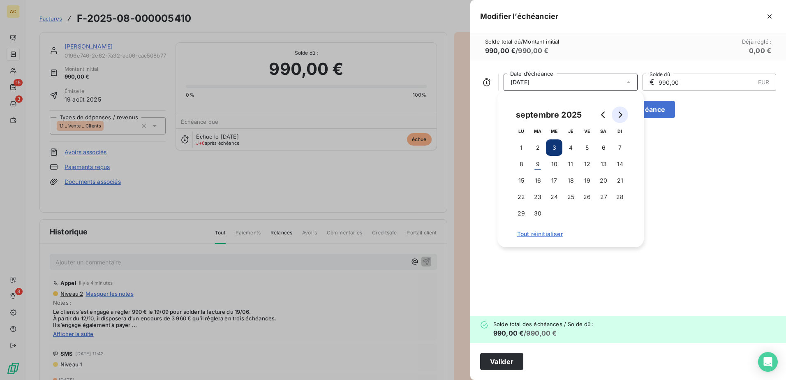
click at [623, 118] on icon "Go to next month" at bounding box center [620, 114] width 7 height 7
click at [617, 167] on button "12" at bounding box center [620, 164] width 16 height 16
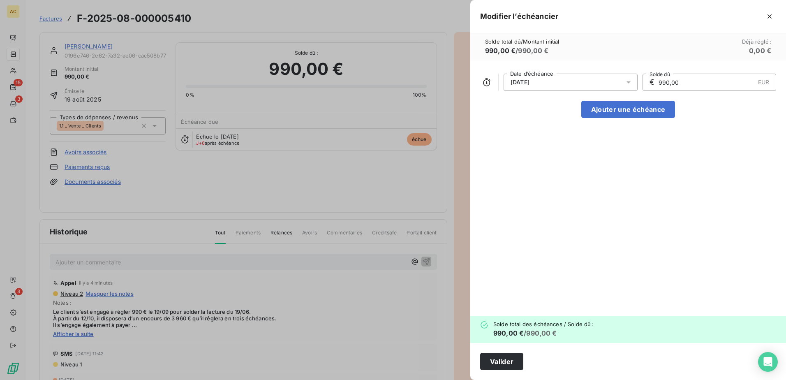
click at [697, 84] on input "990,00" at bounding box center [706, 82] width 97 height 16
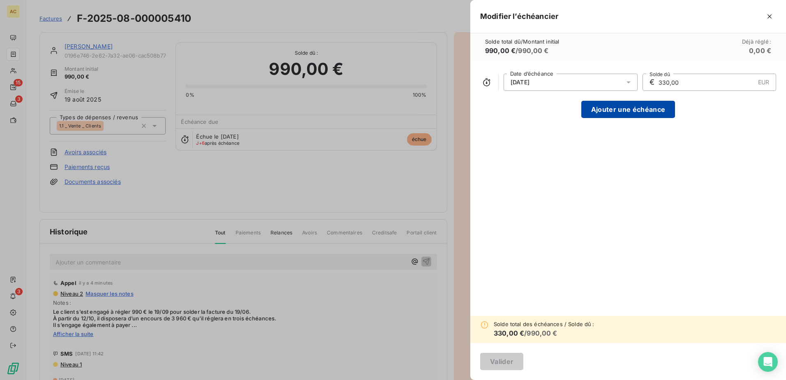
type input "330,00"
click at [619, 105] on button "Ajouter une échéance" at bounding box center [628, 109] width 94 height 17
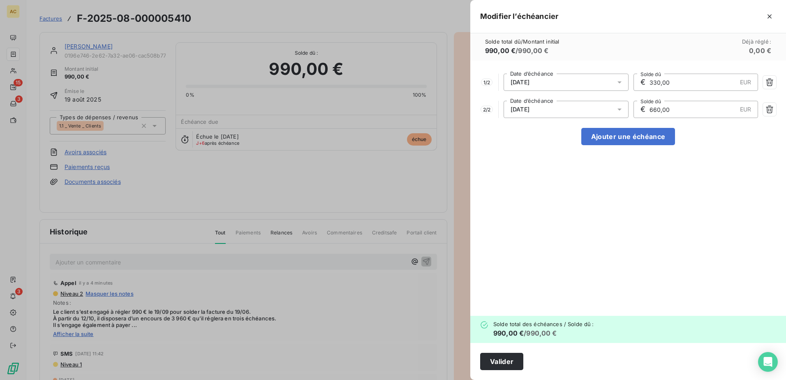
click at [594, 210] on div "1 / 2 12/10/2025 Date d’échéance € 330,00 EUR Solde dû 2 / 2 12/11/2025 Date d’…" at bounding box center [628, 187] width 316 height 255
click at [494, 363] on button "Valider" at bounding box center [501, 361] width 43 height 17
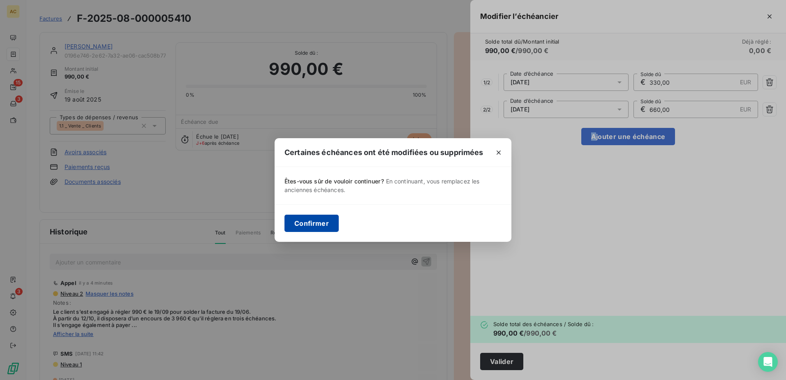
click at [306, 220] on button "Confirmer" at bounding box center [311, 223] width 54 height 17
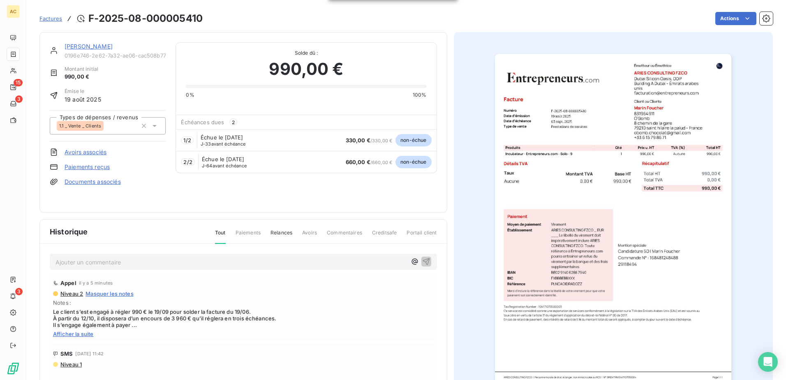
click at [83, 45] on link "[PERSON_NAME]" at bounding box center [89, 46] width 48 height 7
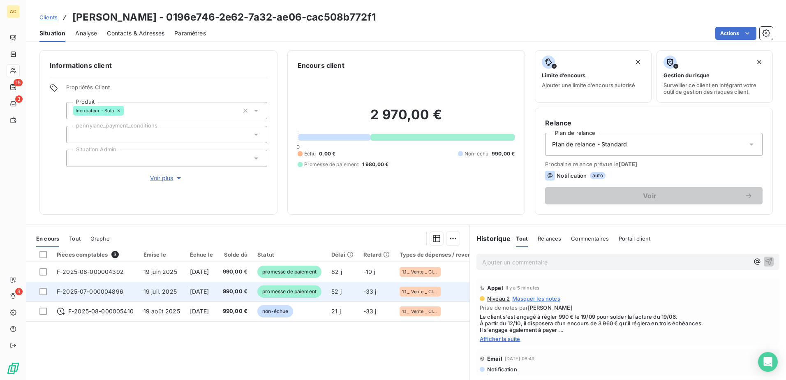
click at [209, 293] on span "12 oct. 2025" at bounding box center [199, 291] width 19 height 7
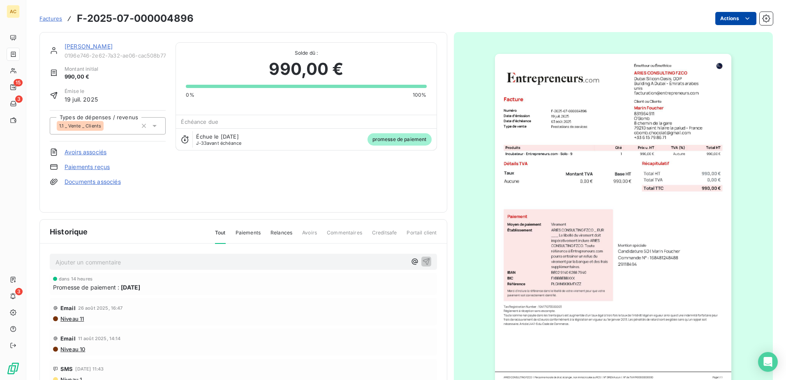
click at [731, 17] on html "AC 15 3 3 Factures F-2025-07-000004896 Actions Marin Foucher 0196e746-2e62-7a32…" at bounding box center [393, 190] width 786 height 380
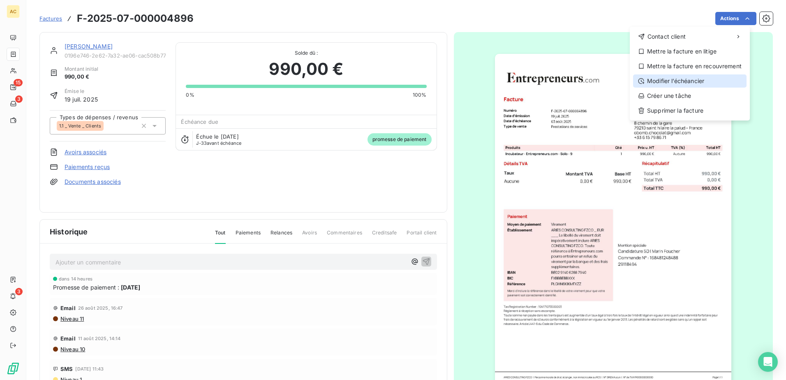
click at [704, 76] on div "Modifier l’échéancier" at bounding box center [689, 80] width 113 height 13
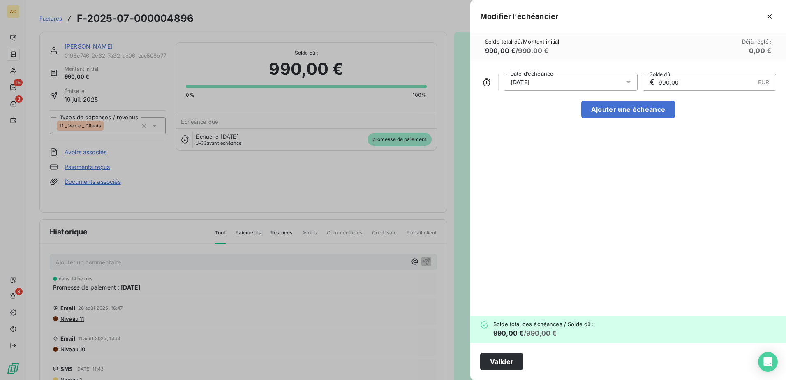
click at [683, 208] on div "12/10/2025 Date d’échéance € 990,00 EUR Solde dû Ajouter une échéance" at bounding box center [628, 187] width 316 height 255
click at [769, 15] on icon "button" at bounding box center [769, 16] width 8 height 8
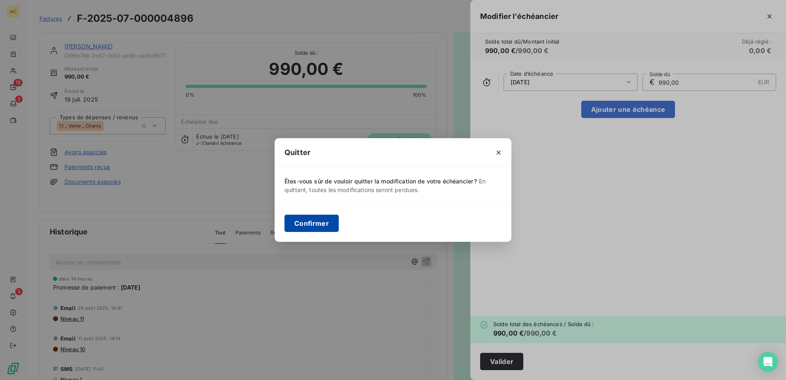
click at [328, 229] on button "Confirmer" at bounding box center [311, 223] width 54 height 17
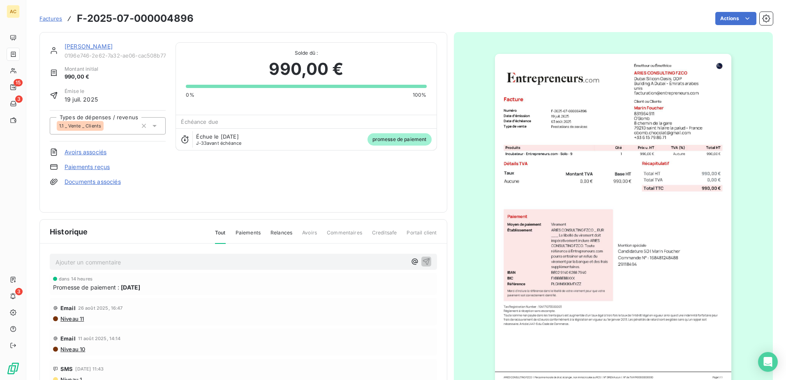
click at [74, 44] on link "[PERSON_NAME]" at bounding box center [89, 46] width 48 height 7
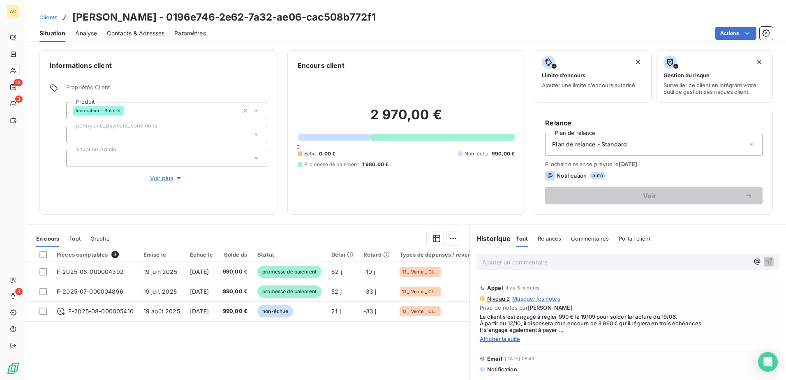
click at [352, 351] on div "Pièces comptables 3 Émise le Échue le Solde dû Statut Délai Retard Types de dép…" at bounding box center [247, 326] width 443 height 158
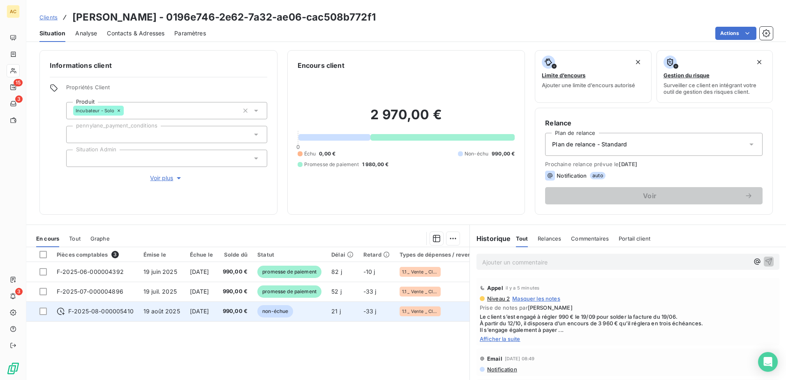
click at [194, 312] on span "12 oct. 2025" at bounding box center [199, 310] width 19 height 7
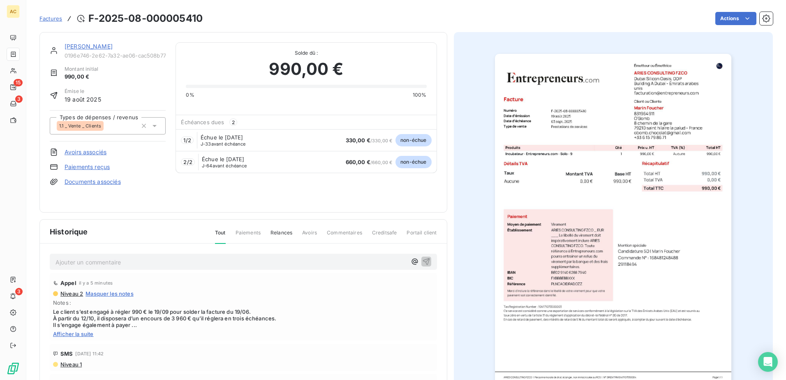
click at [78, 46] on link "[PERSON_NAME]" at bounding box center [89, 46] width 48 height 7
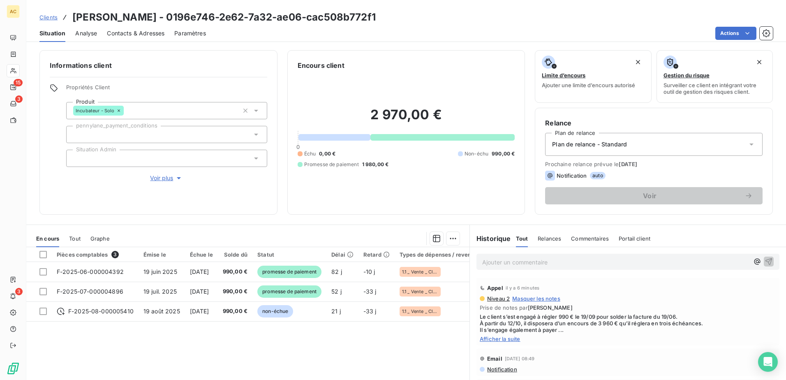
click at [132, 30] on span "Contacts & Adresses" at bounding box center [136, 33] width 58 height 8
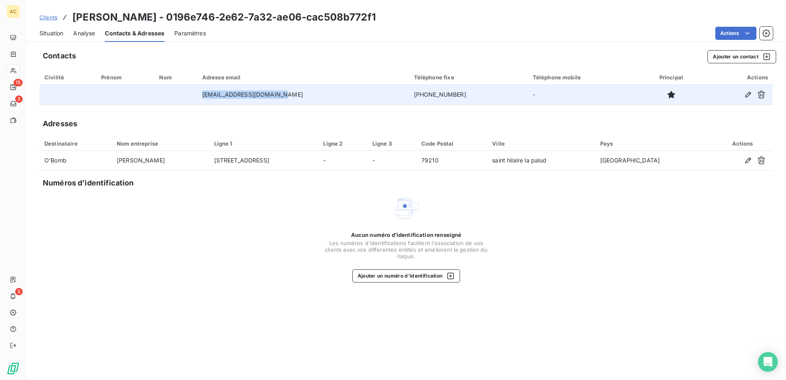
drag, startPoint x: 295, startPoint y: 95, endPoint x: 212, endPoint y: 96, distance: 83.0
click at [212, 96] on td "obomb.chocolat@gmail.com" at bounding box center [303, 95] width 212 height 20
copy td "obomb.chocolat@gmail.com"
click at [256, 98] on td "obomb.chocolat@gmail.com" at bounding box center [303, 95] width 212 height 20
click at [262, 97] on td "obomb.chocolat@gmail.com" at bounding box center [303, 95] width 212 height 20
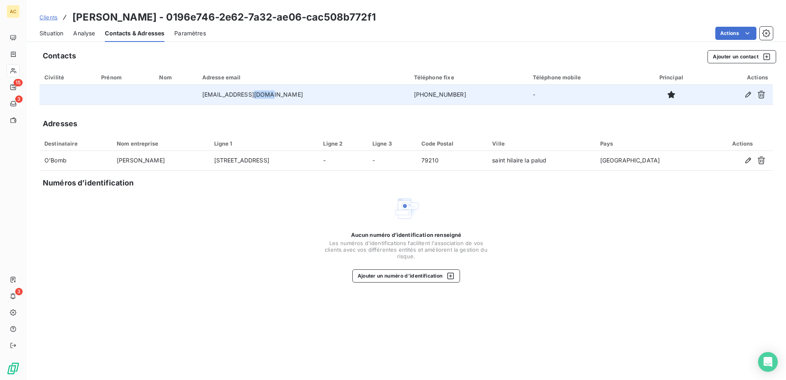
click at [262, 97] on td "obomb.chocolat@gmail.com" at bounding box center [303, 95] width 212 height 20
copy td "obomb.chocolat@gmail.com"
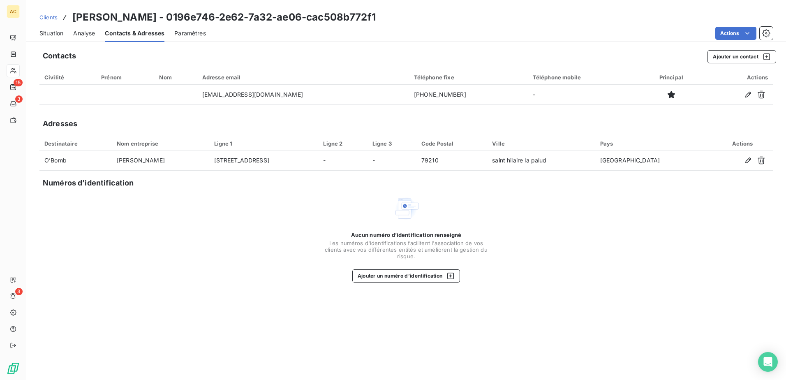
click at [144, 272] on div "Aucun numéro d’identification renseigné Les numéros d'identifications faciliten…" at bounding box center [405, 238] width 733 height 87
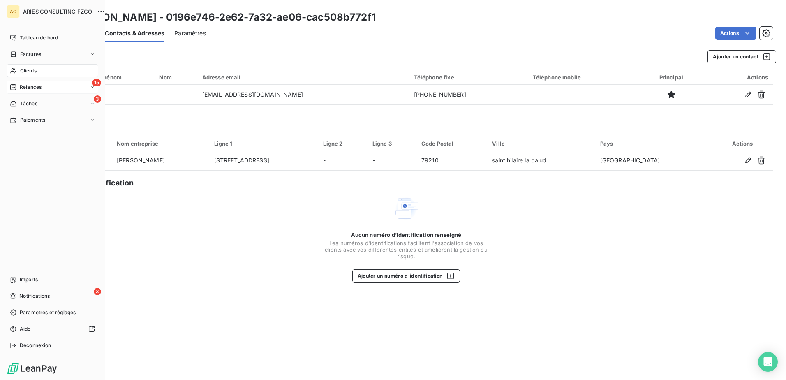
click at [18, 88] on div "Relances" at bounding box center [26, 86] width 32 height 7
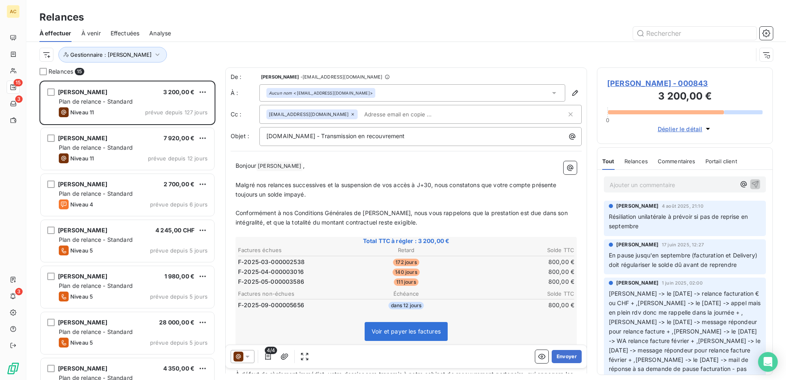
scroll to position [293, 170]
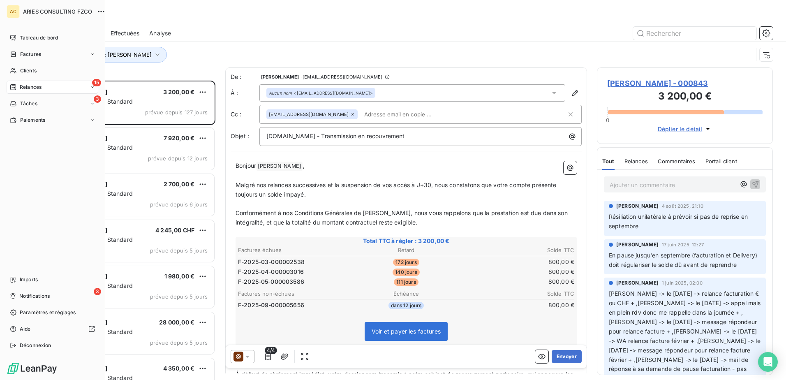
click at [37, 71] on div "Clients" at bounding box center [53, 70] width 92 height 13
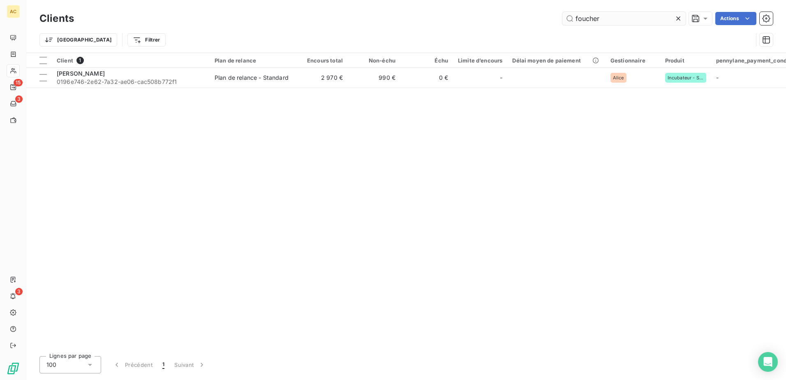
click at [643, 19] on input "foucher" at bounding box center [623, 18] width 123 height 13
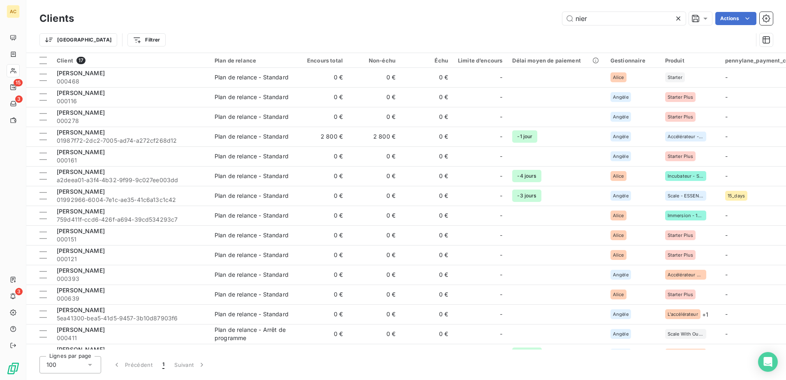
scroll to position [0, 0]
click at [593, 14] on input "nier" at bounding box center [623, 18] width 123 height 13
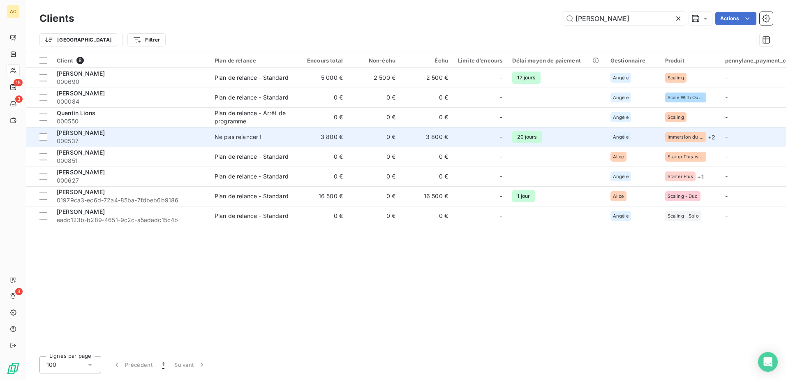
type input "[PERSON_NAME]"
click at [108, 145] on td "[PERSON_NAME] 000537" at bounding box center [131, 137] width 158 height 20
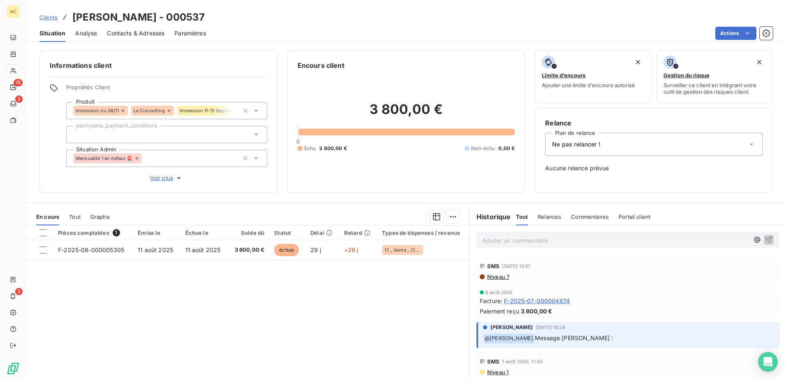
click at [568, 153] on div "Ne pas relancer !" at bounding box center [653, 144] width 217 height 23
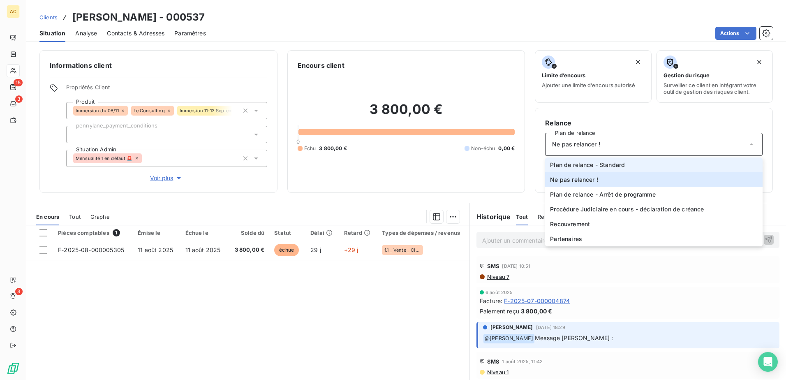
click at [582, 168] on span "Plan de relance - Standard" at bounding box center [587, 165] width 75 height 8
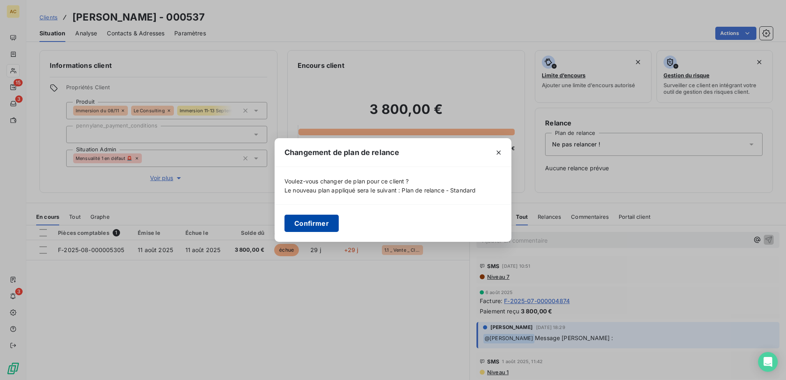
click at [321, 222] on button "Confirmer" at bounding box center [311, 223] width 54 height 17
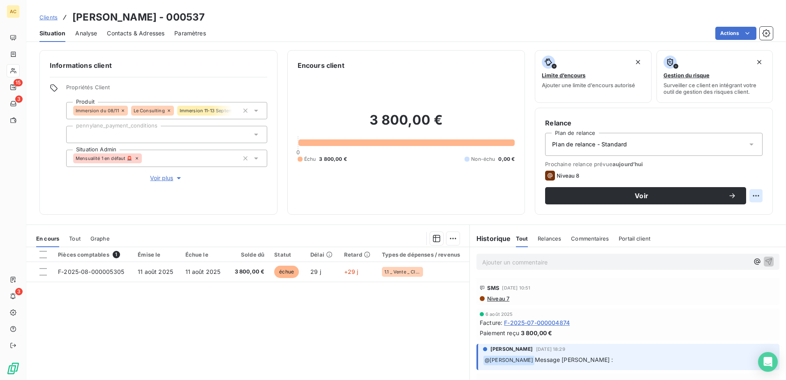
click at [748, 192] on html "AC 15 3 3 Clients Quentin Nier - 000537 Situation Analyse Contacts & Adresses P…" at bounding box center [393, 190] width 786 height 380
click at [727, 213] on div "Replanifier cette action" at bounding box center [716, 213] width 74 height 13
select select "8"
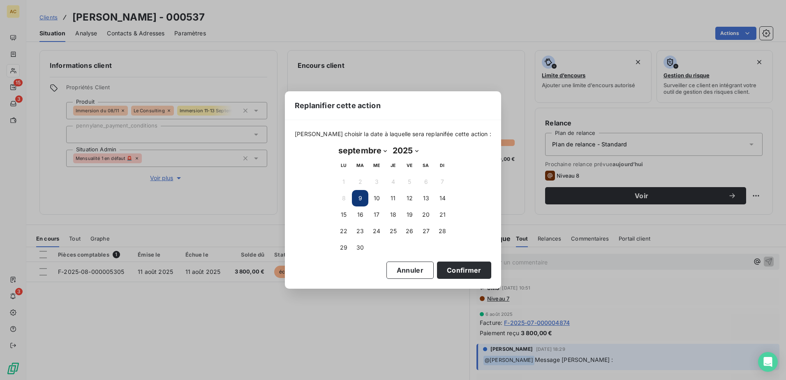
click at [360, 195] on button "9" at bounding box center [360, 198] width 16 height 16
click at [386, 270] on button "Annuler" at bounding box center [409, 269] width 47 height 17
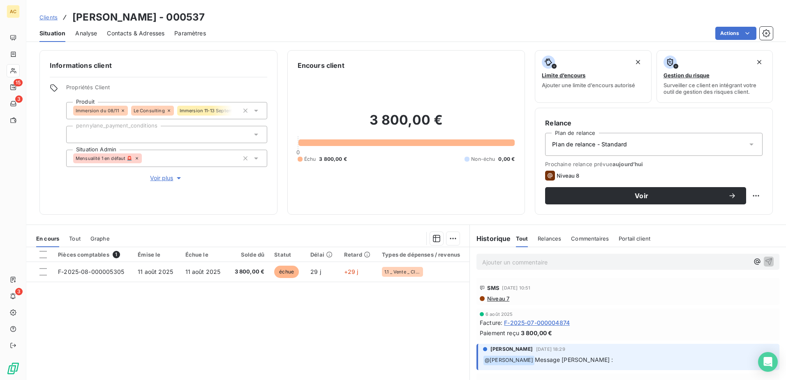
click at [557, 178] on span "Niveau 8" at bounding box center [568, 175] width 23 height 7
click at [549, 176] on icon at bounding box center [550, 176] width 10 height 10
click at [547, 176] on icon at bounding box center [549, 175] width 5 height 5
click at [626, 172] on div "Niveau 8" at bounding box center [653, 176] width 217 height 10
click at [639, 163] on span "Prochaine relance prévue aujourd’hui" at bounding box center [653, 164] width 217 height 7
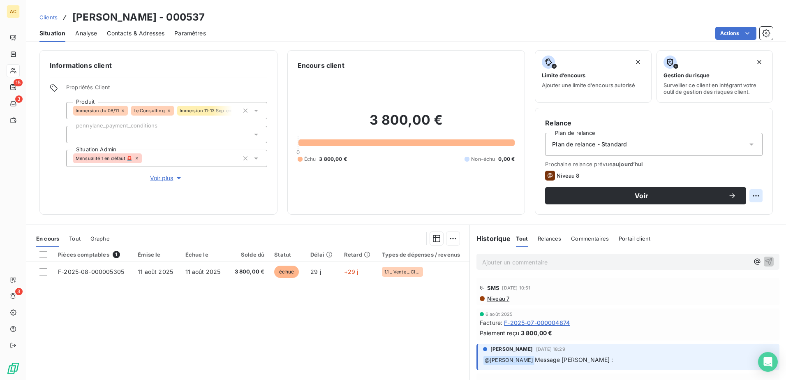
click at [750, 195] on html "AC 15 3 3 Clients Quentin Nier - 000537 Situation Analyse Contacts & Adresses P…" at bounding box center [393, 190] width 786 height 380
click at [720, 212] on div "Replanifier cette action" at bounding box center [716, 213] width 74 height 13
select select "8"
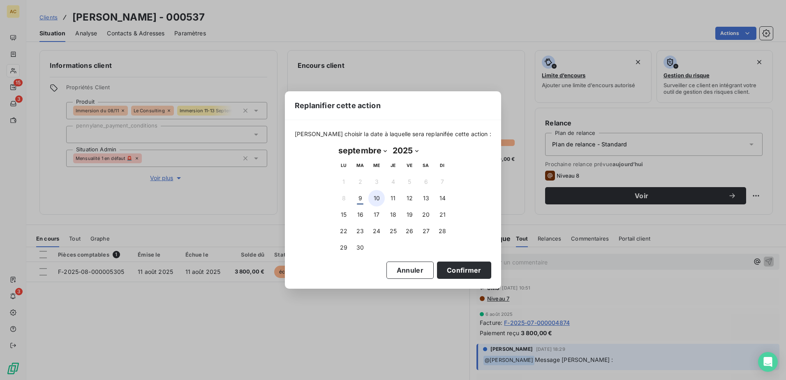
click at [370, 201] on button "10" at bounding box center [376, 198] width 16 height 16
click at [466, 268] on button "Confirmer" at bounding box center [464, 269] width 54 height 17
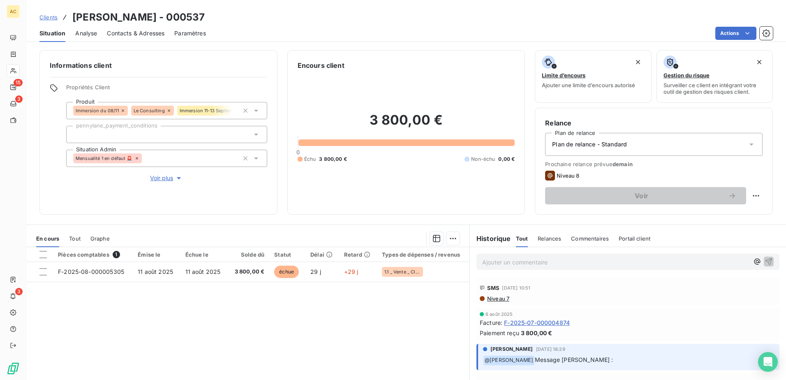
click at [568, 176] on span "Niveau 8" at bounding box center [568, 175] width 23 height 7
click at [546, 175] on icon at bounding box center [550, 176] width 10 height 10
drag, startPoint x: 546, startPoint y: 175, endPoint x: 550, endPoint y: 175, distance: 4.1
click at [550, 175] on icon at bounding box center [550, 176] width 10 height 10
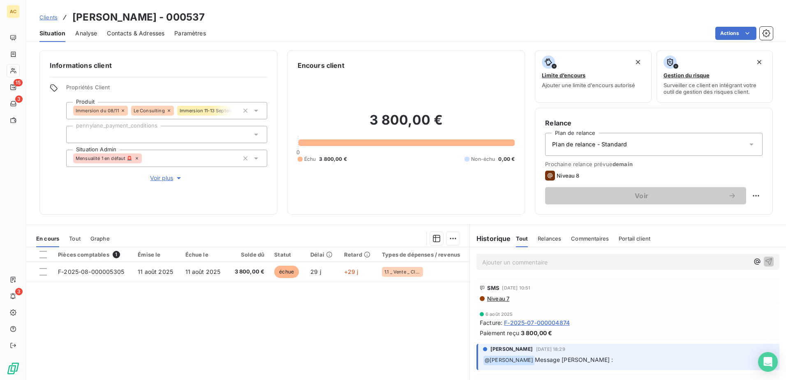
click at [580, 178] on div "Niveau 8" at bounding box center [653, 176] width 217 height 10
click at [749, 193] on html "AC 15 3 3 Clients Quentin Nier - 000537 Situation Analyse Contacts & Adresses P…" at bounding box center [393, 190] width 786 height 380
click at [708, 213] on div "Replanifier cette action" at bounding box center [716, 213] width 74 height 13
select select "8"
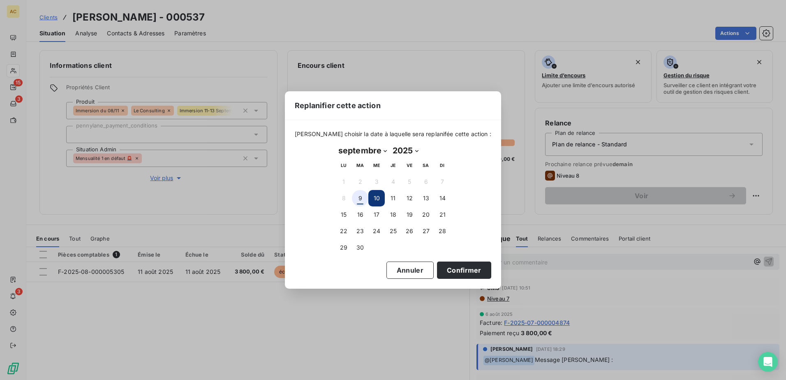
click at [357, 200] on button "9" at bounding box center [360, 198] width 16 height 16
click at [450, 269] on button "Confirmer" at bounding box center [464, 269] width 54 height 17
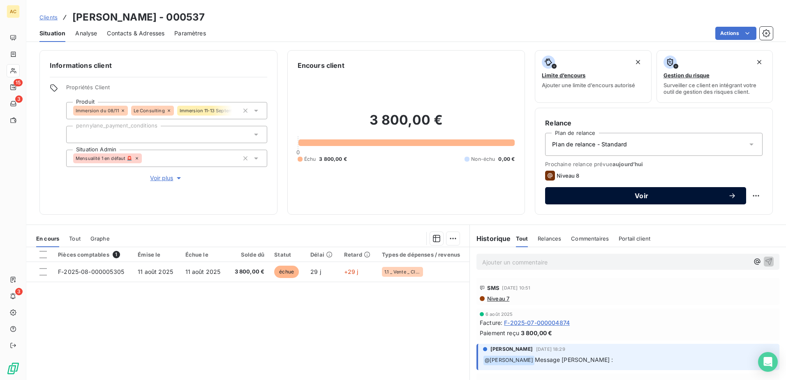
click at [662, 197] on span "Voir" at bounding box center [641, 195] width 173 height 7
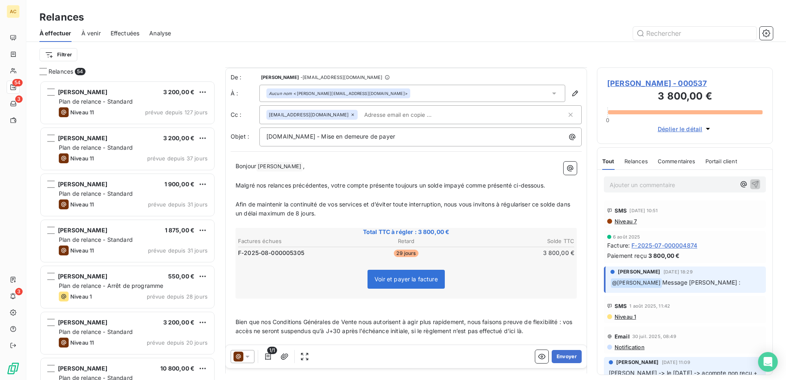
scroll to position [215, 0]
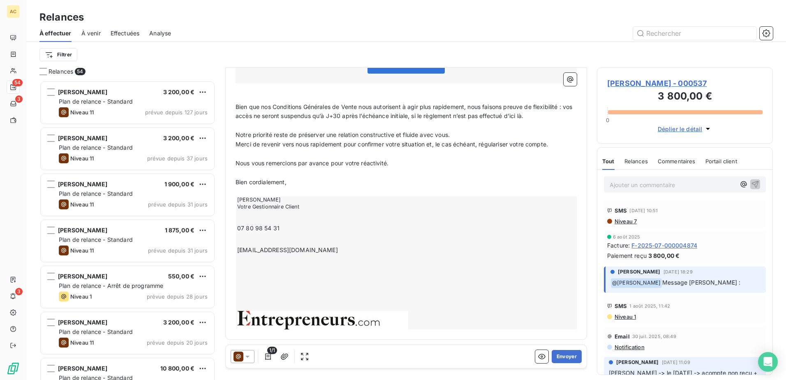
click at [245, 356] on icon at bounding box center [247, 356] width 8 height 8
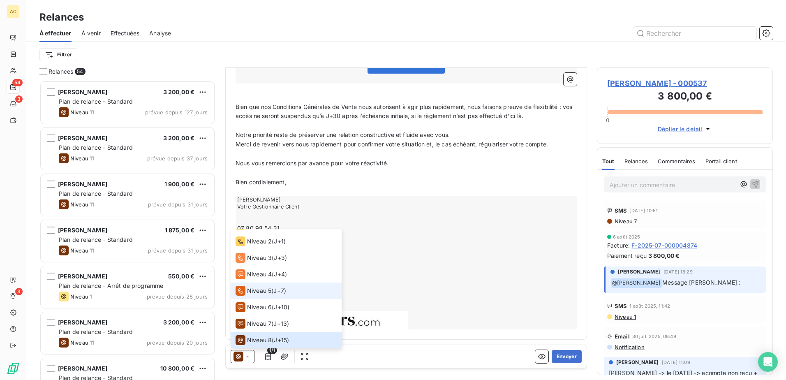
scroll to position [0, 0]
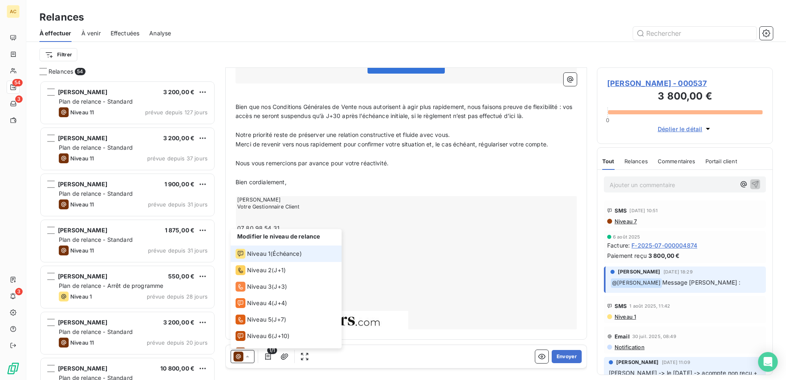
click at [301, 251] on span "Échéance )" at bounding box center [287, 253] width 29 height 8
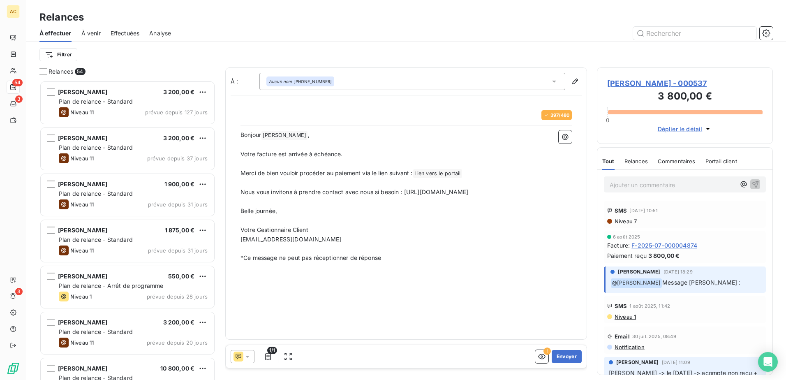
scroll to position [293, 170]
click at [570, 358] on button "Envoyer" at bounding box center [567, 356] width 30 height 13
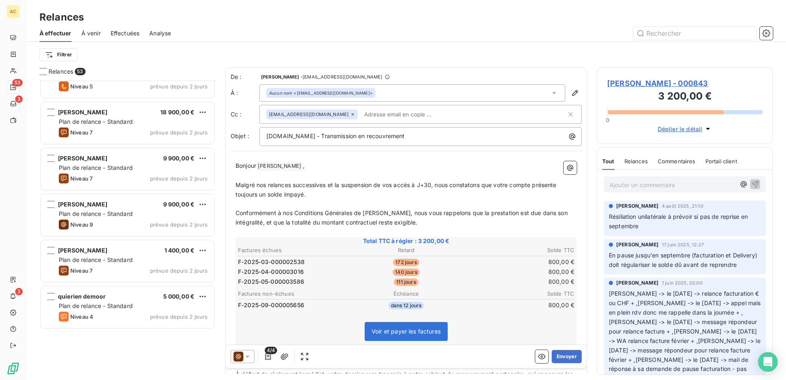
scroll to position [1648, 0]
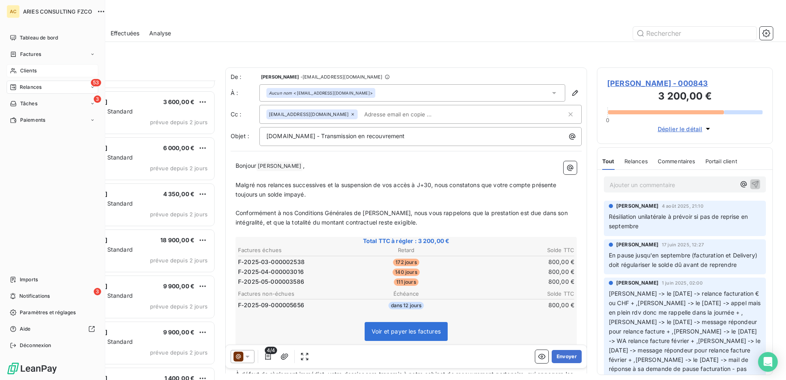
click at [25, 67] on span "Clients" at bounding box center [28, 70] width 16 height 7
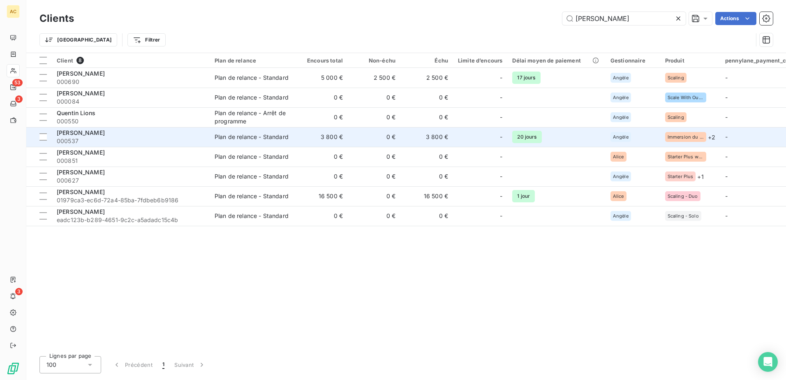
click at [137, 137] on span "000537" at bounding box center [131, 141] width 148 height 8
